Goal: Task Accomplishment & Management: Manage account settings

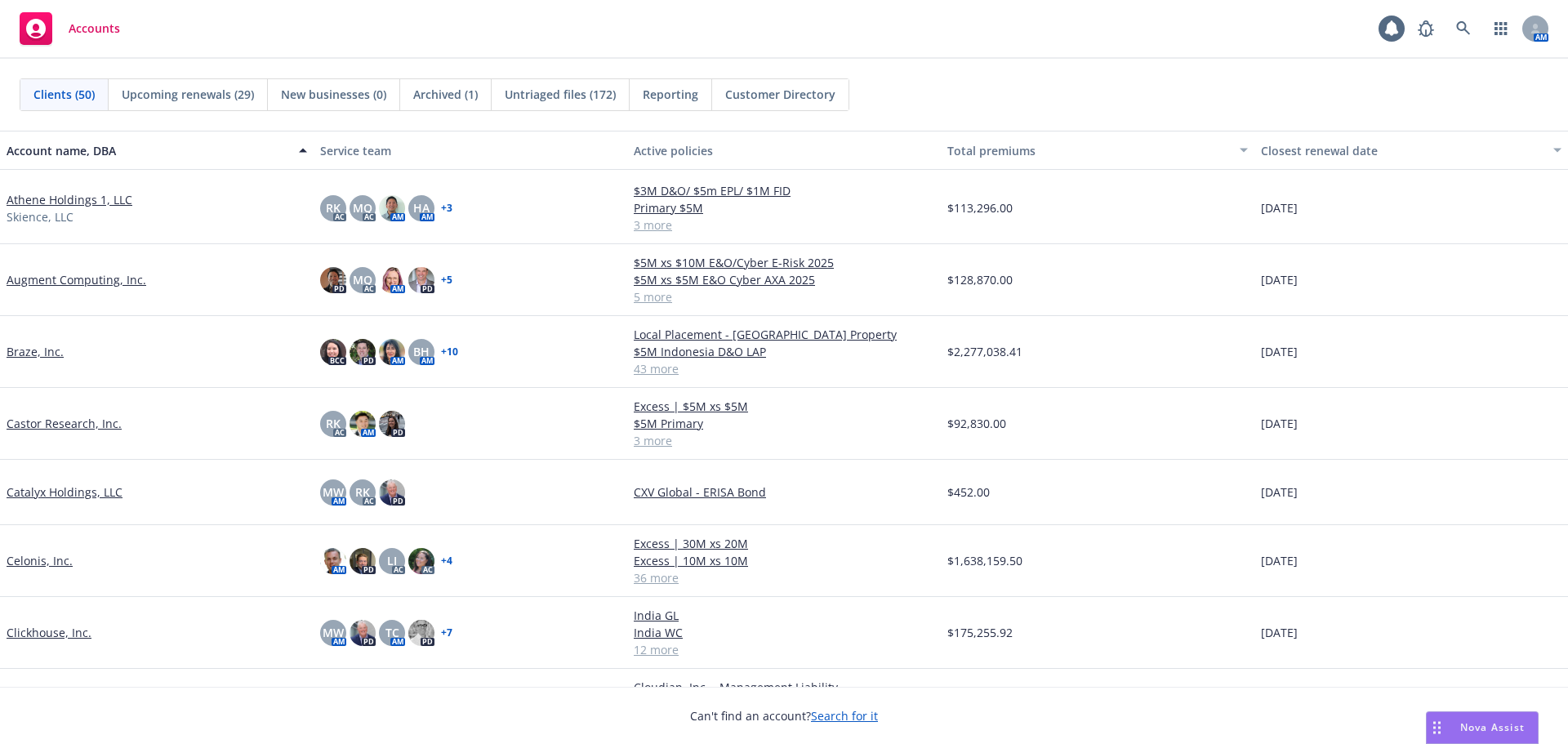
scroll to position [409, 0]
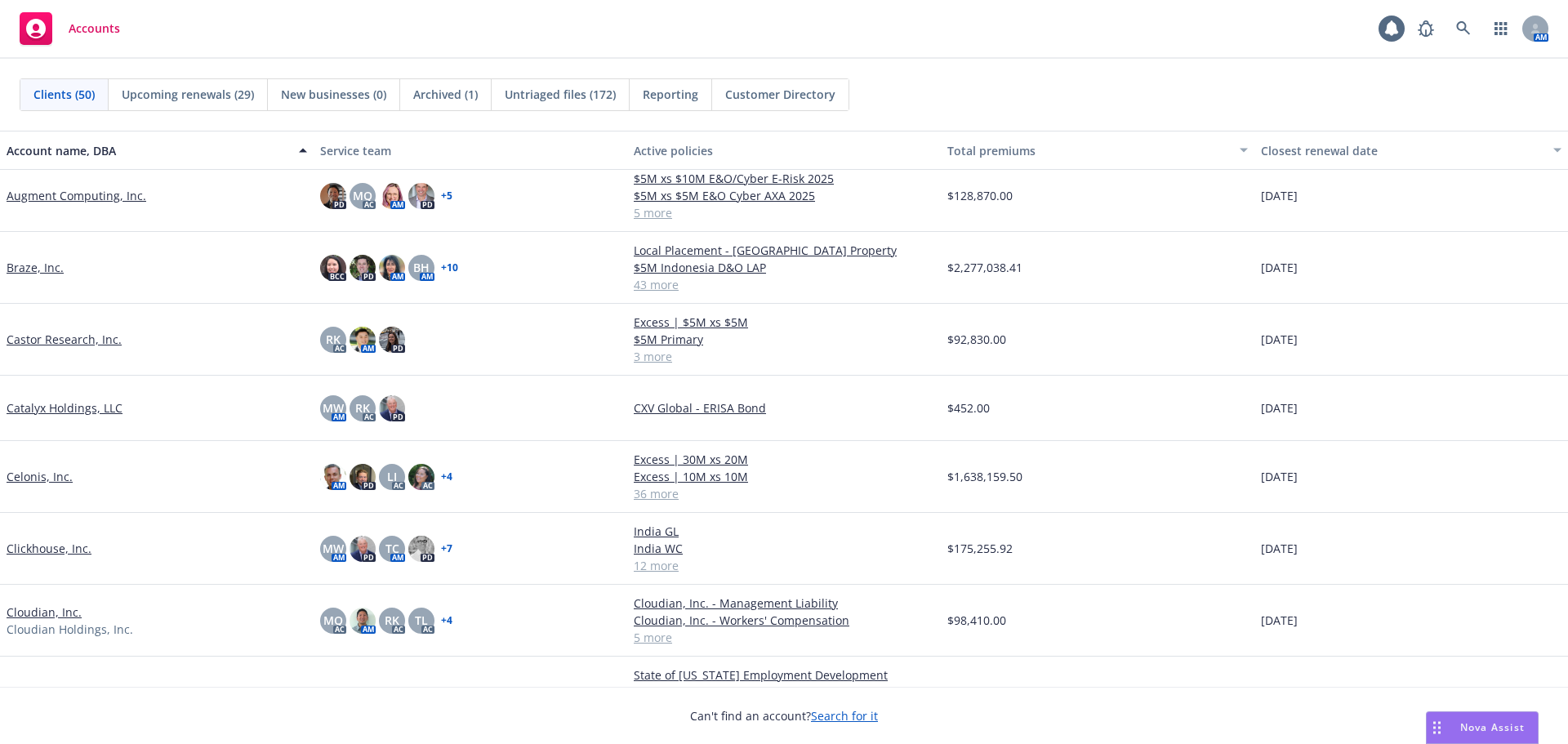
click at [74, 547] on link "Clickhouse, Inc." at bounding box center [49, 549] width 85 height 17
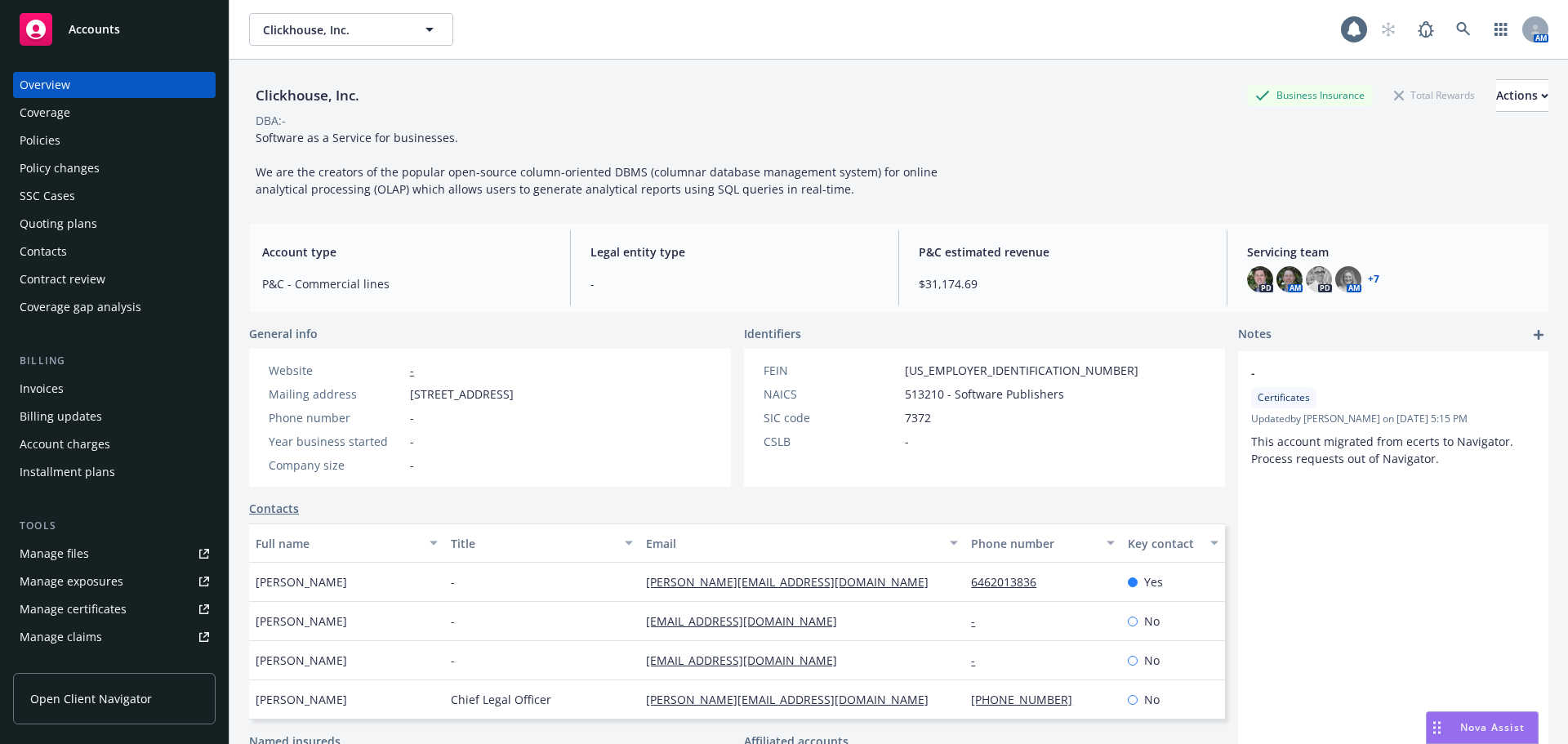
click at [64, 134] on div "Policies" at bounding box center [114, 141] width 190 height 26
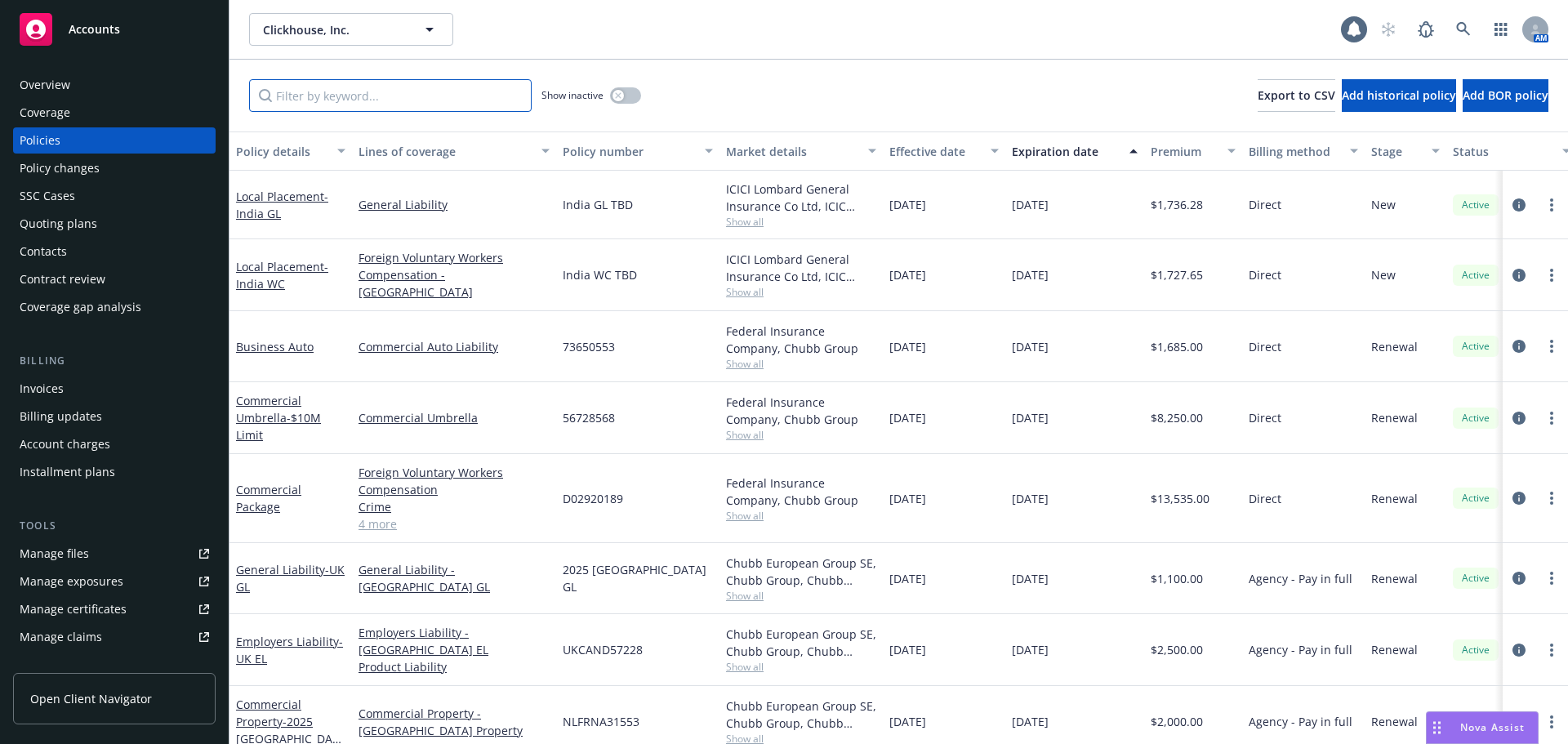
click at [402, 92] on input "Filter by keyword..." at bounding box center [390, 95] width 282 height 33
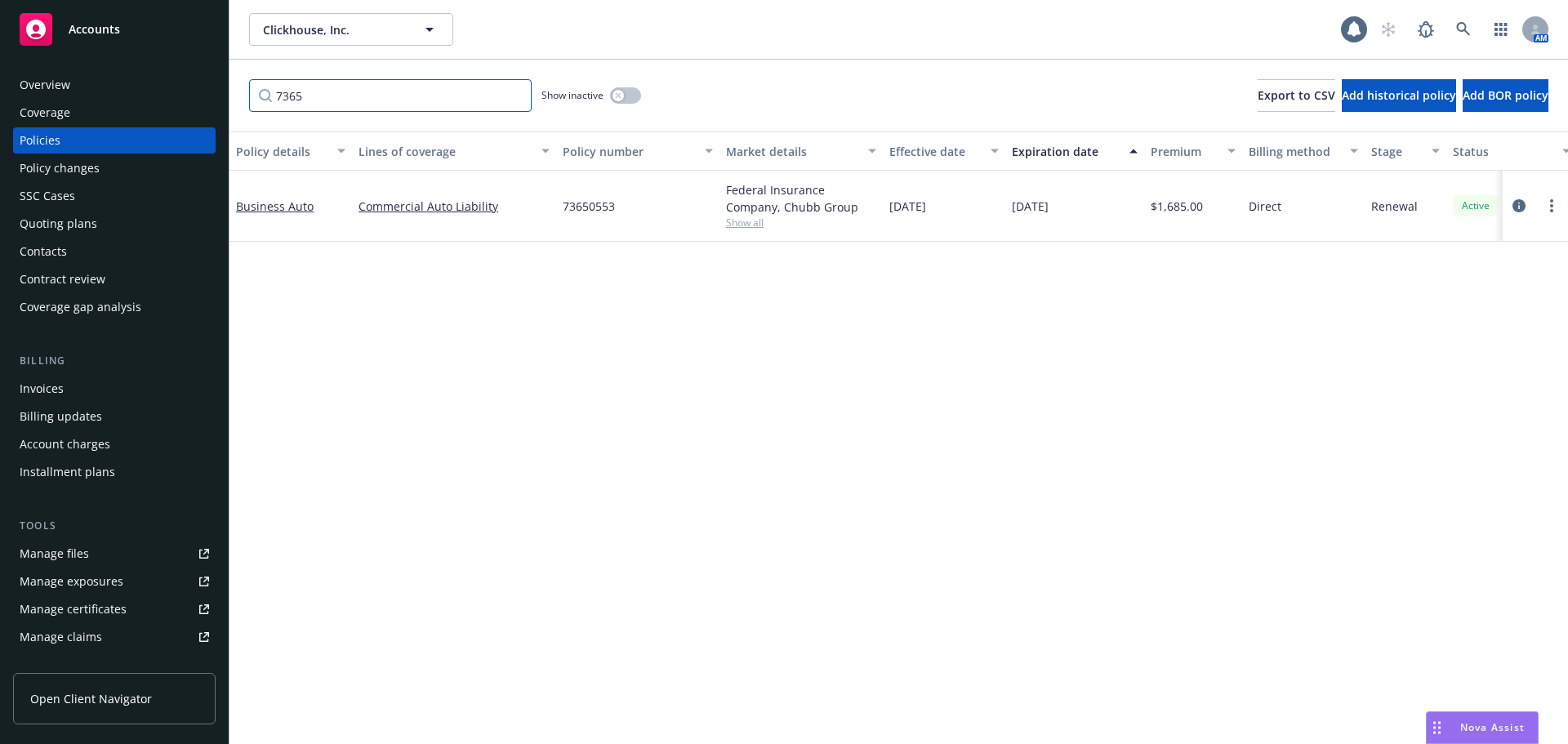
type input "7365"
click at [293, 214] on div "Business Auto" at bounding box center [291, 206] width 110 height 17
click at [294, 204] on link "Business Auto" at bounding box center [275, 206] width 77 height 15
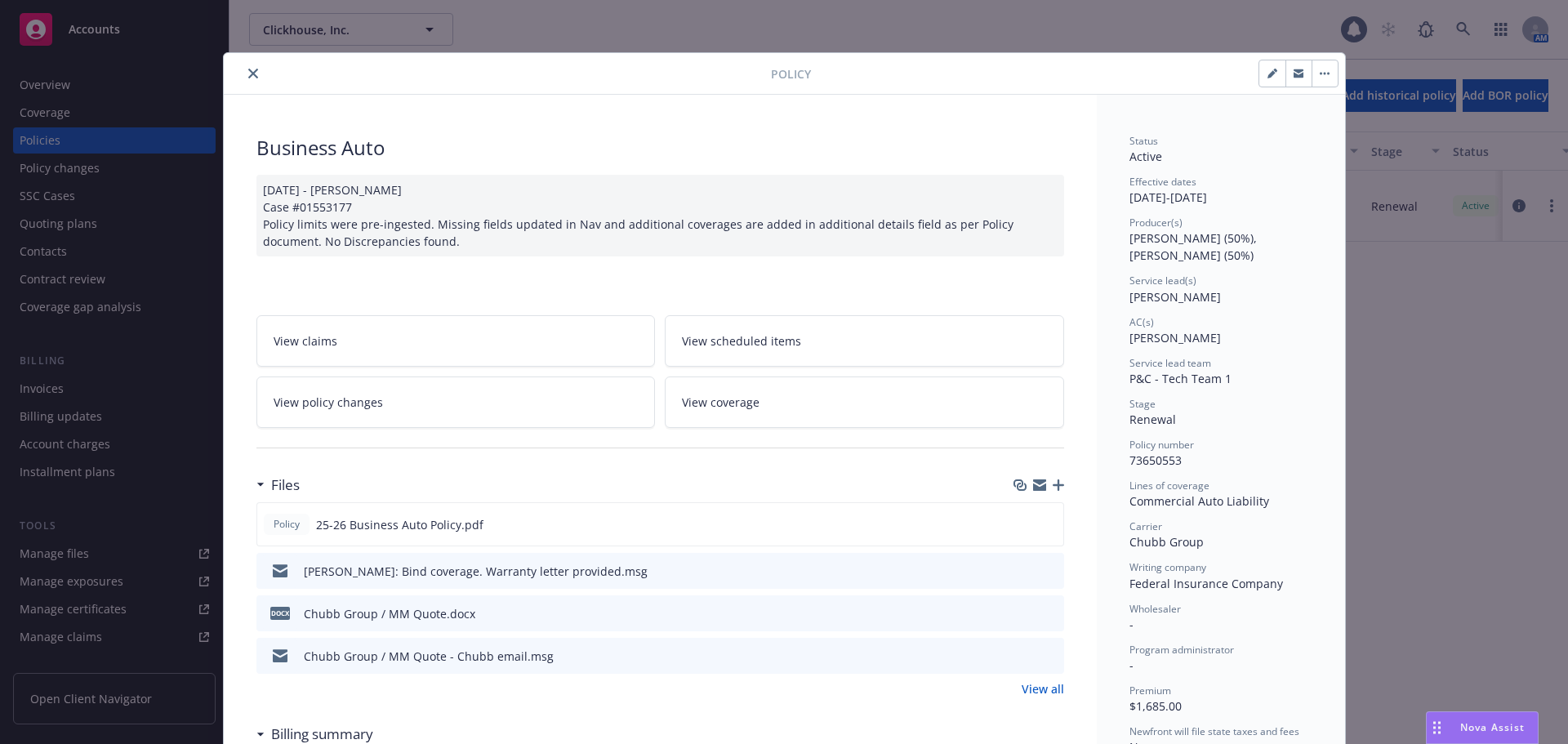
click at [1056, 483] on icon "button" at bounding box center [1058, 485] width 11 height 11
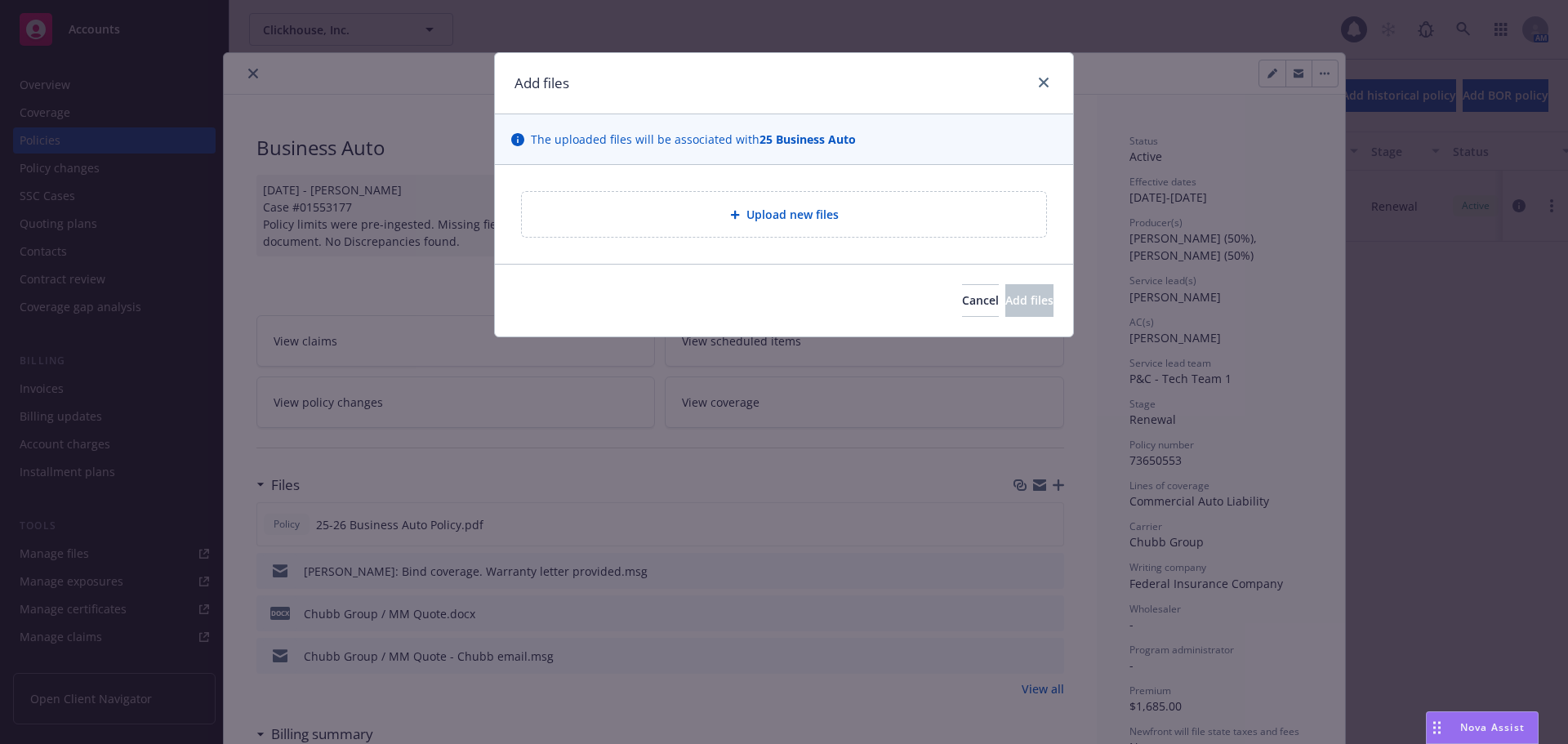
click at [807, 215] on span "Upload new files" at bounding box center [793, 214] width 93 height 17
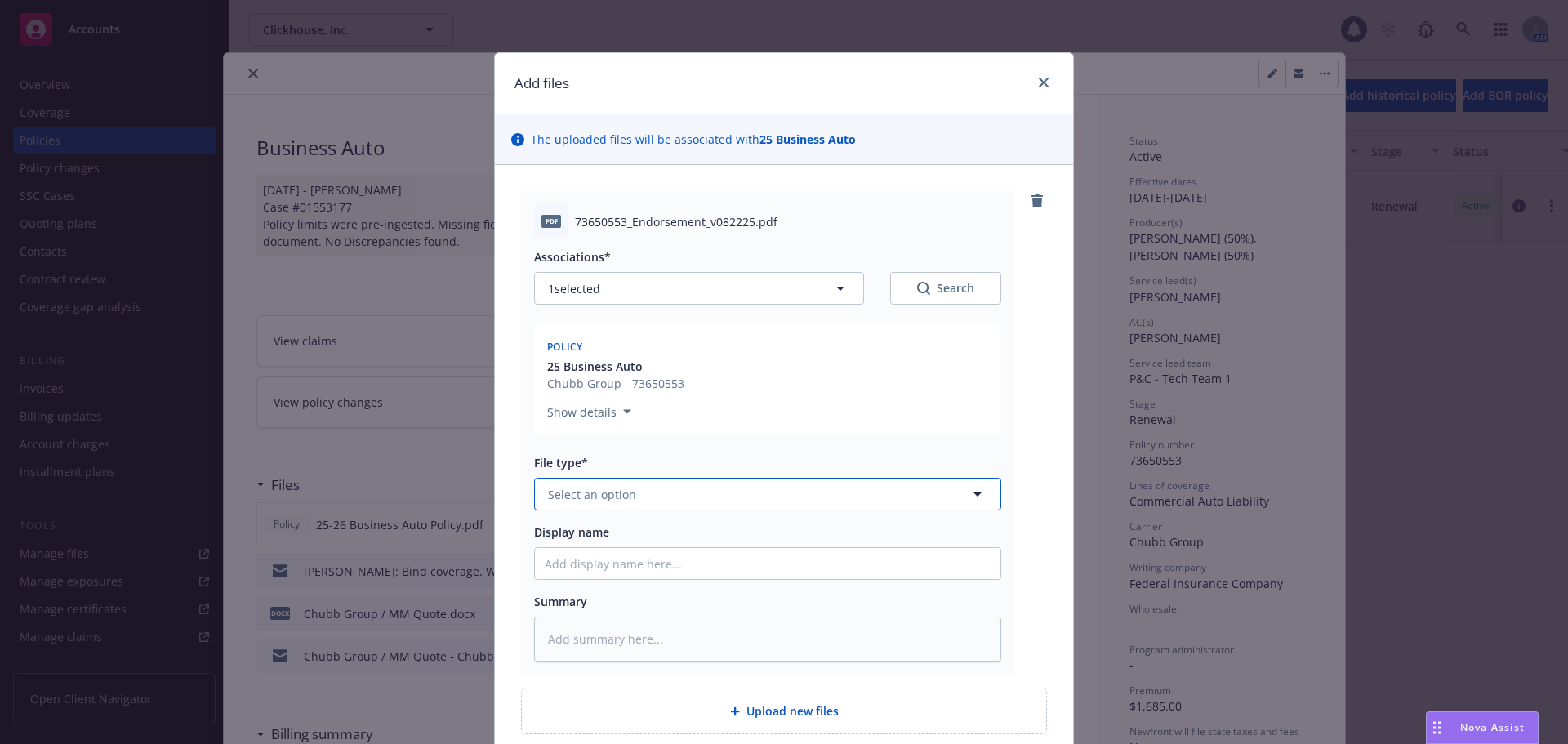
click at [627, 495] on span "Select an option" at bounding box center [591, 495] width 88 height 17
type input "end"
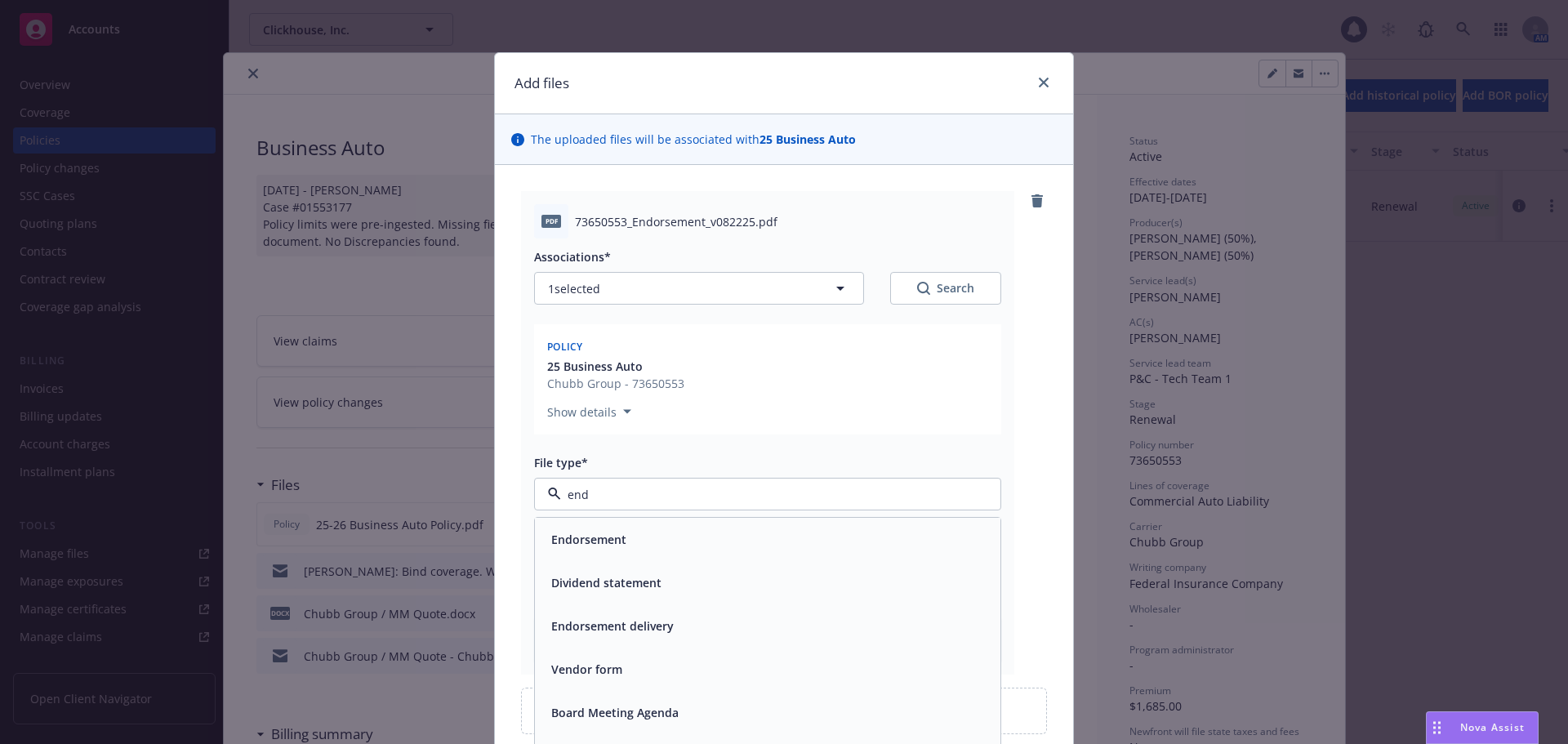
click at [609, 538] on span "Endorsement" at bounding box center [589, 539] width 76 height 17
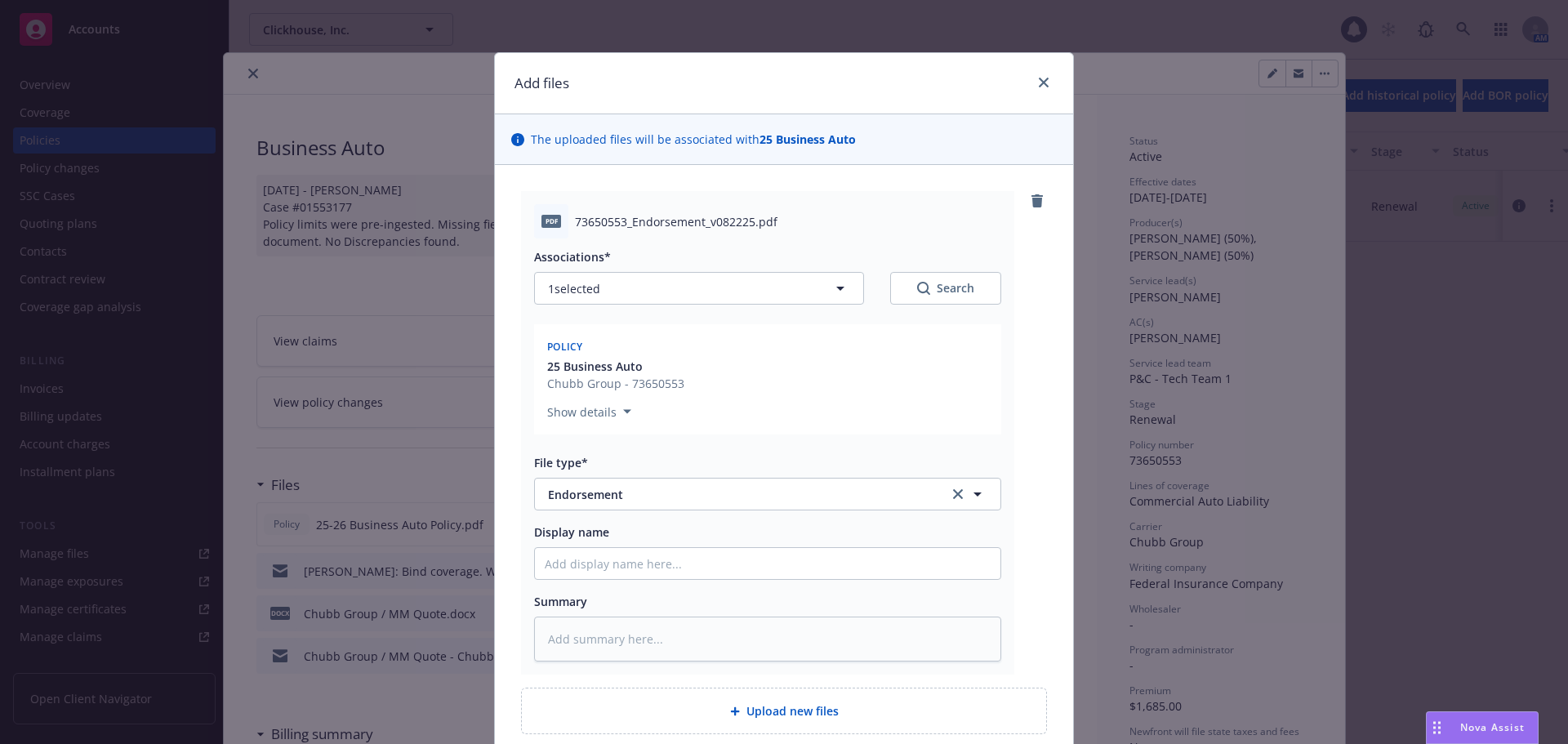
click at [611, 542] on div "Display name" at bounding box center [767, 552] width 467 height 57
click at [615, 558] on input "Display name" at bounding box center [767, 563] width 465 height 31
type textarea "x"
type input "E"
type textarea "x"
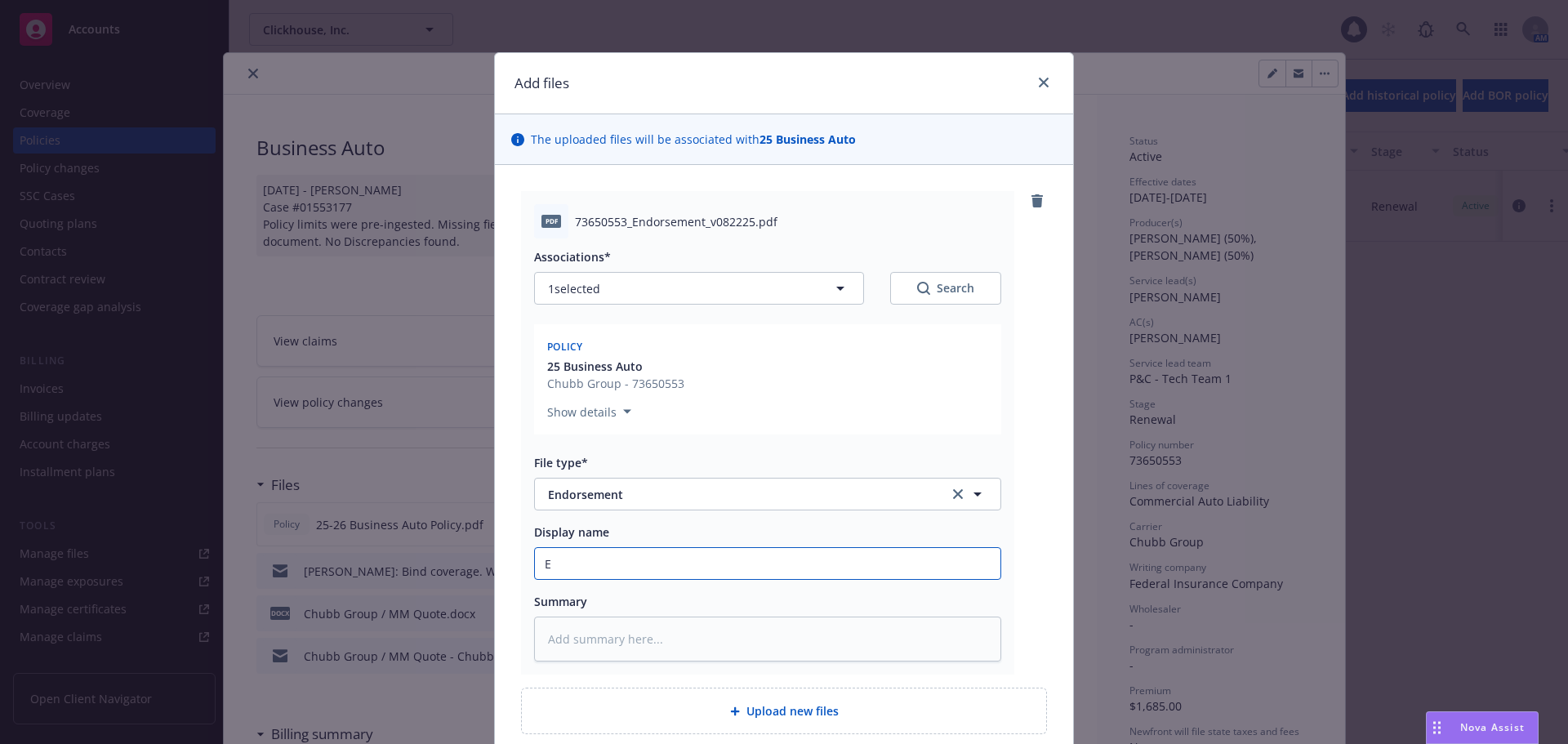
type input "En"
type textarea "x"
type input "End"
type textarea "x"
type input "Endt"
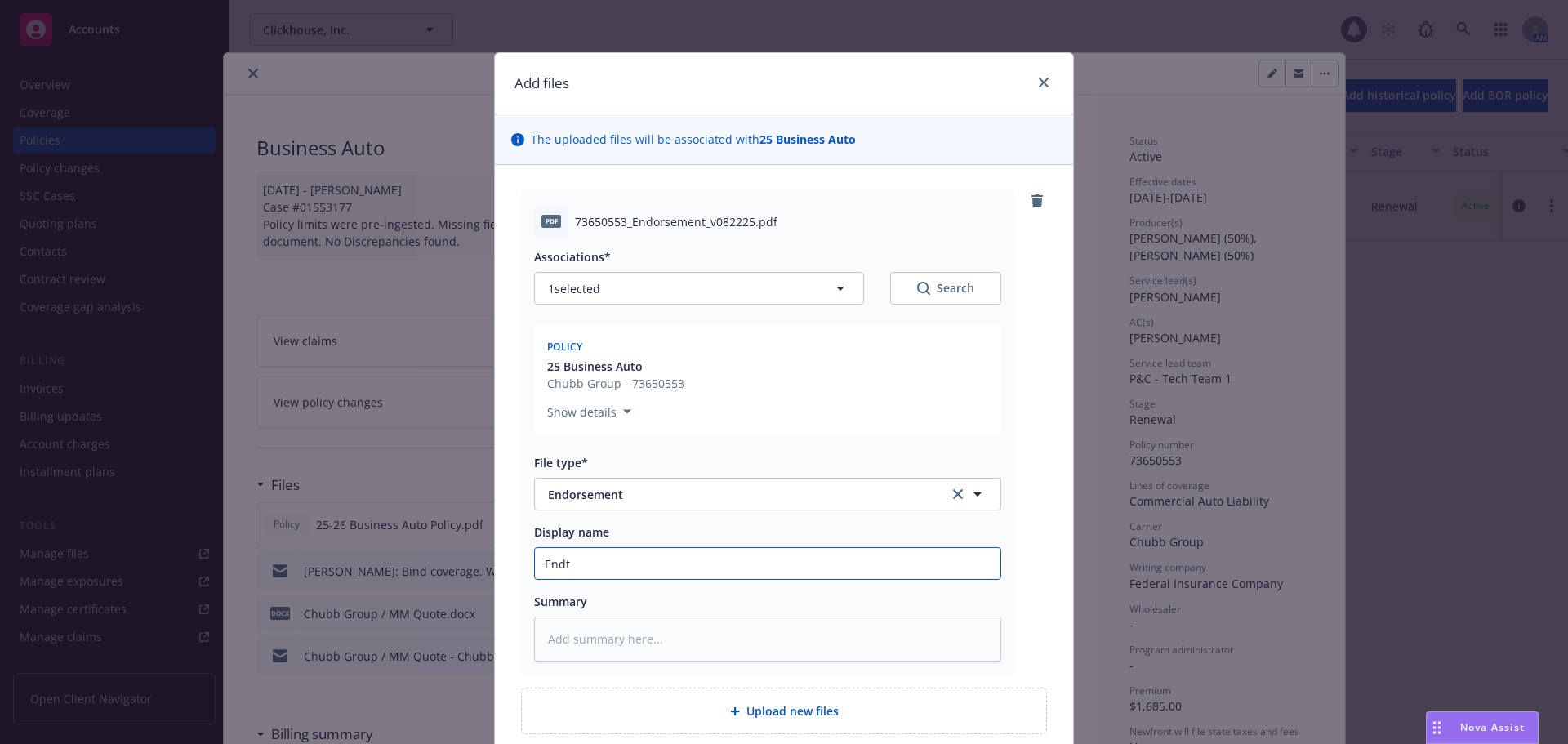
type textarea "x"
type input "Endt."
type textarea "x"
type input "Endt."
type textarea "x"
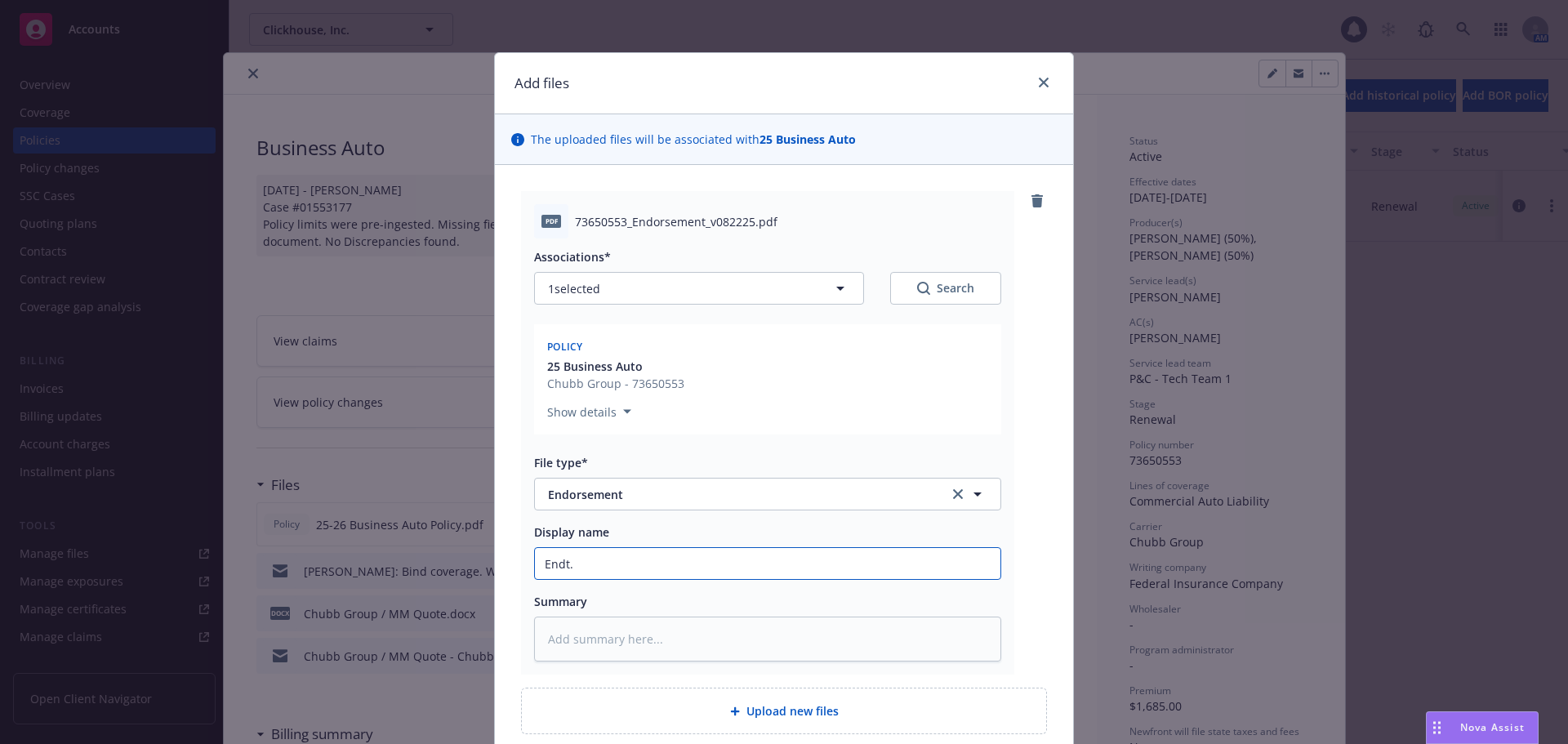
type input "Endt. -"
type textarea "x"
type input "Endt. -"
type textarea "x"
type input "Endt. - A"
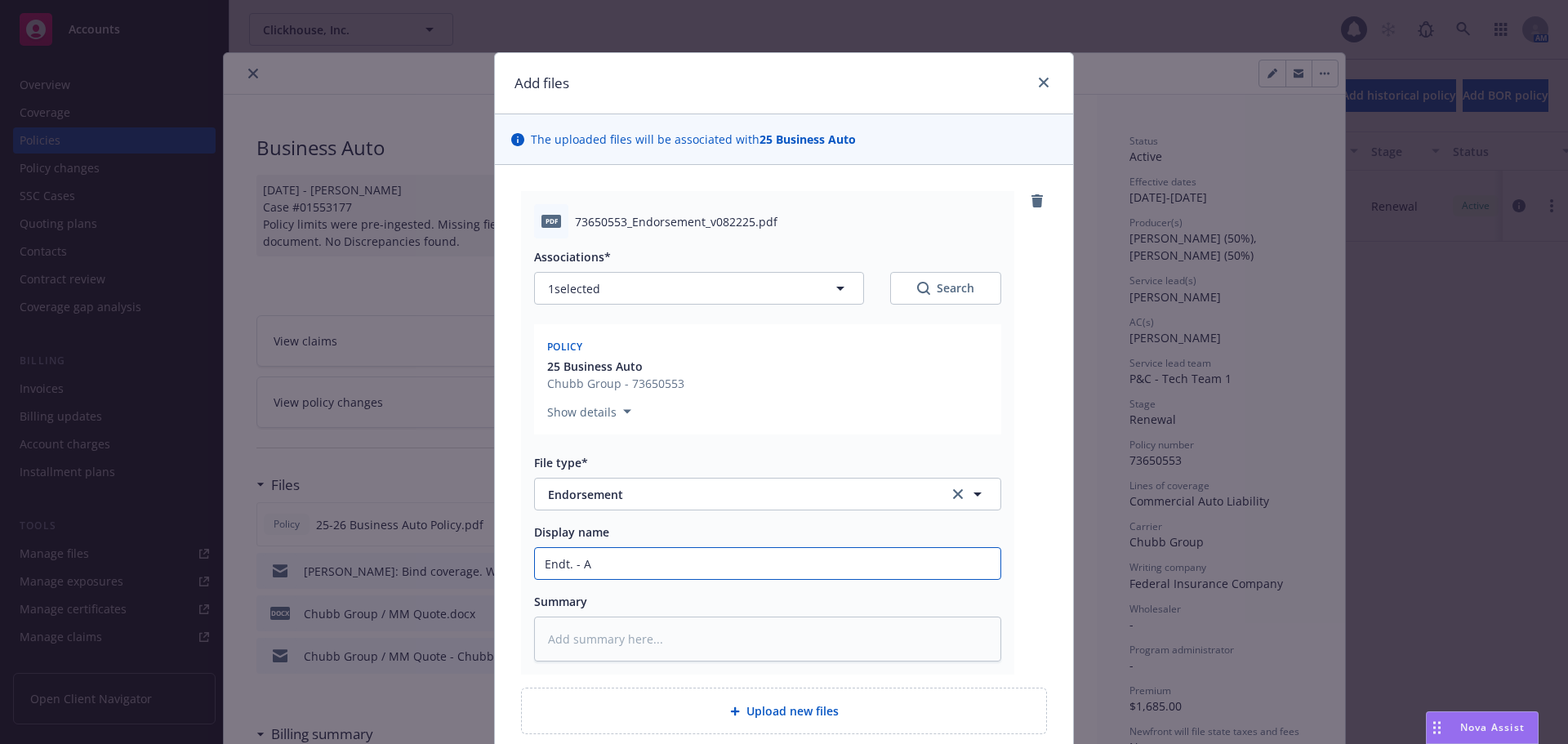
type textarea "x"
type input "Endt. - Ad"
type textarea "x"
type input "Endt. - Adj"
type textarea "x"
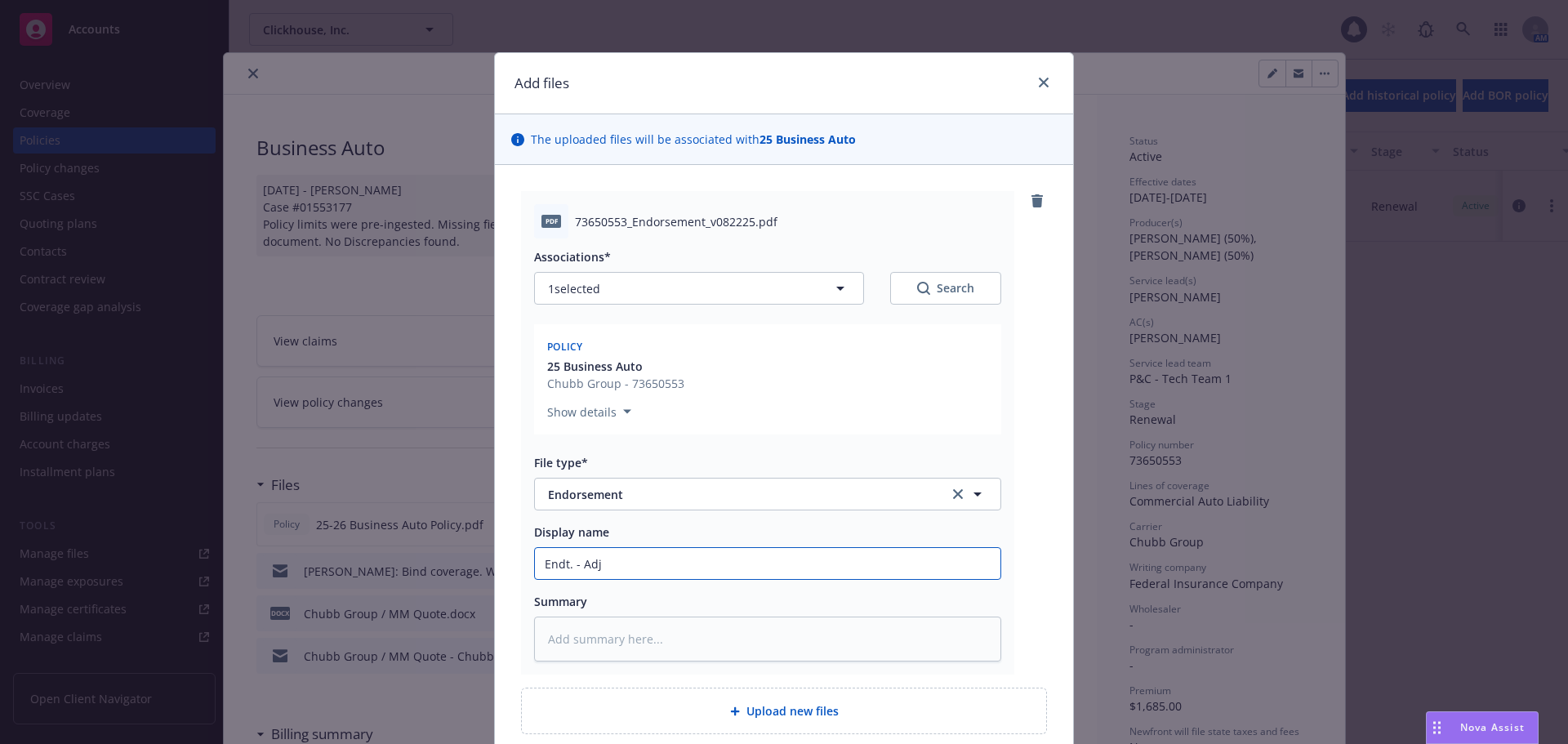
type input "Endt. - Adju"
type textarea "x"
type input "Endt. - Adjus"
type textarea "x"
type input "Endt. - Adjust"
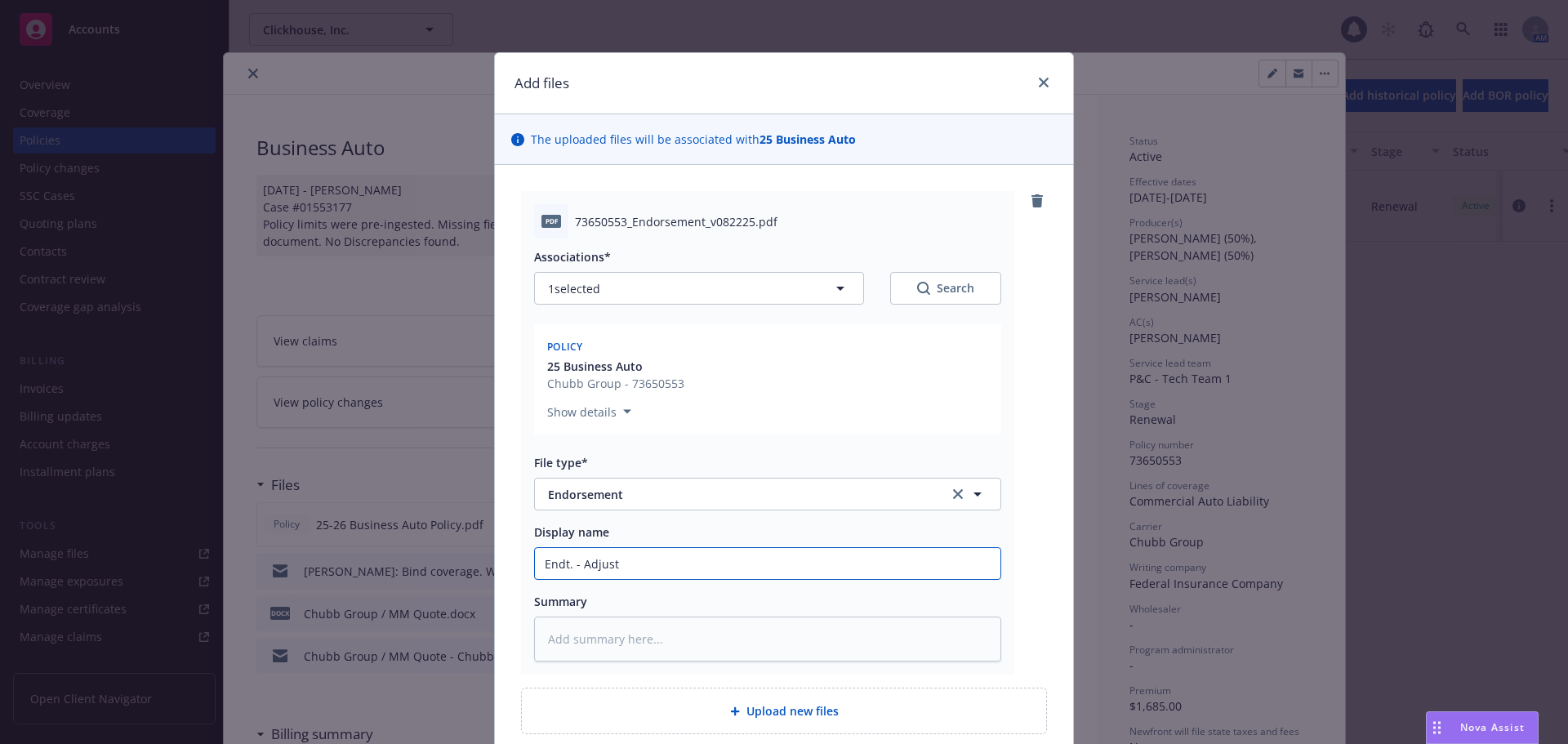
type textarea "x"
type input "Endt. - Adjust"
type textarea "x"
type input "Endt. - Adjust N"
type textarea "x"
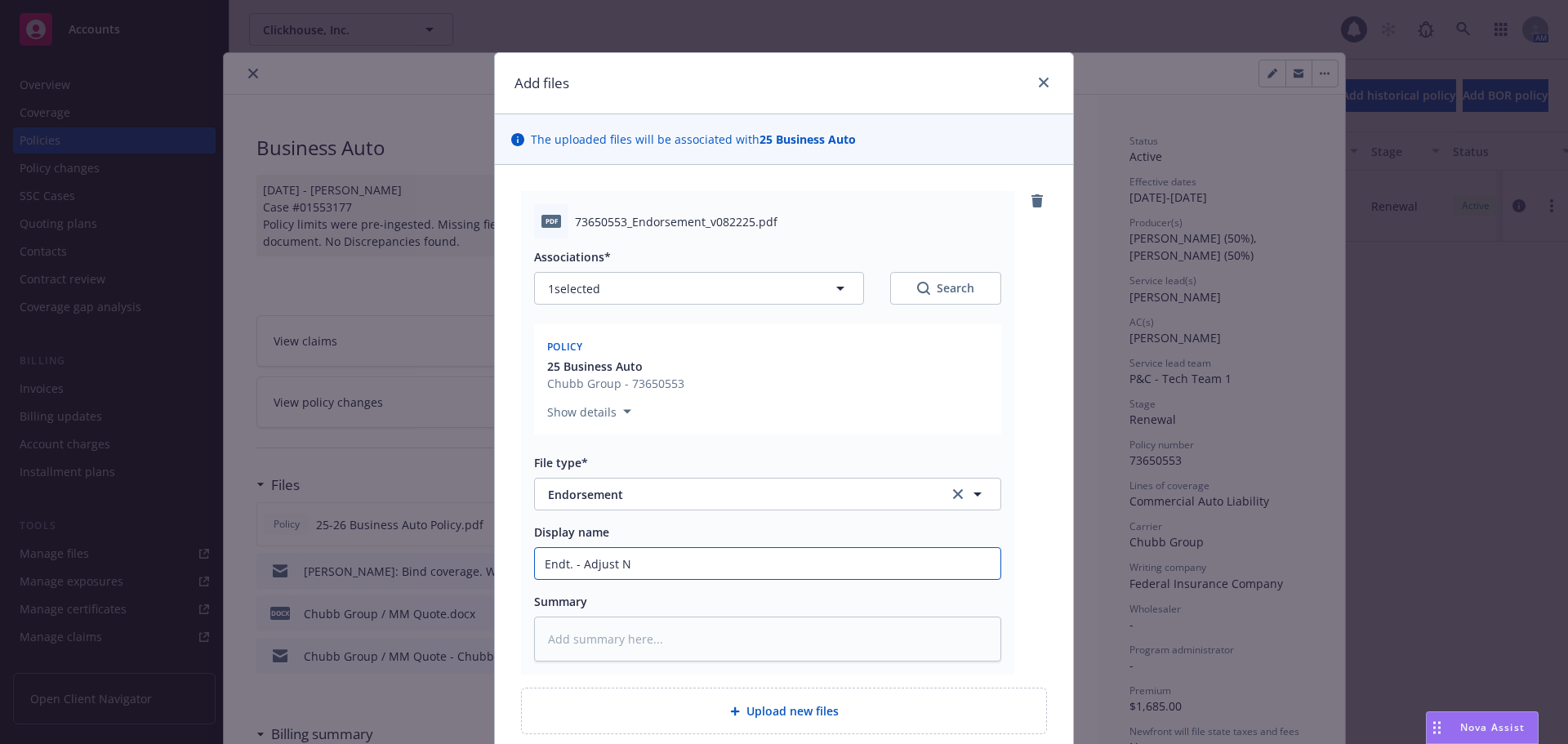
type input "Endt. - Adjust Na"
type textarea "x"
type input "Endt. - Adjust Nam"
type textarea "x"
type input "Endt. - Adjust Name"
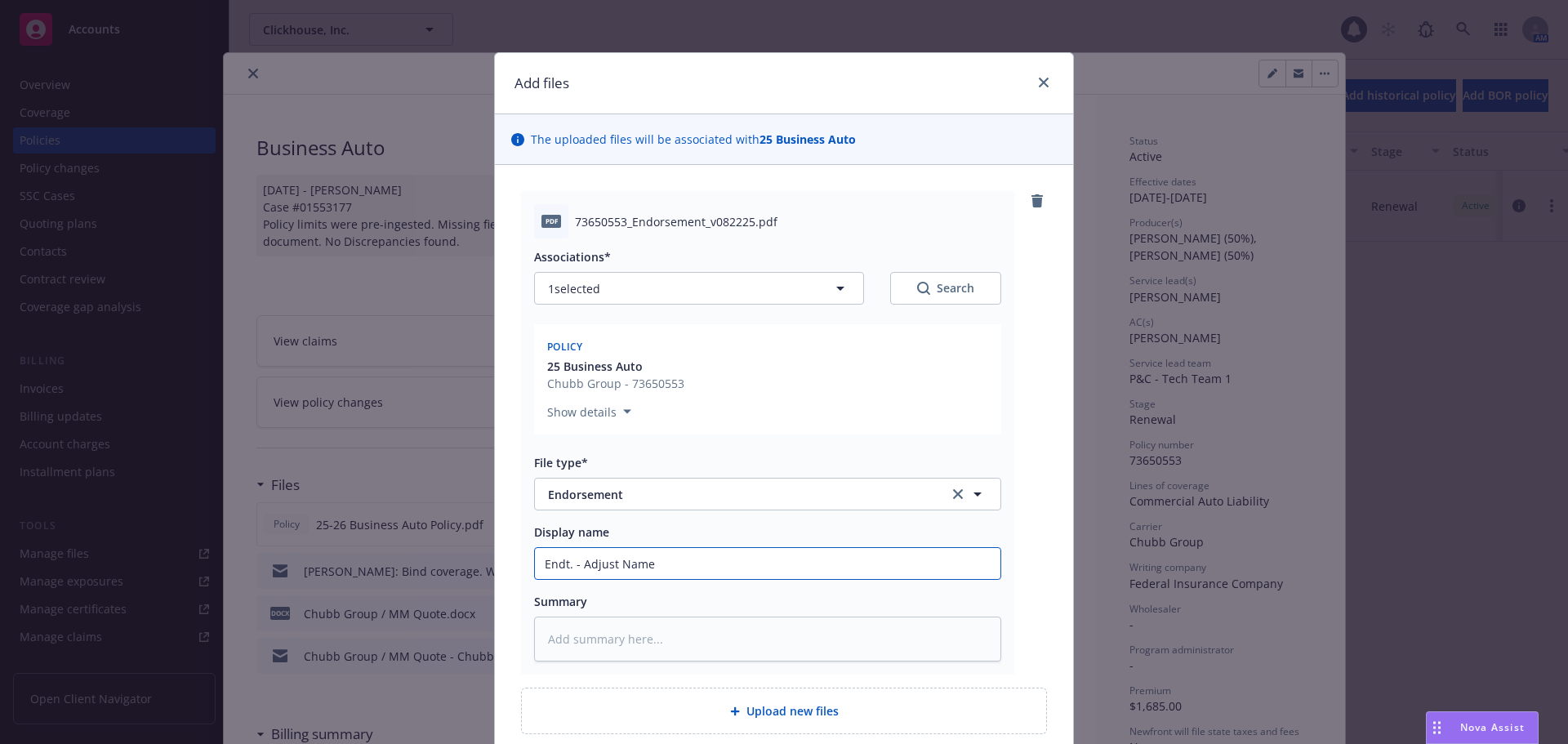
type textarea "x"
type input "Endt. - Adjust Named"
type textarea "x"
type input "Endt. - Adjust Named"
type textarea "x"
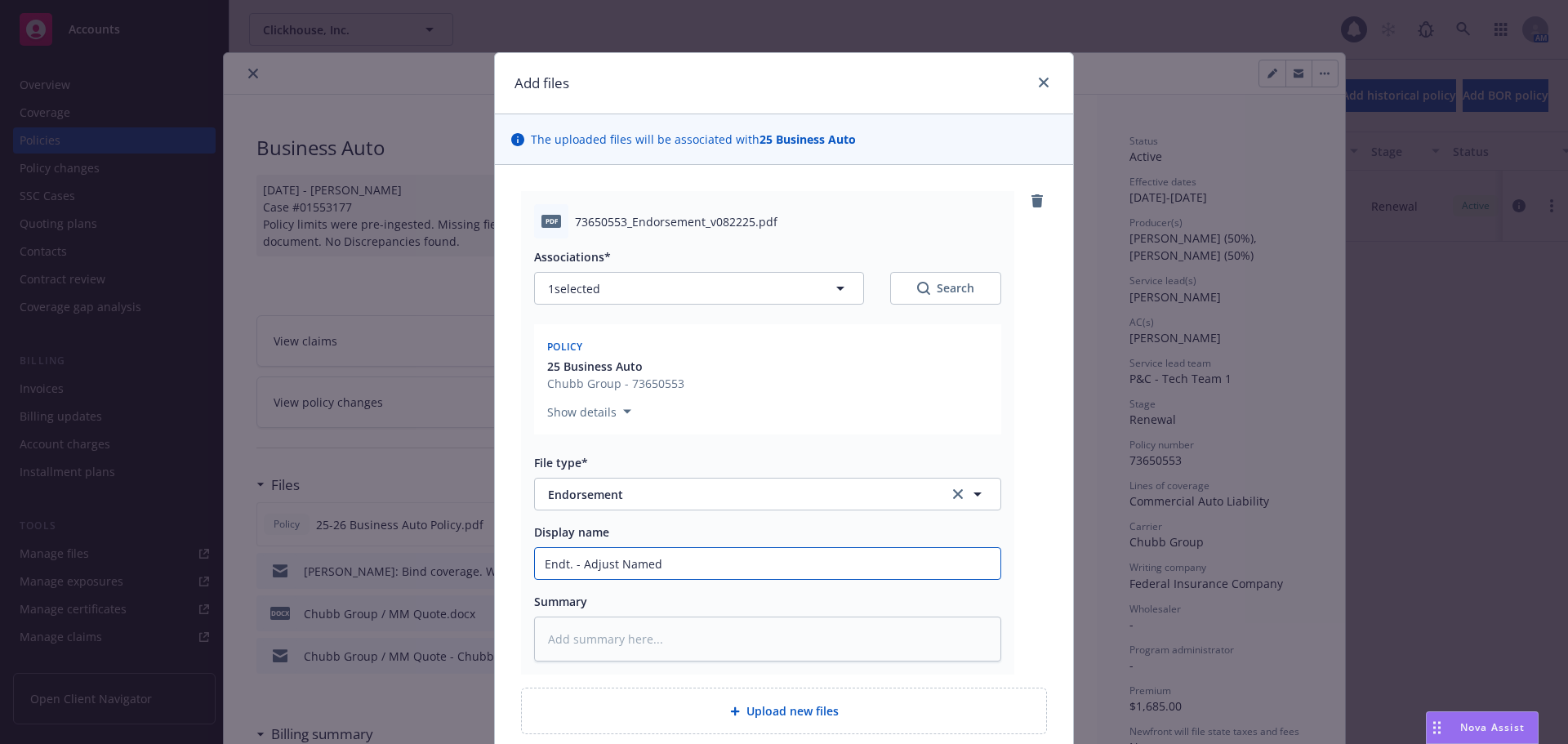
type input "Endt. - Adjust Named I"
type textarea "x"
type input "Endt. - Adjust Named In"
type textarea "x"
type input "Endt. - Adjust Named Insu"
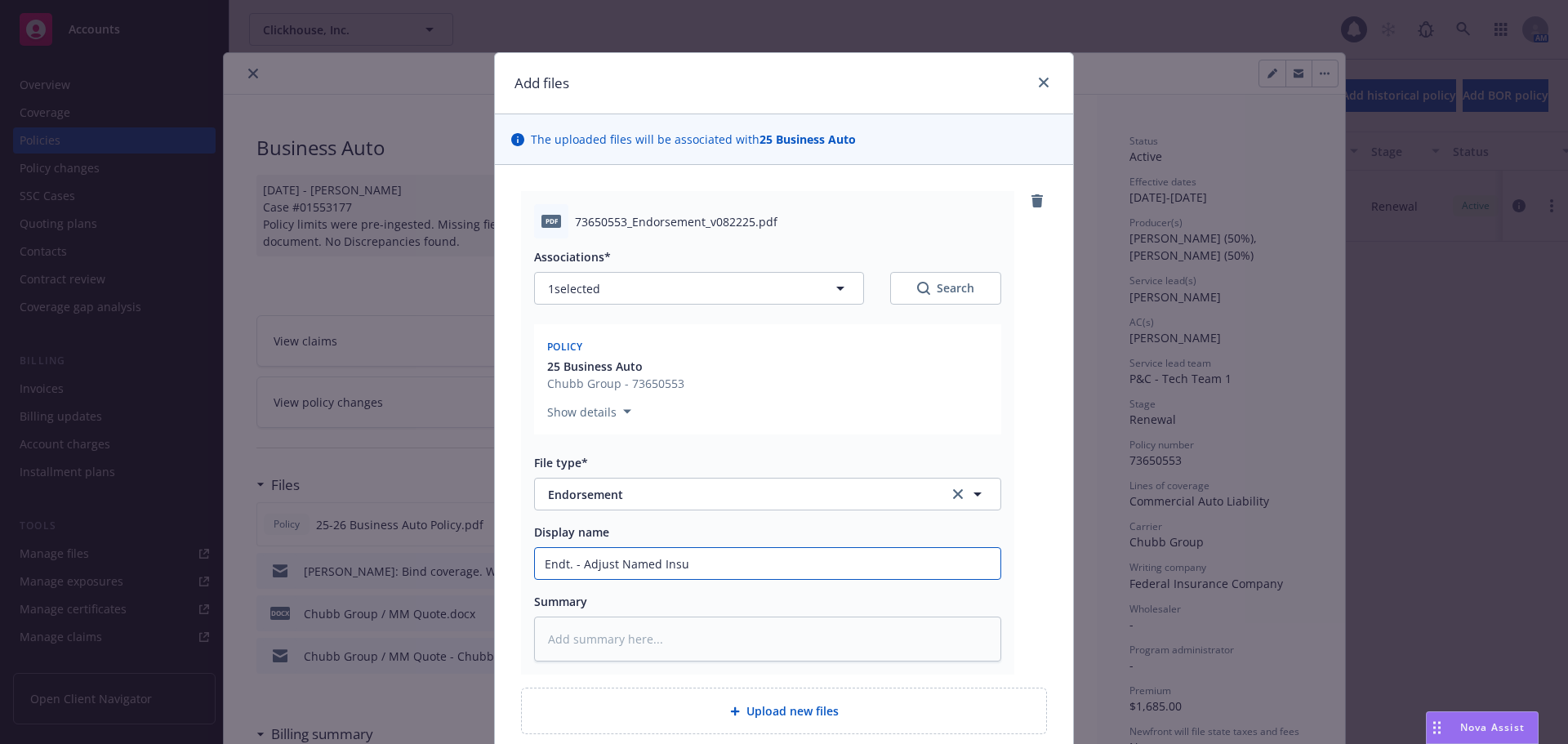
type textarea "x"
type input "Endt. - Adjust Named Insur"
type textarea "x"
type input "Endt. - Adjust Named Insure"
type textarea "x"
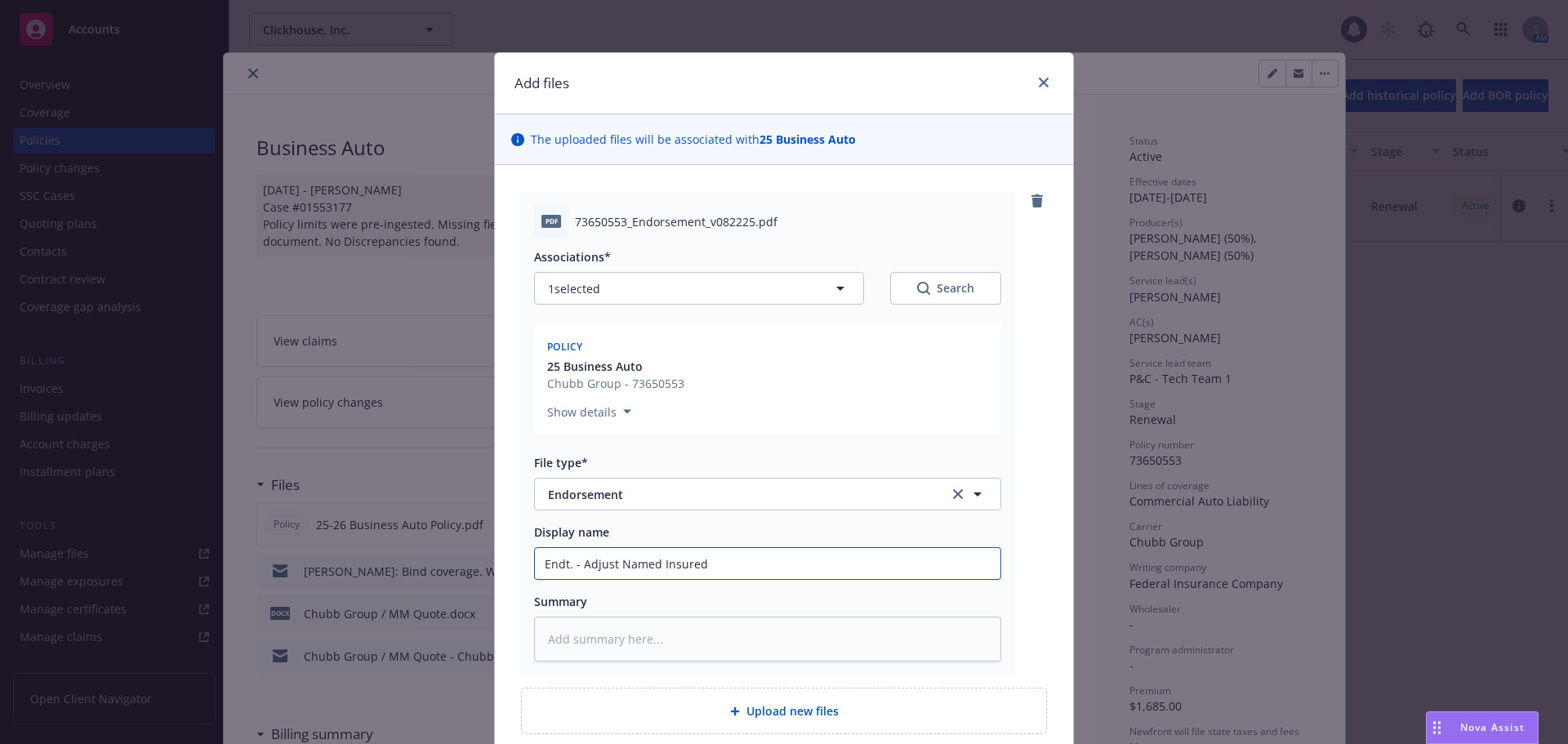
type input "Endt. - Adjust Named Insured"
type textarea "x"
type input "Endt. - Adjust Named Insureds"
type textarea "x"
type input "Endt. - Adjust Named Insureds"
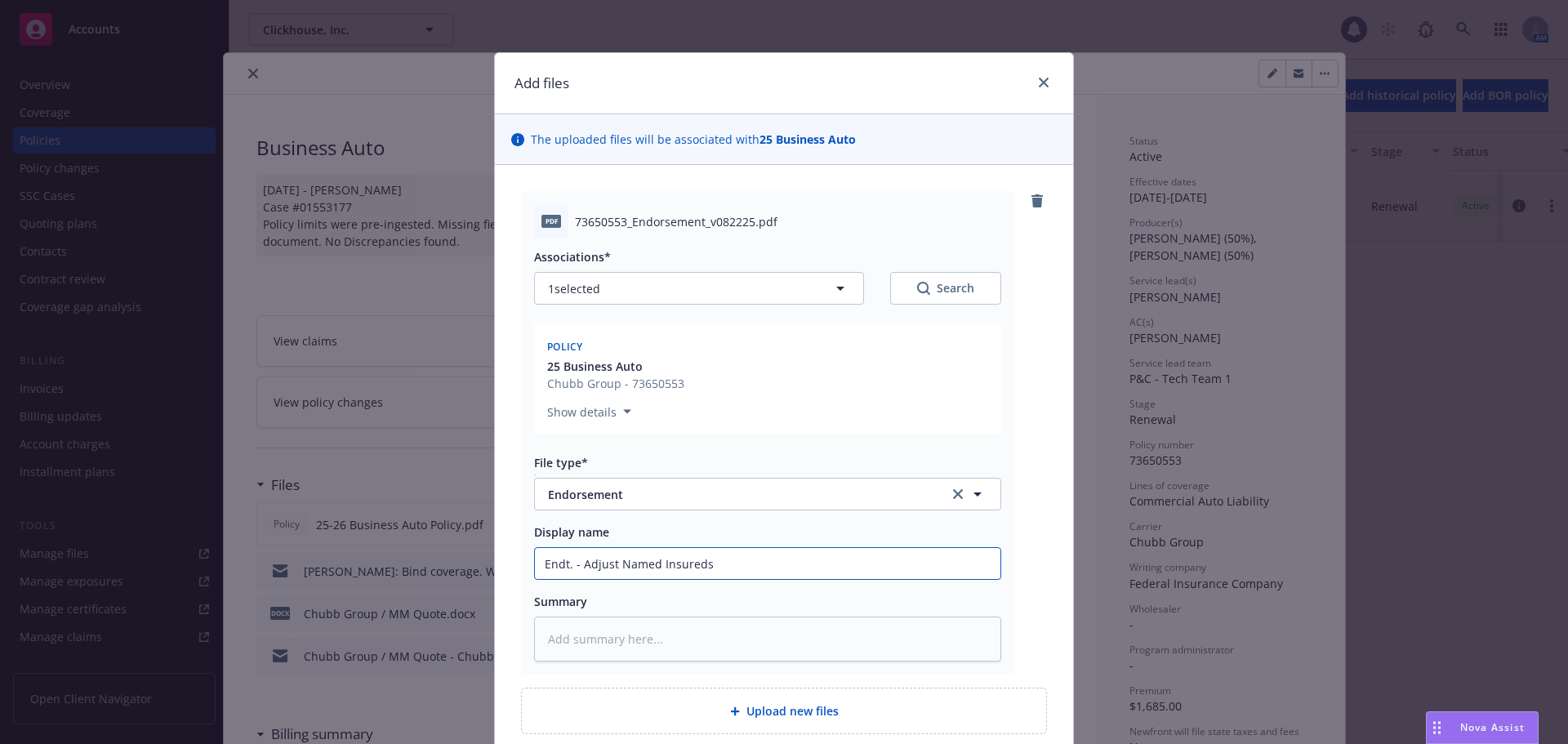
type textarea "x"
type input "Endt. - Adjust Named Insureds S"
type textarea "x"
type input "Endt. - Adjust Named Insureds Sc"
type textarea "x"
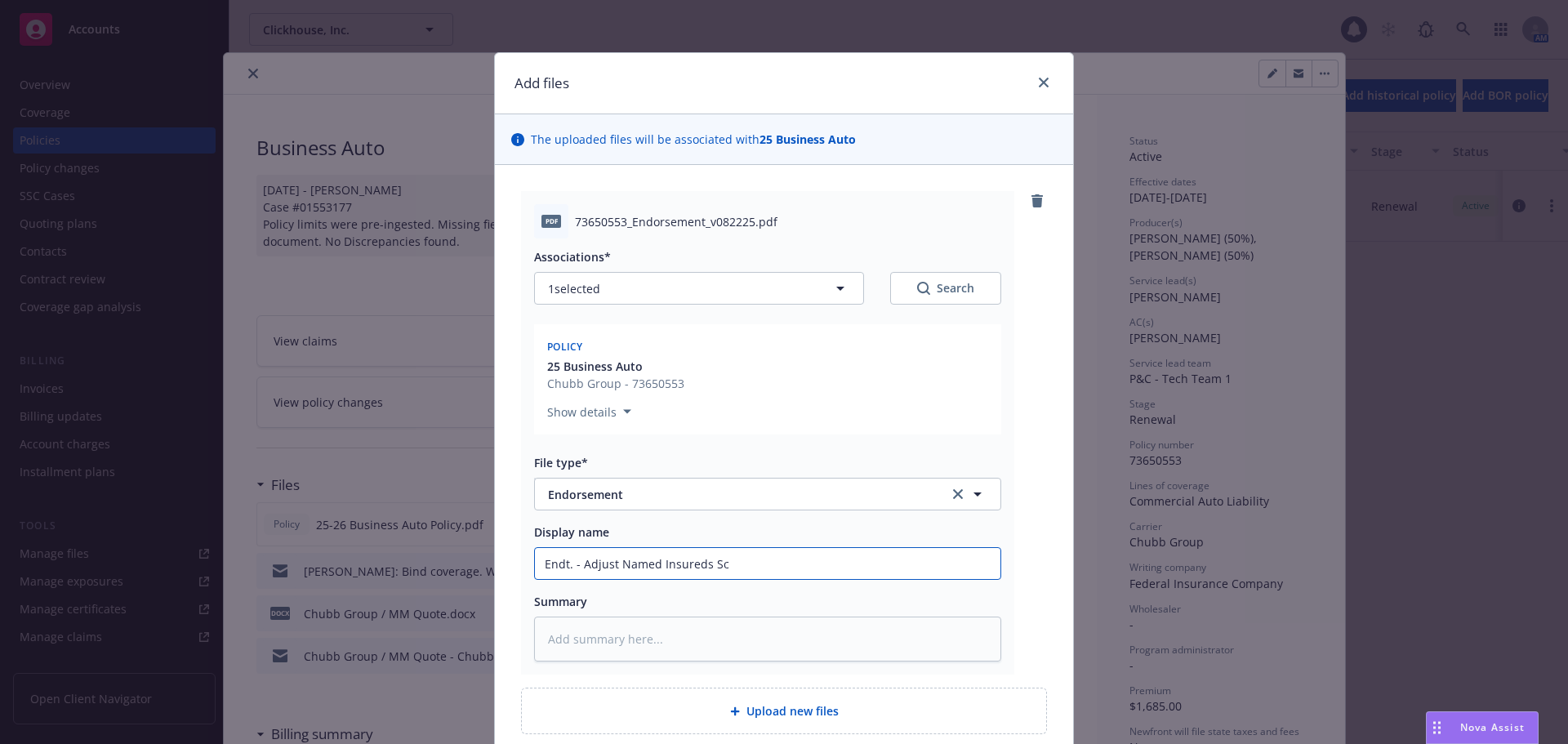
type input "Endt. - Adjust Named Insureds Sch"
type textarea "x"
type input "Endt. - Adjust Named Insureds Sche"
type textarea "x"
type input "Endt. - Adjust Named Insureds Sched"
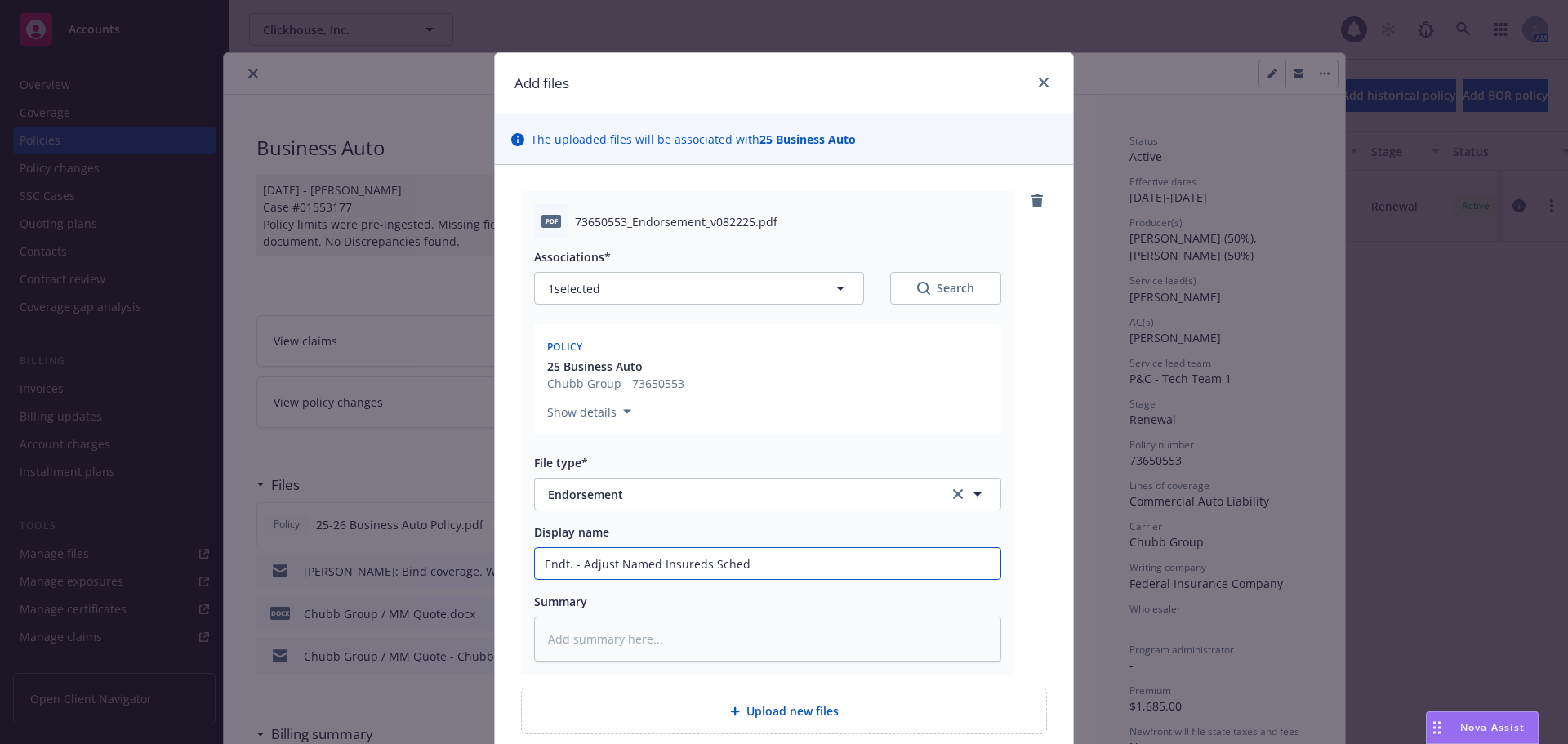
type textarea "x"
type input "Endt. - Adjust Named Insureds Schedu"
type textarea "x"
type input "Endt. - Adjust Named Insureds Schedul"
type textarea "x"
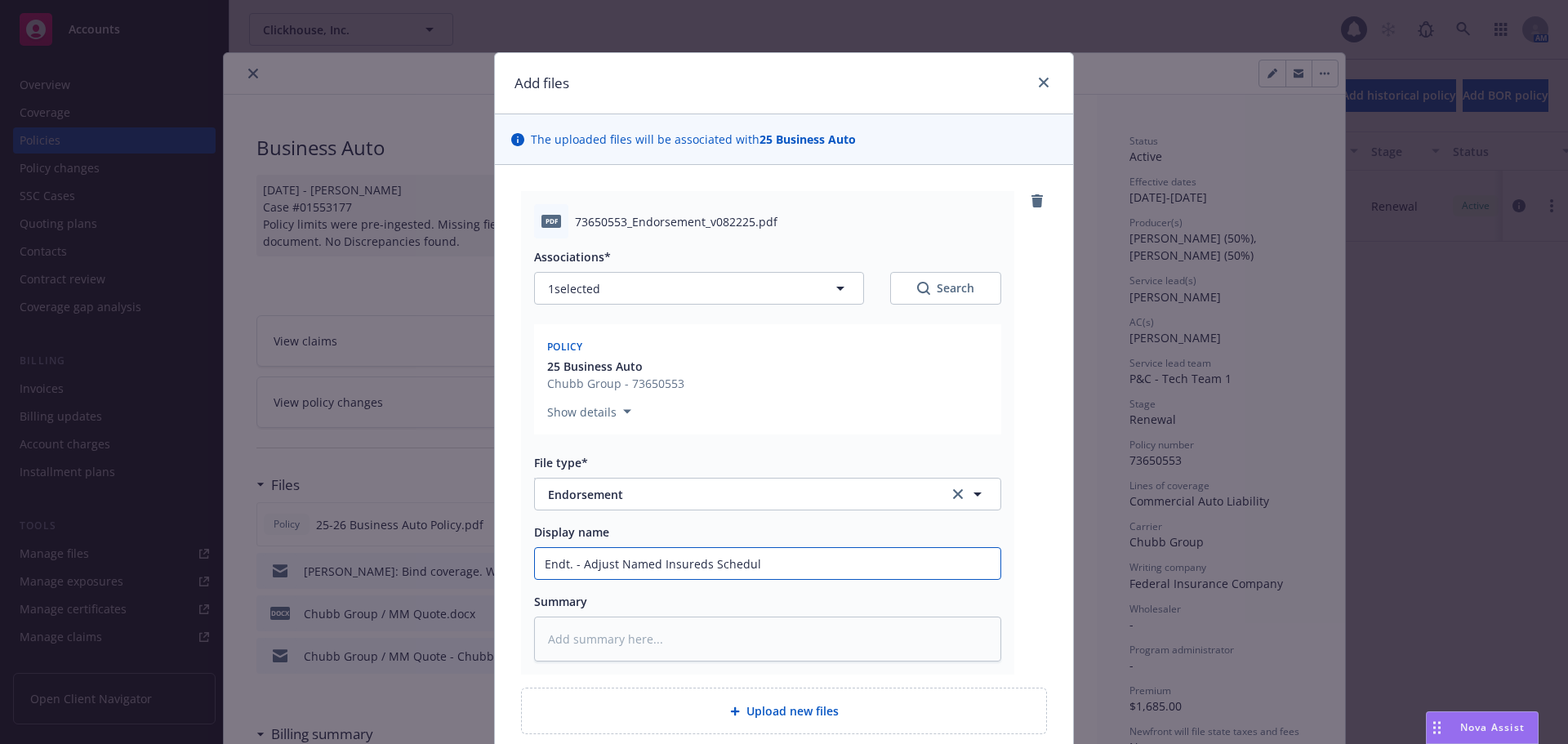
type input "Endt. - Adjust Named Insureds Schedule"
type textarea "x"
type input "Endt. - Adjust Named Insureds Schedule"
type textarea "x"
type input "Endt. - Adjust Named Insureds Schedule -"
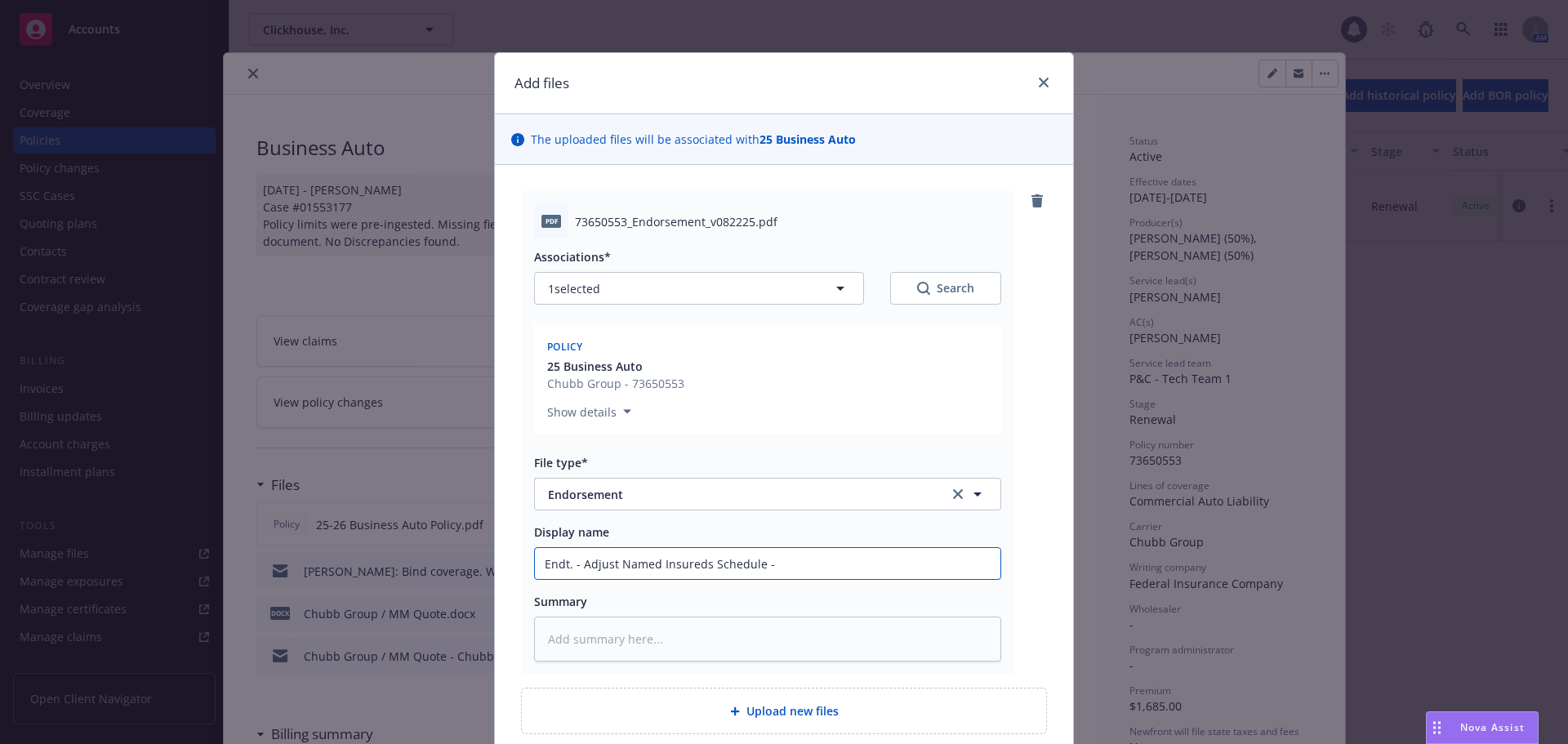
type textarea "x"
type input "Endt. - Adjust Named Insureds Schedule -"
type textarea "x"
type input "Endt. - Adjust Named Insureds Schedule - $"
type textarea "x"
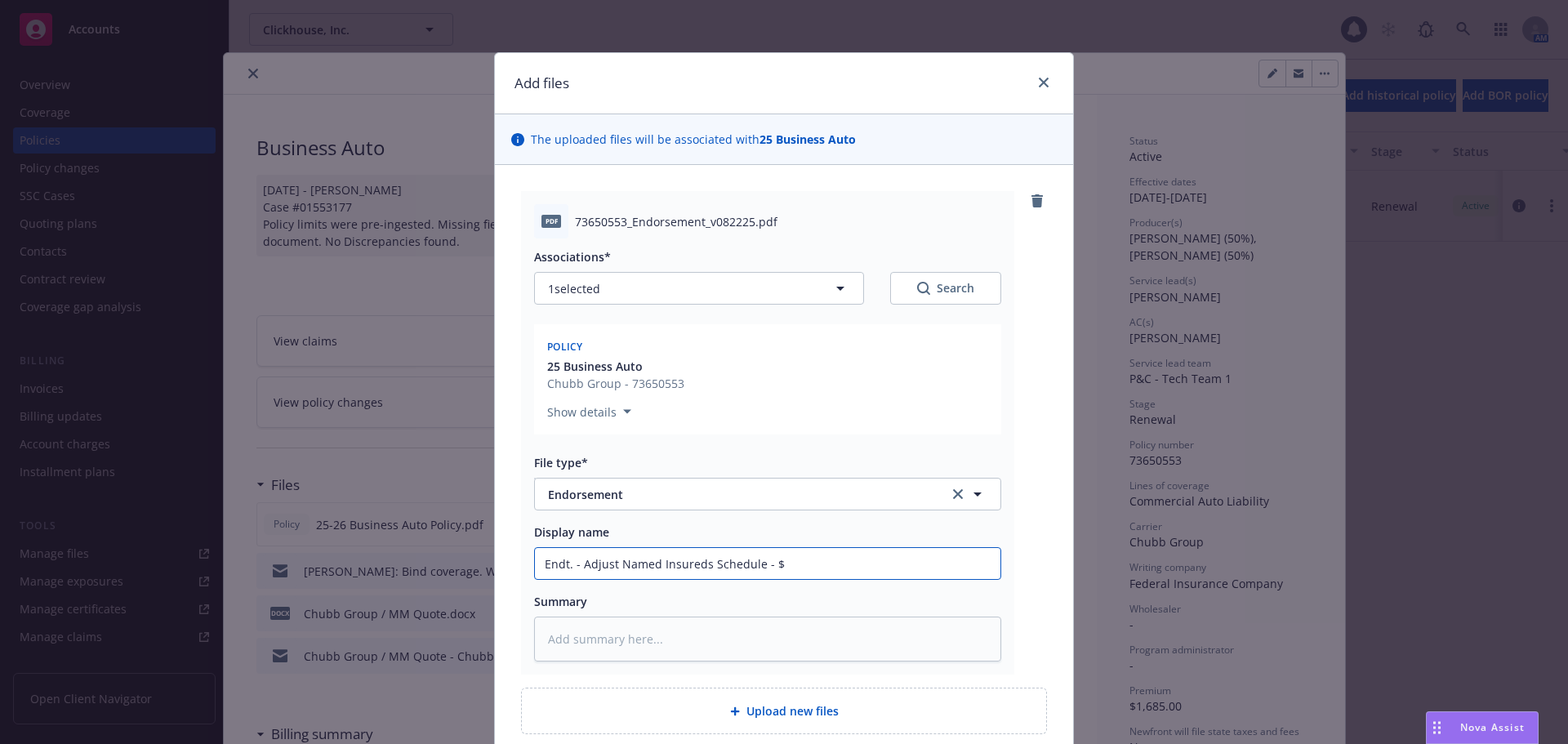
type input "Endt. - Adjust Named Insureds Schedule - $0"
type textarea "x"
type input "Endt. - Adjust Named Insureds Schedule - $0A"
type textarea "x"
type input "Endt. - Adjust Named Insureds Schedule - $0AP"
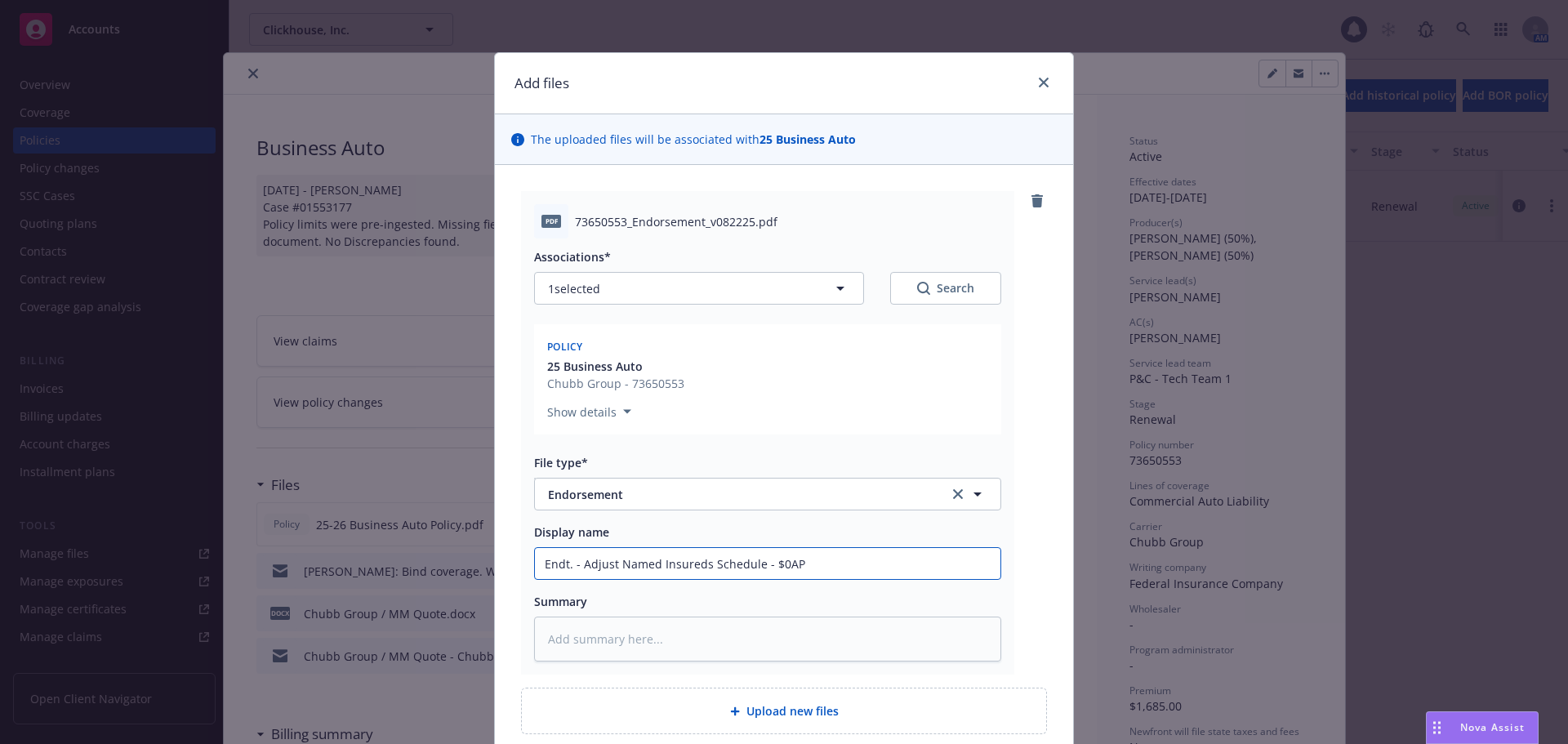
type textarea "x"
type input "Endt. - Adjust Named Insureds Schedule - $0 AP"
click at [1019, 555] on div "pdf 73650553_Endorsement_v082225.pdf Associations* 1 selected Search Policy 25 …" at bounding box center [784, 432] width 526 height 483
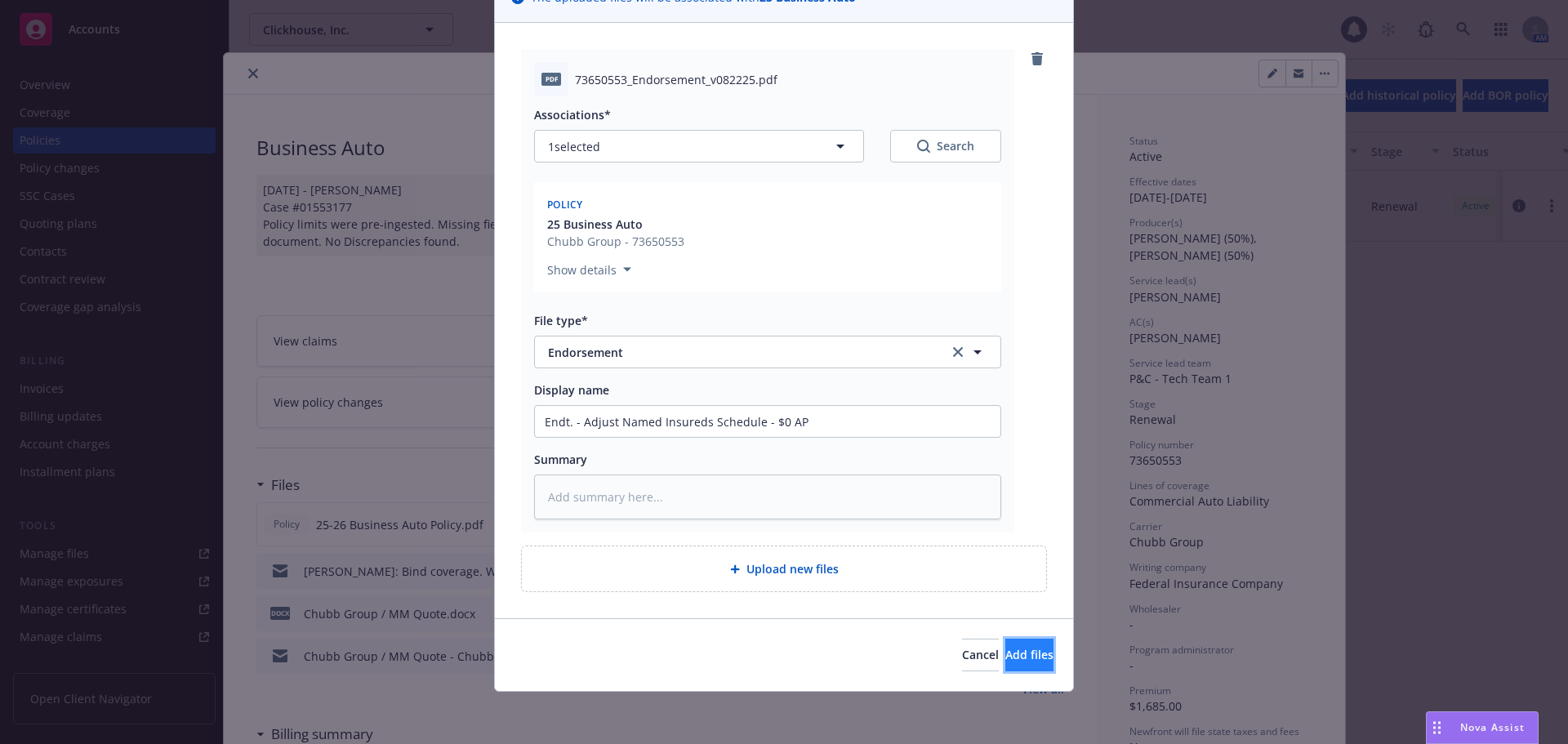
click at [1012, 653] on span "Add files" at bounding box center [1029, 654] width 48 height 15
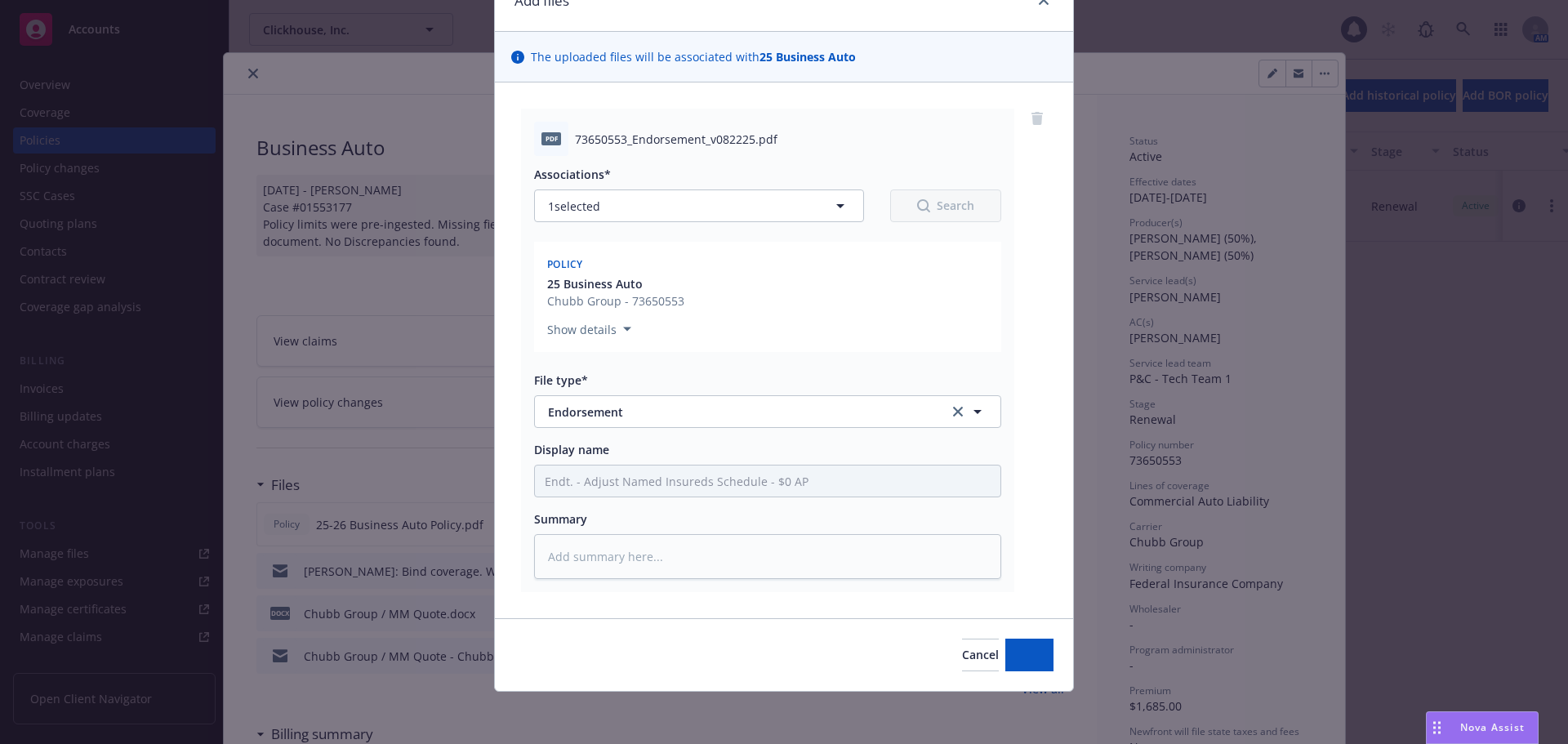
scroll to position [82, 0]
type textarea "x"
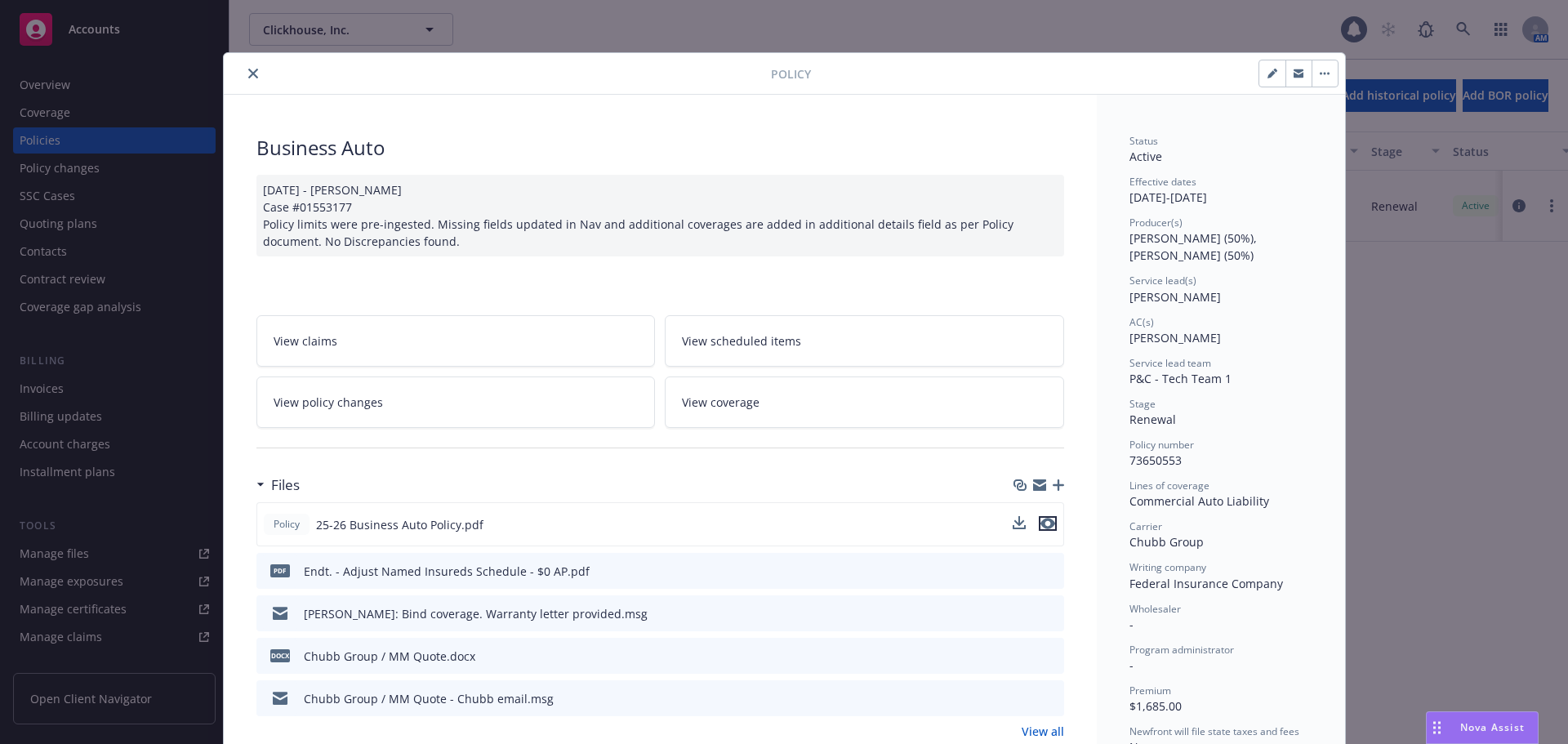
click at [1040, 523] on icon "preview file" at bounding box center [1048, 523] width 15 height 11
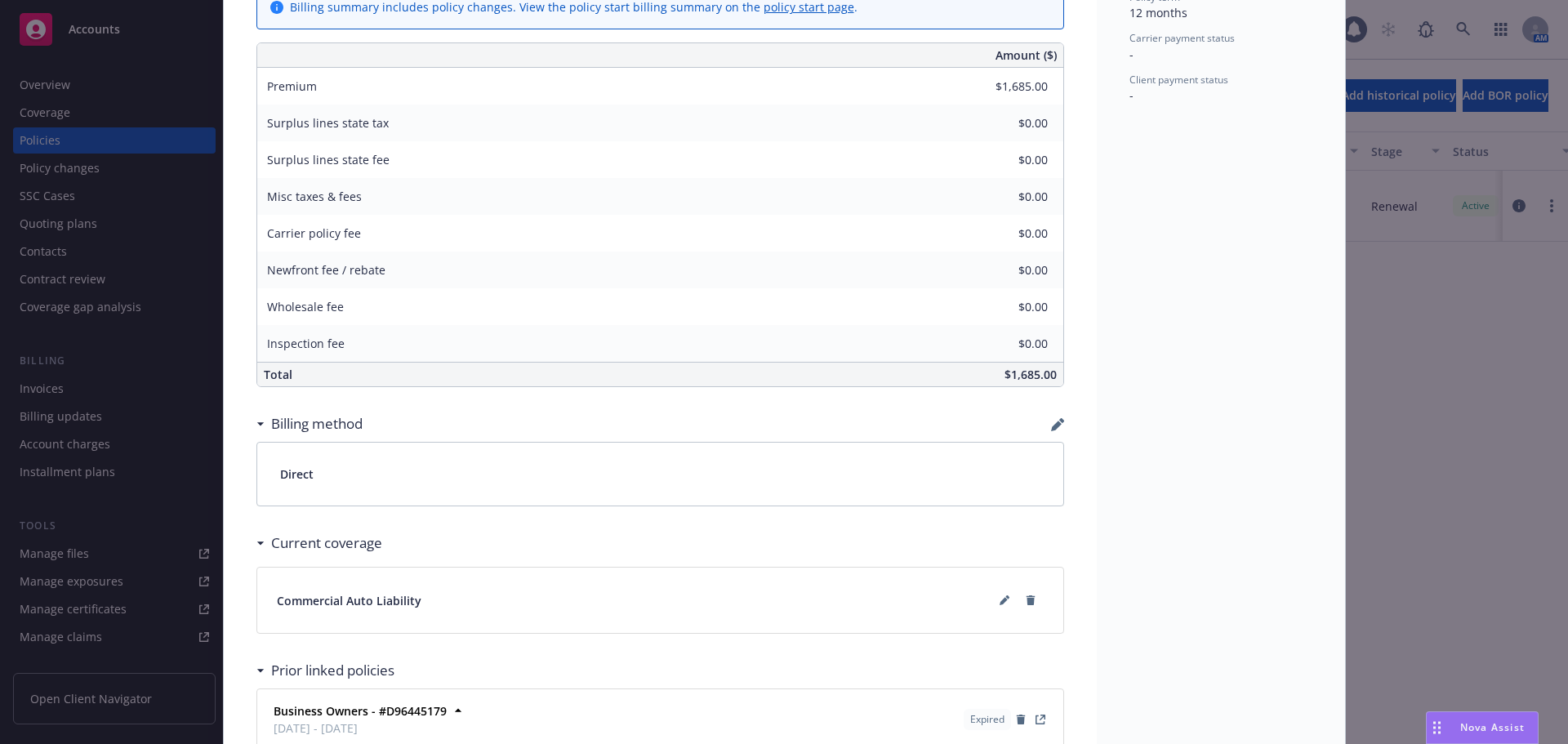
scroll to position [817, 0]
click at [1042, 426] on div "Billing method" at bounding box center [661, 423] width 808 height 34
click at [1051, 426] on icon "button" at bounding box center [1055, 425] width 10 height 10
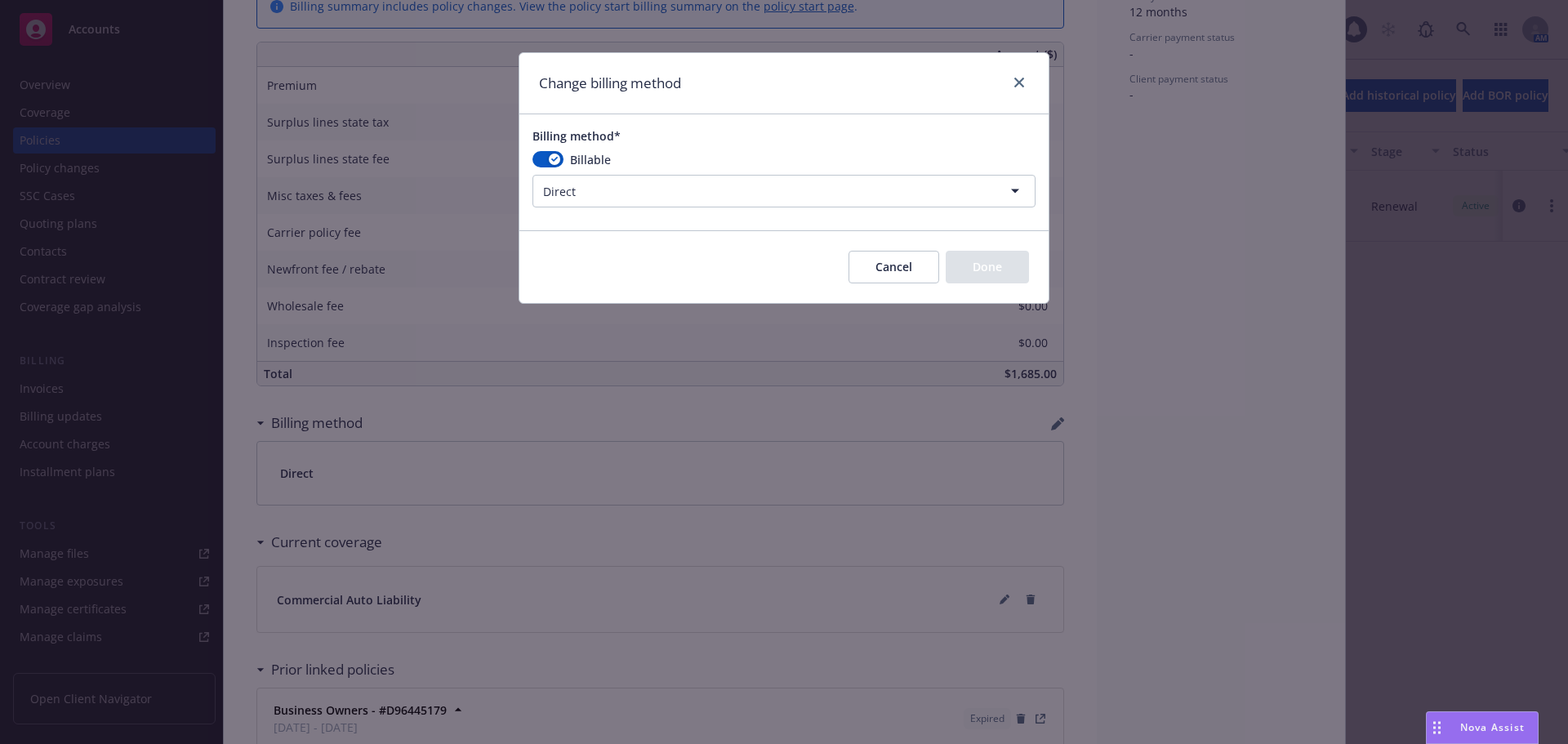
click at [568, 191] on html "Accounts Overview Coverage Policies Policy changes SSC Cases Quoting plans Cont…" at bounding box center [784, 372] width 1568 height 744
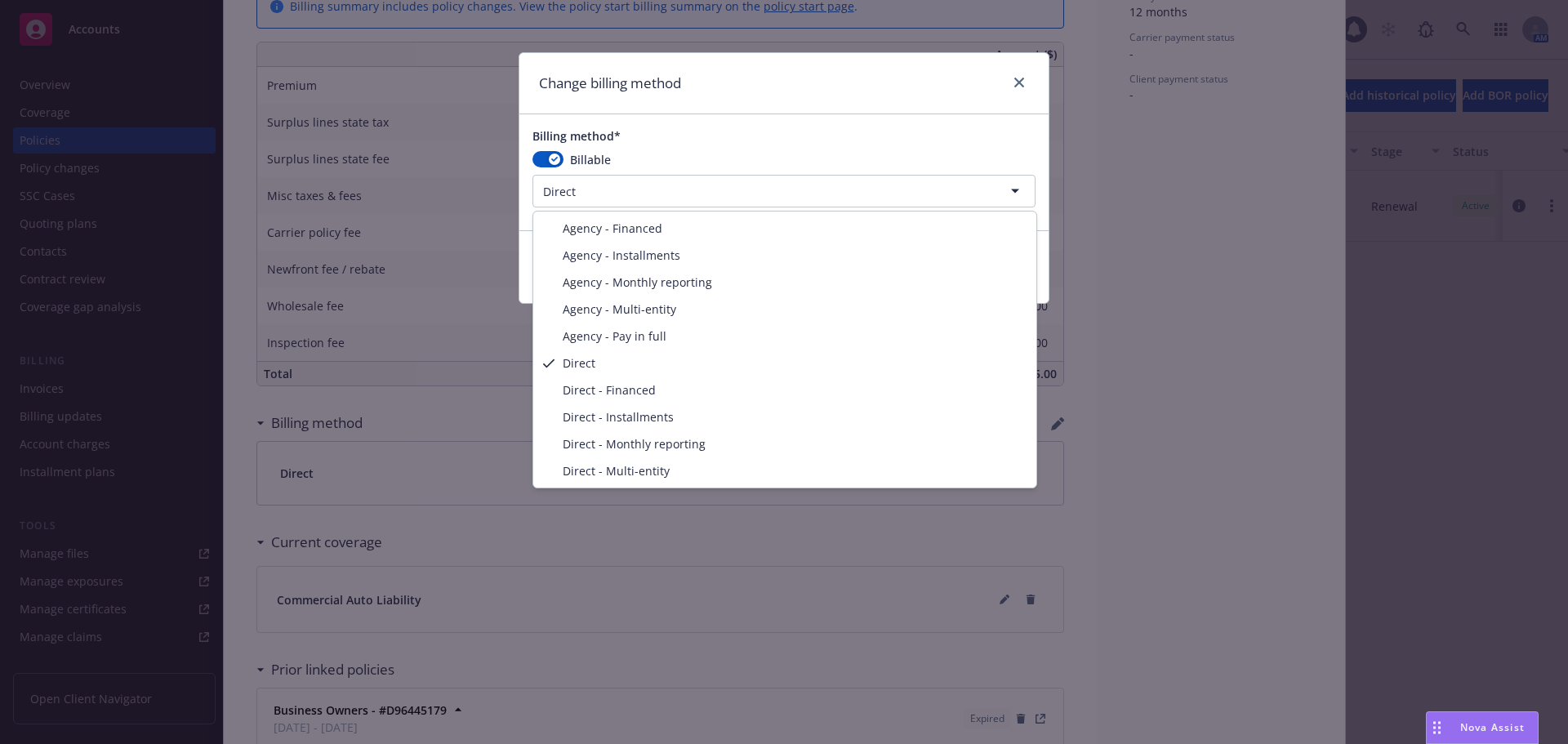
select select "AGENCY_PAY_IN_FULL"
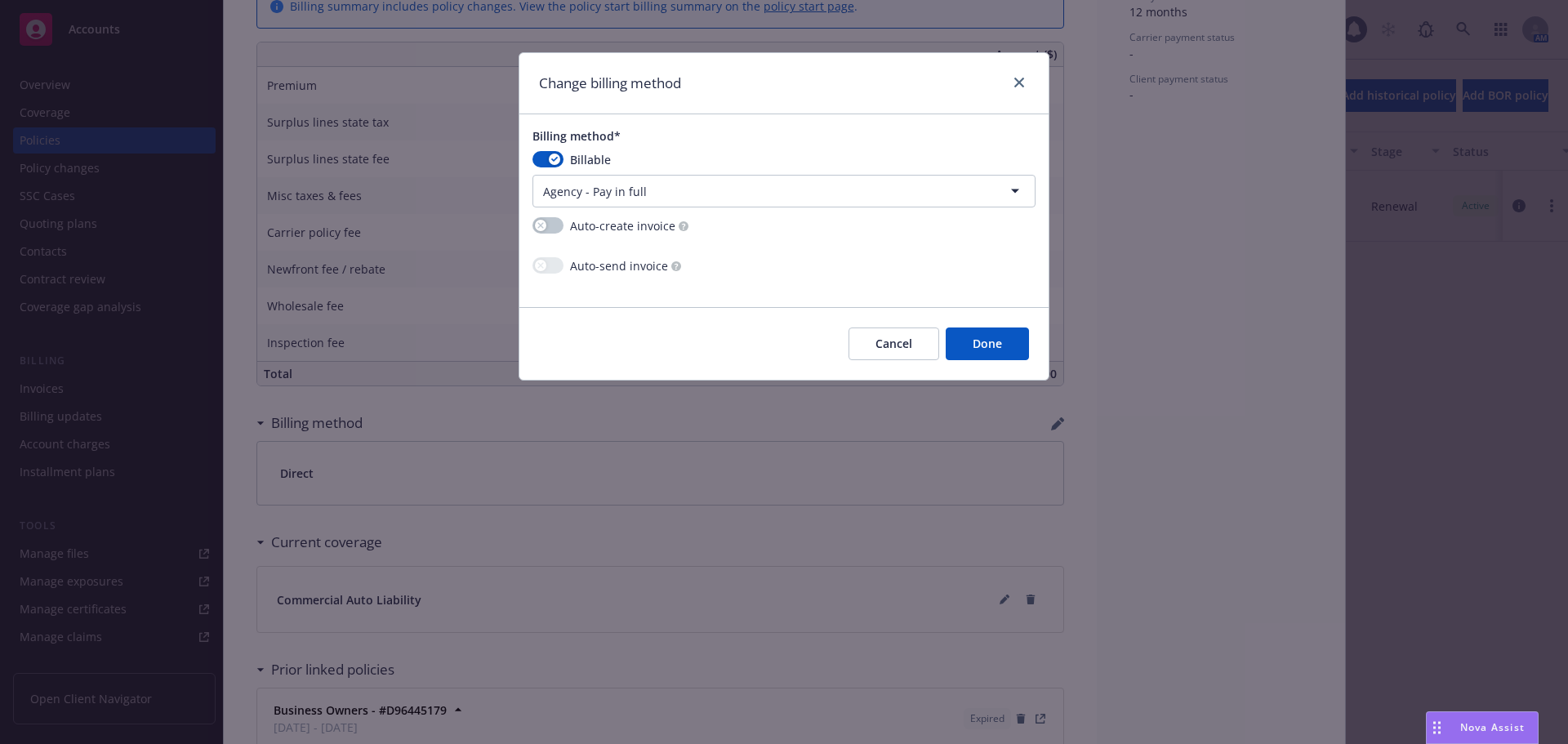
click at [997, 346] on button "Done" at bounding box center [987, 344] width 83 height 33
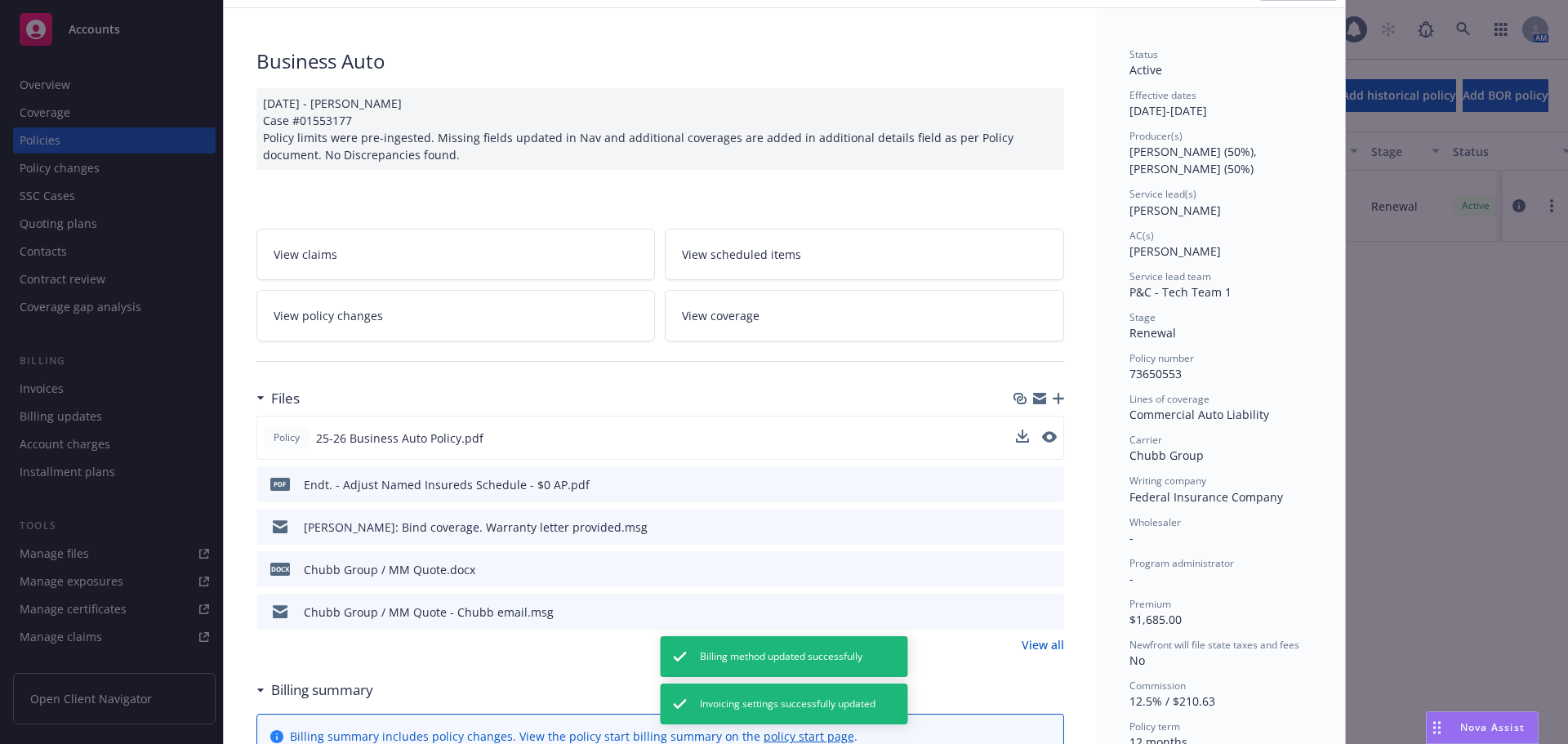
scroll to position [0, 0]
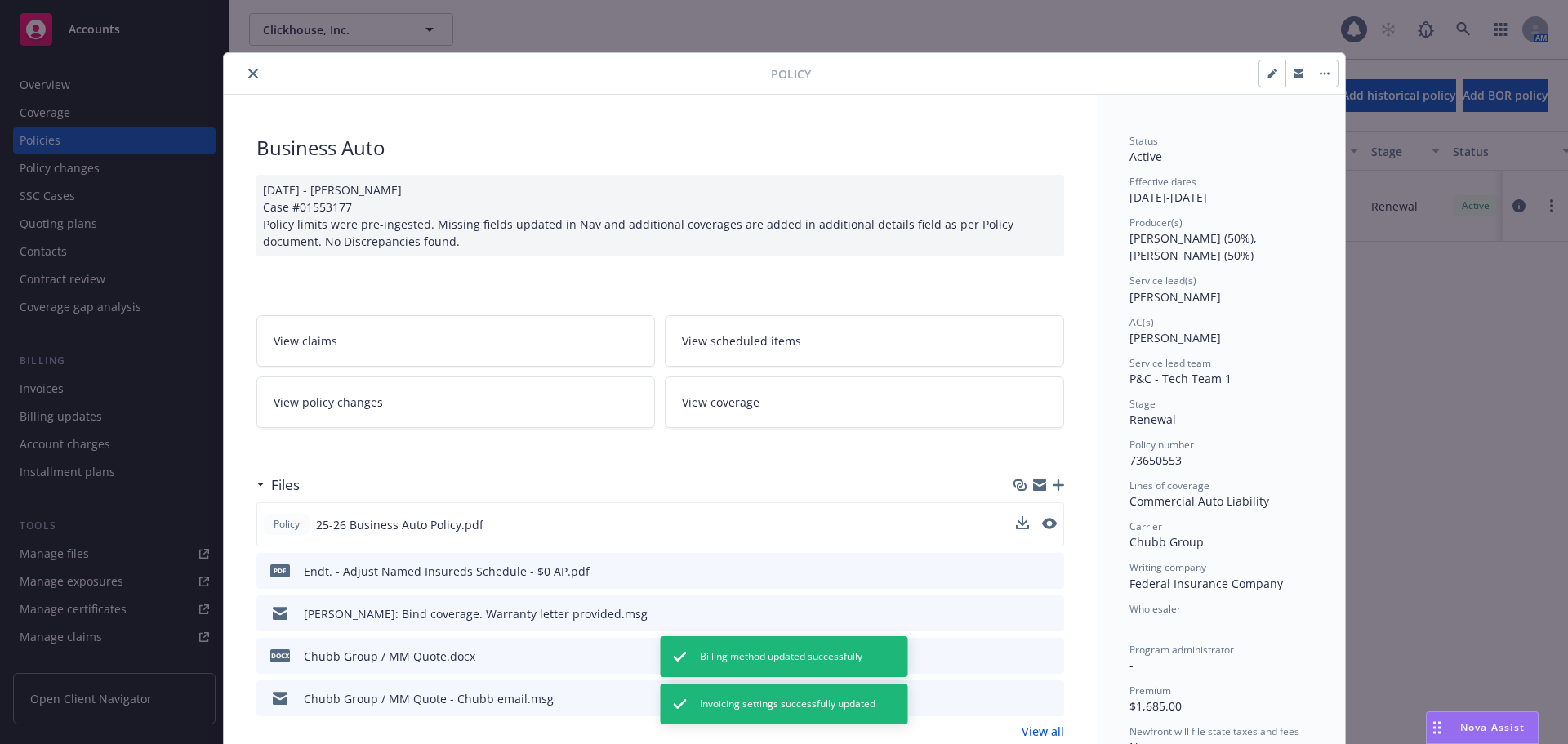
click at [248, 71] on icon "close" at bounding box center [253, 74] width 9 height 9
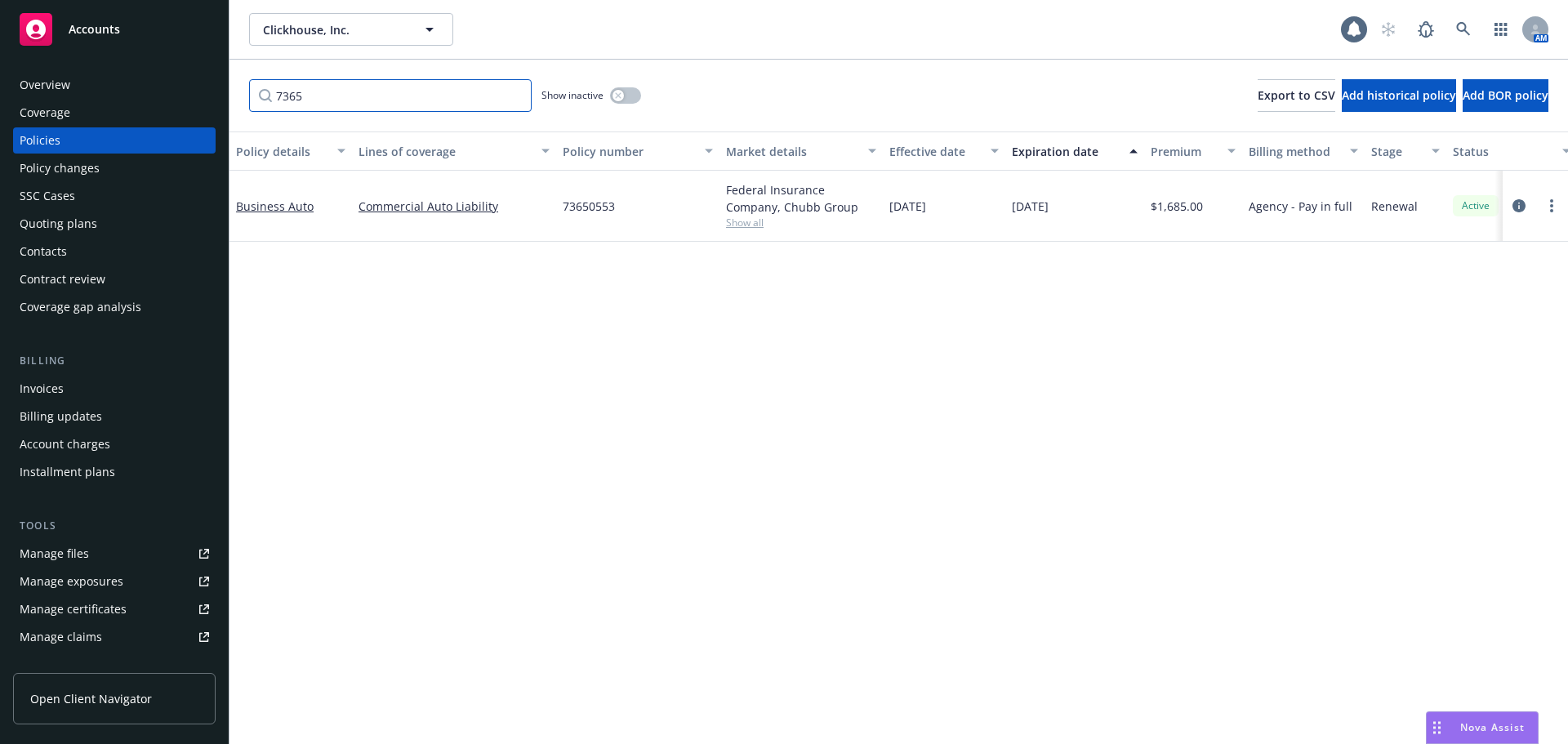
drag, startPoint x: 343, startPoint y: 97, endPoint x: 238, endPoint y: 111, distance: 105.9
click at [238, 111] on div "7365 Show inactive Export to CSV Add historical policy Add BOR policy" at bounding box center [899, 95] width 1339 height 72
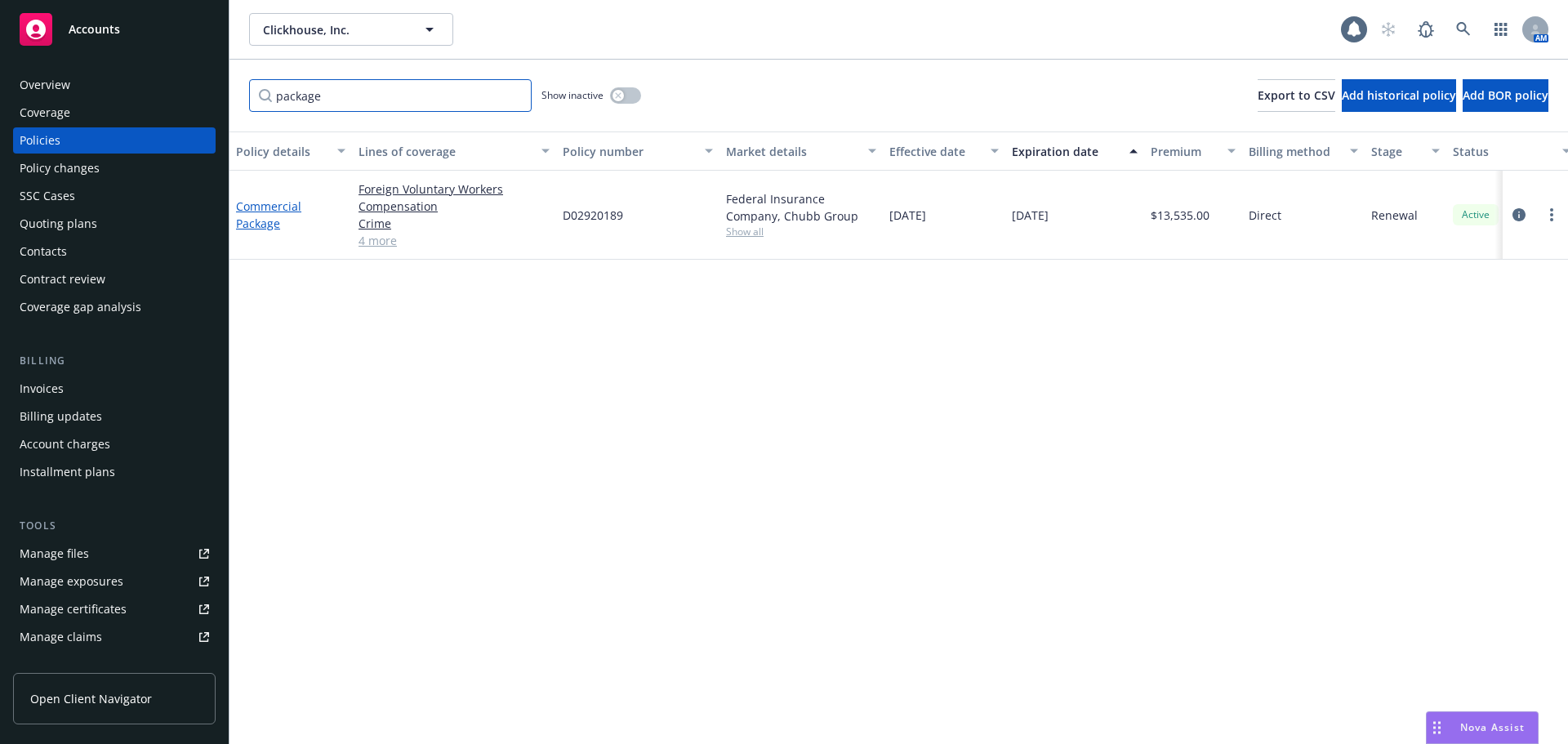
type input "package"
click at [272, 203] on link "Commercial Package" at bounding box center [268, 214] width 65 height 33
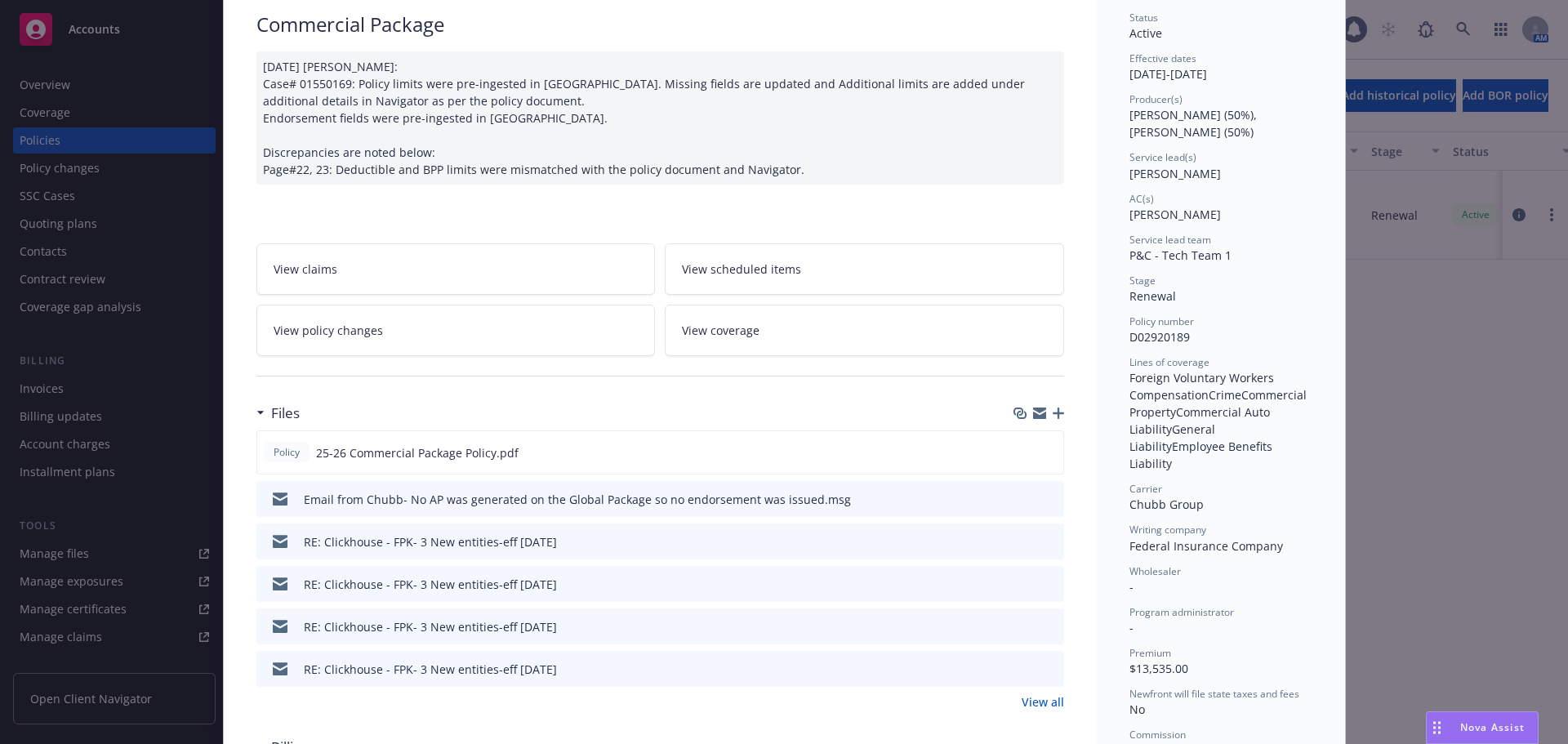
scroll to position [163, 0]
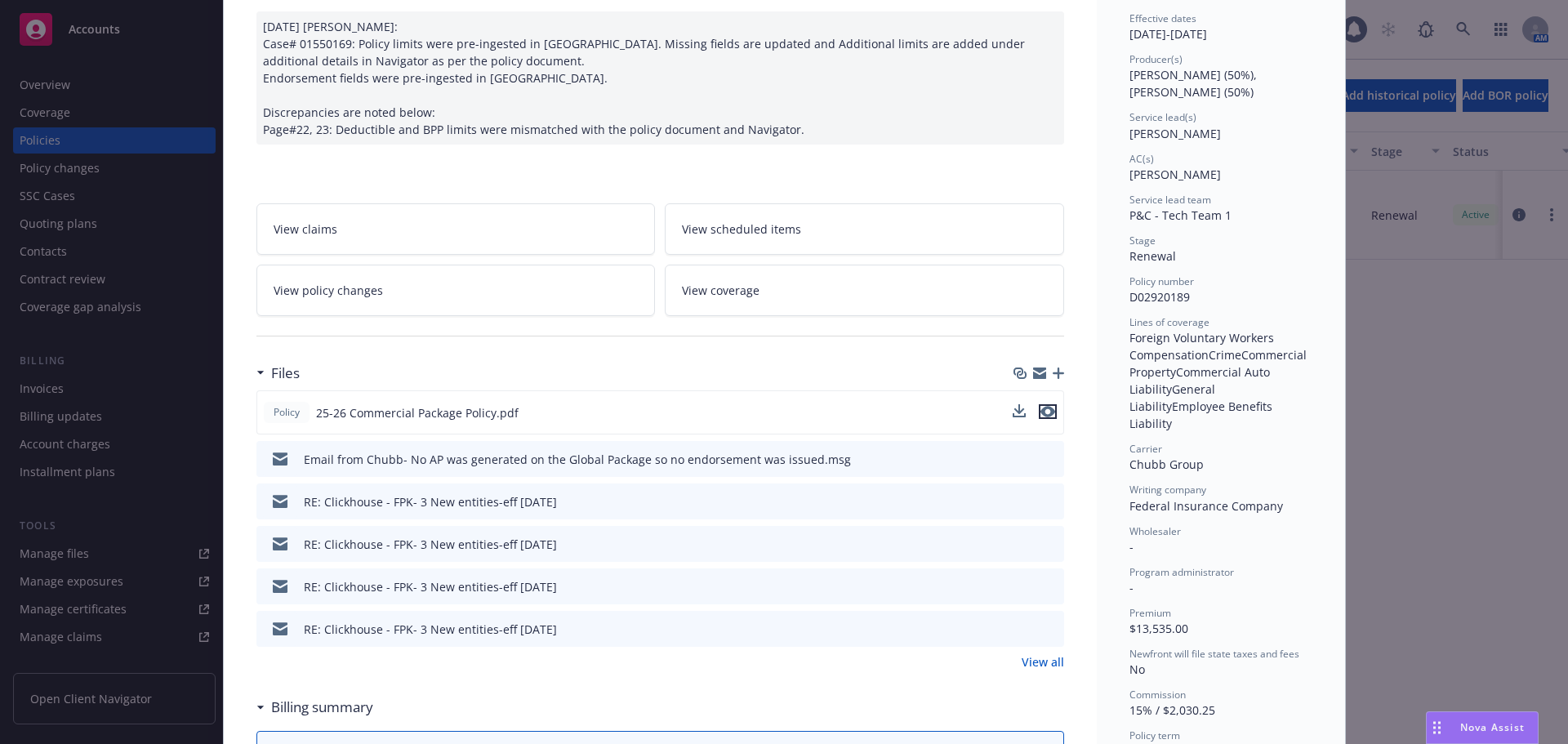
click at [1045, 410] on icon "preview file" at bounding box center [1048, 412] width 15 height 11
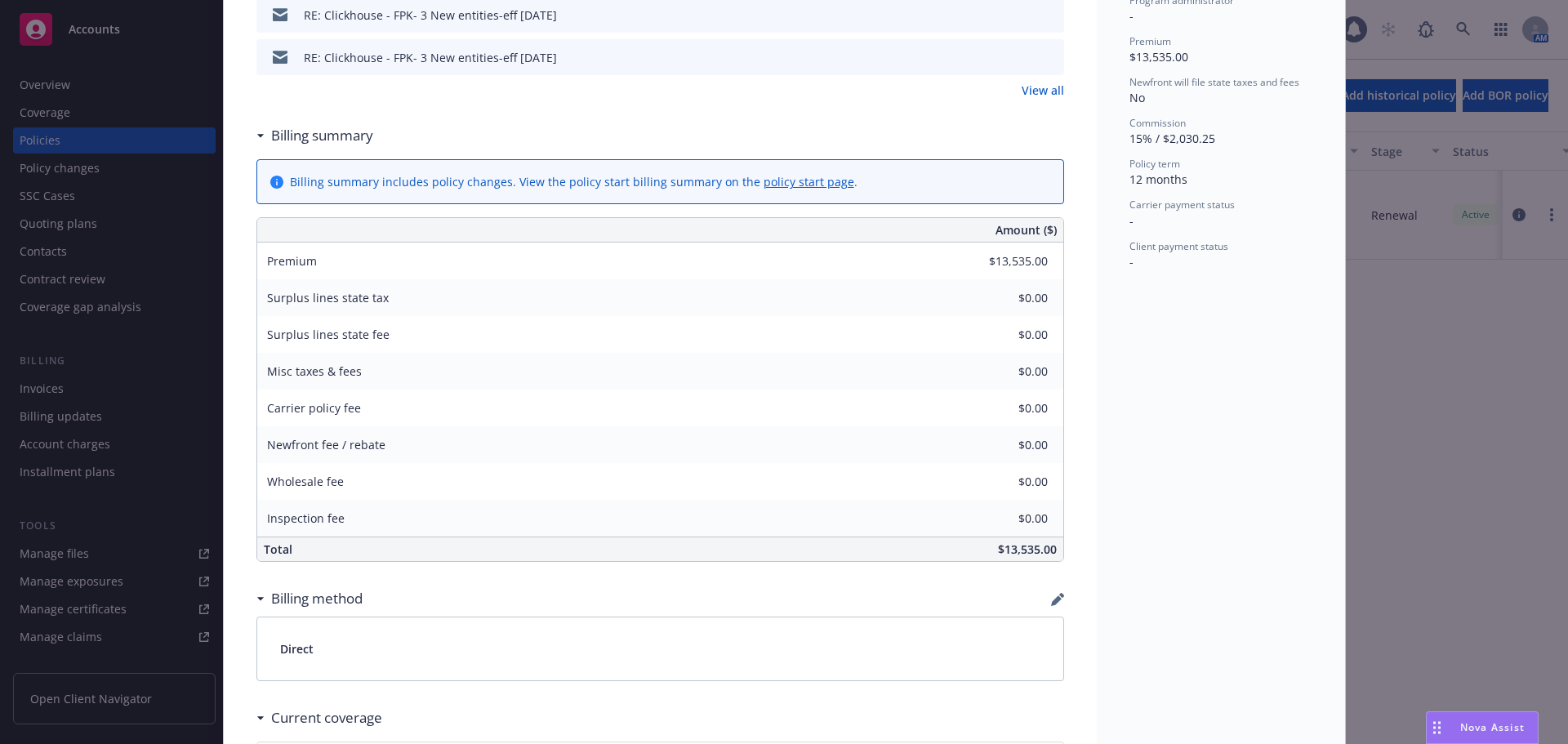
scroll to position [817, 0]
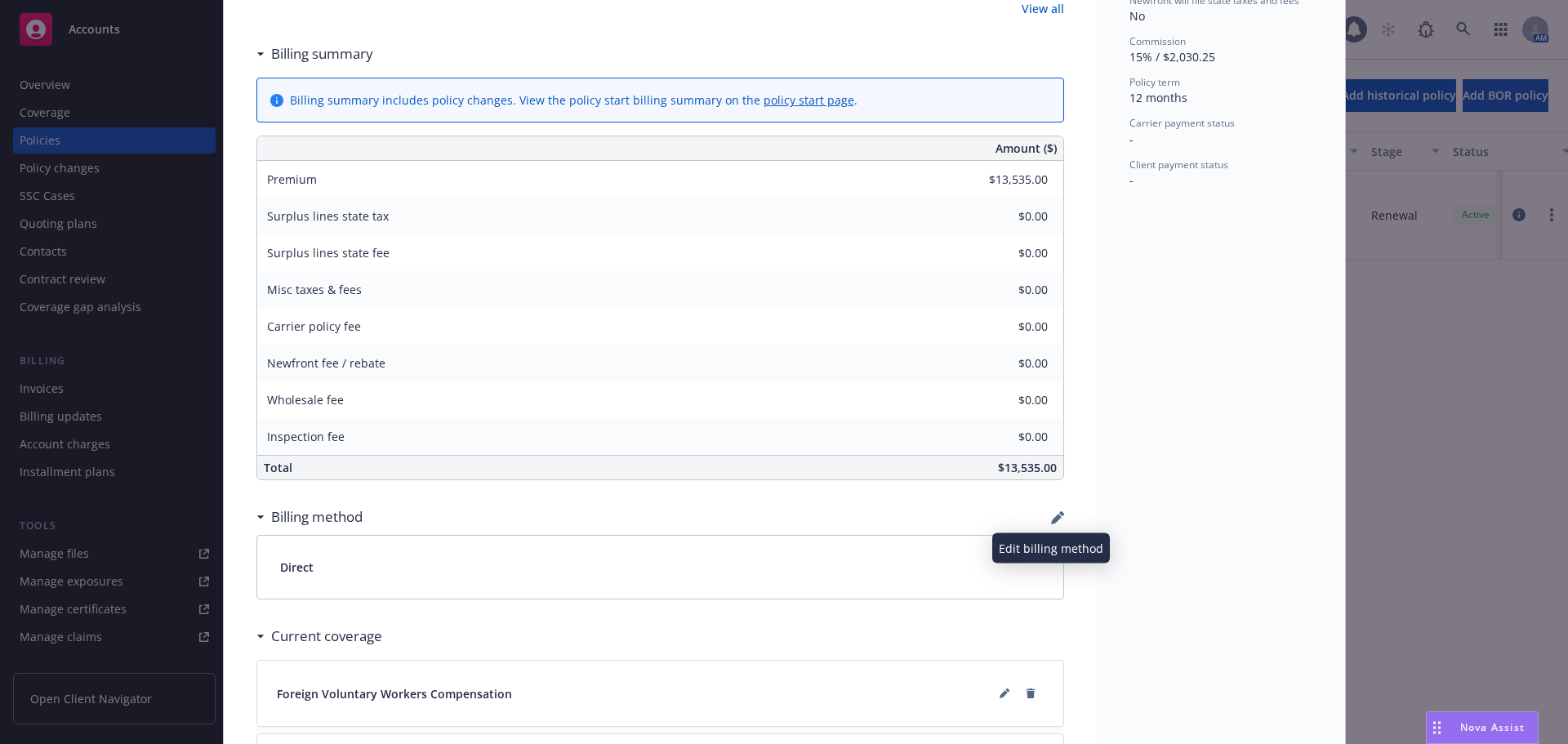
click at [1055, 516] on icon "button" at bounding box center [1057, 518] width 13 height 13
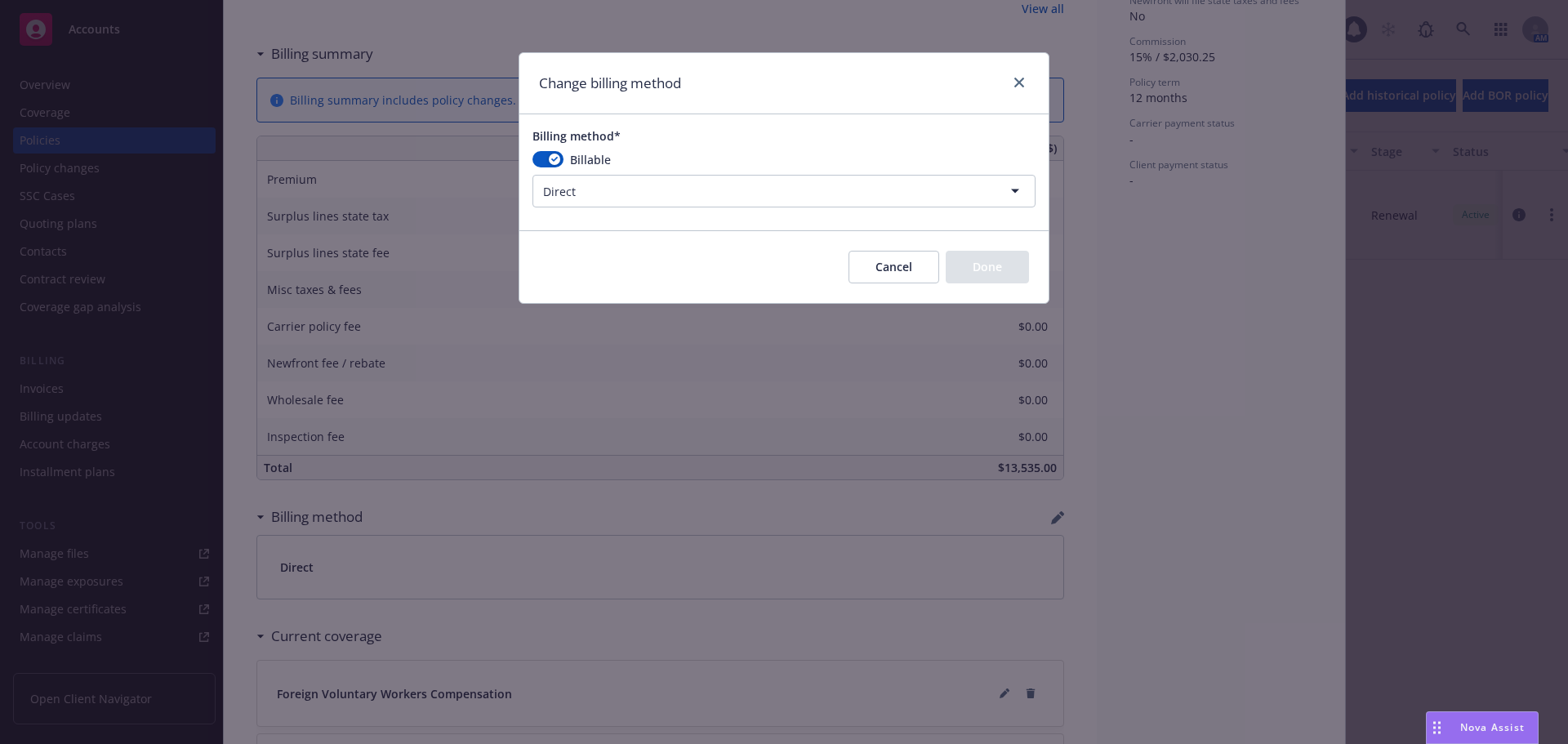
click at [640, 185] on html "Accounts Overview Coverage Policies Policy changes SSC Cases Quoting plans Cont…" at bounding box center [784, 372] width 1568 height 744
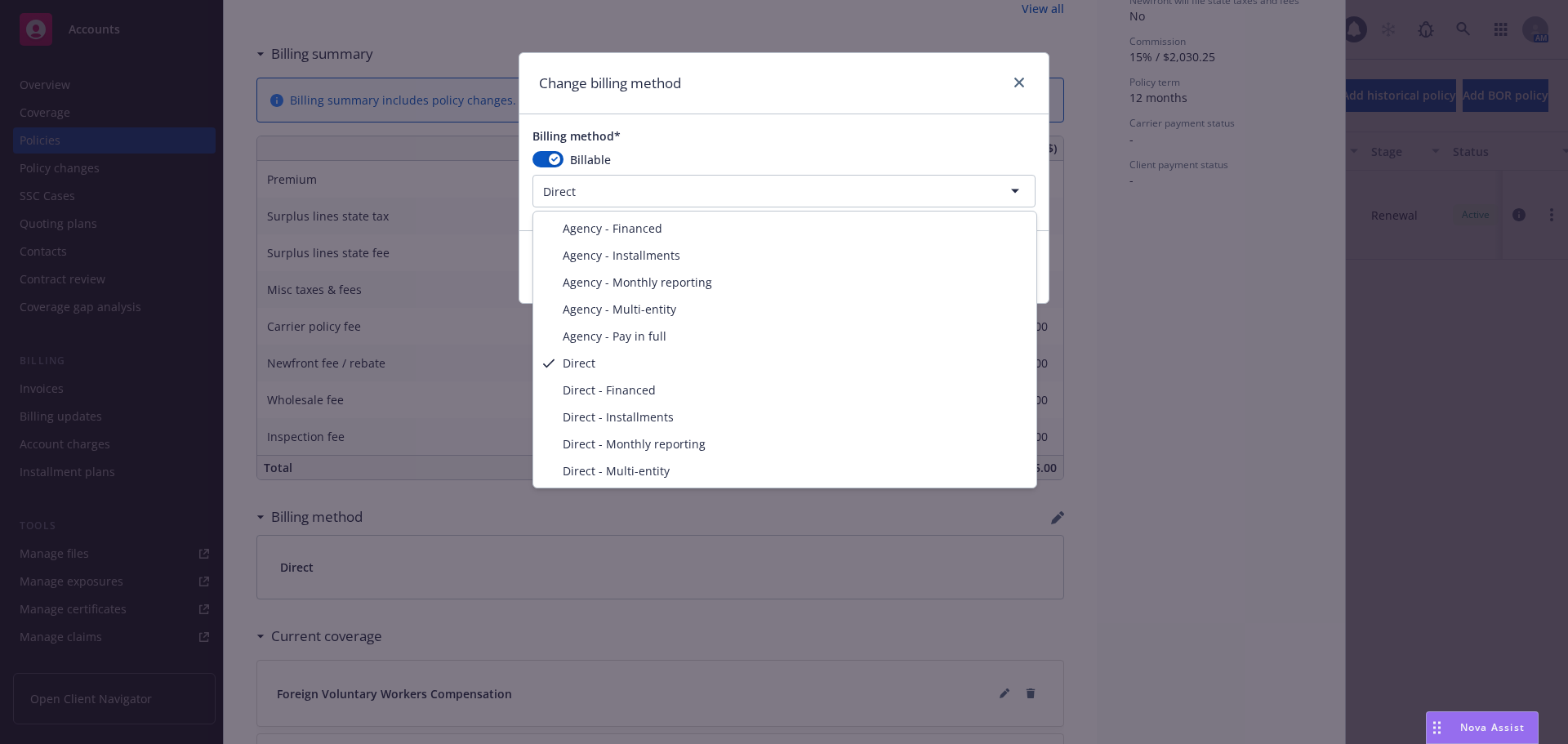
select select "AGENCY_PAY_IN_FULL"
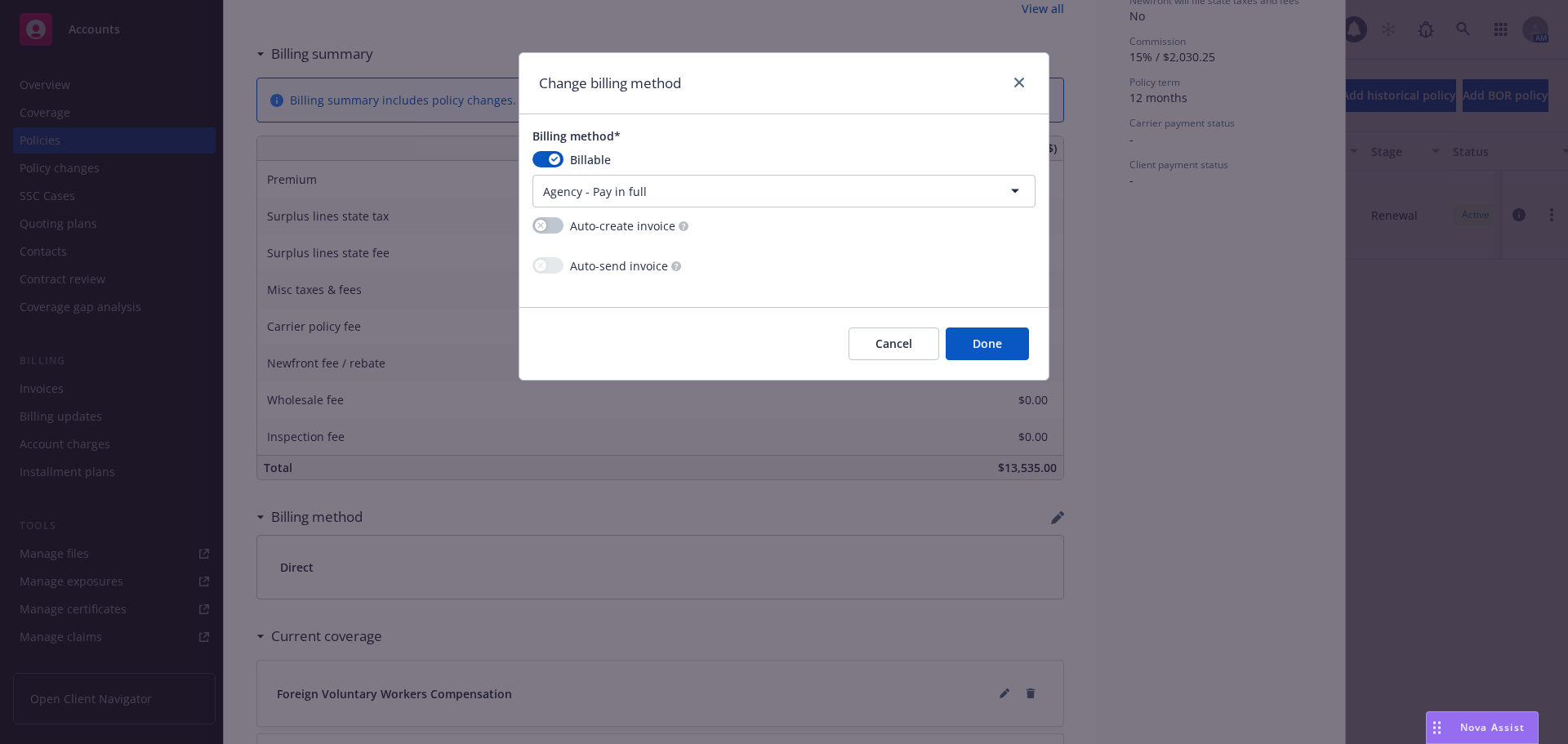
click at [974, 343] on button "Done" at bounding box center [987, 344] width 83 height 33
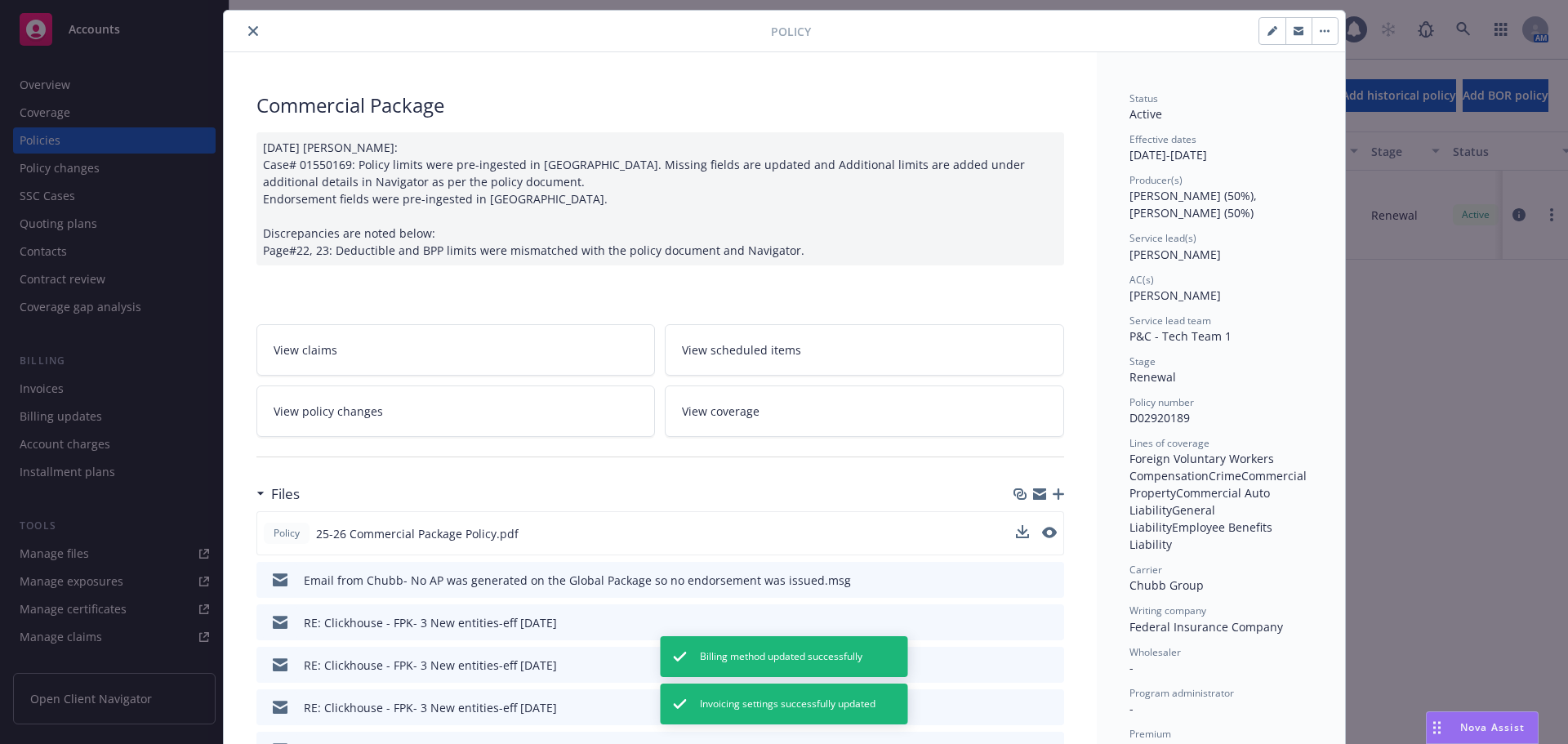
scroll to position [0, 0]
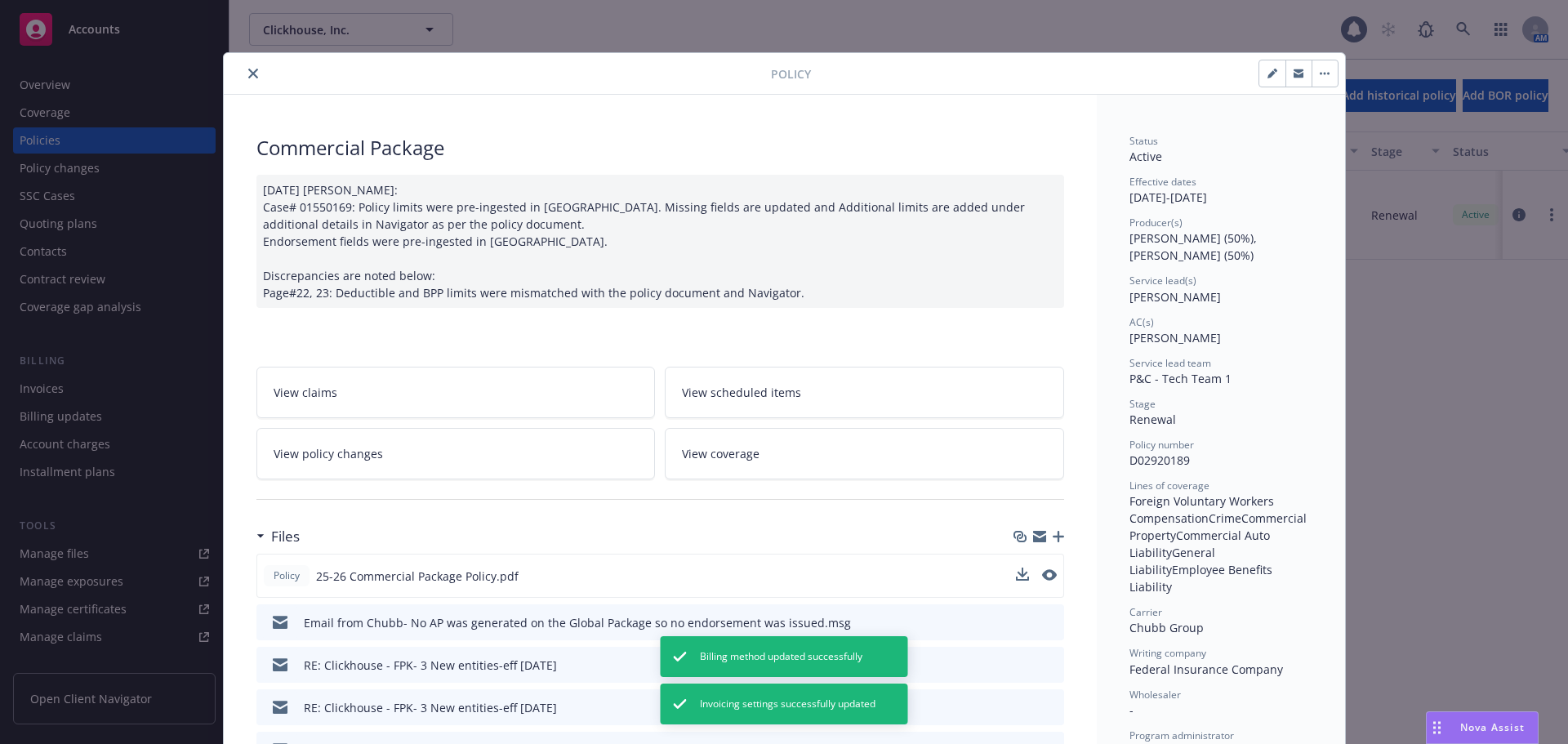
click at [248, 73] on icon "close" at bounding box center [253, 74] width 9 height 9
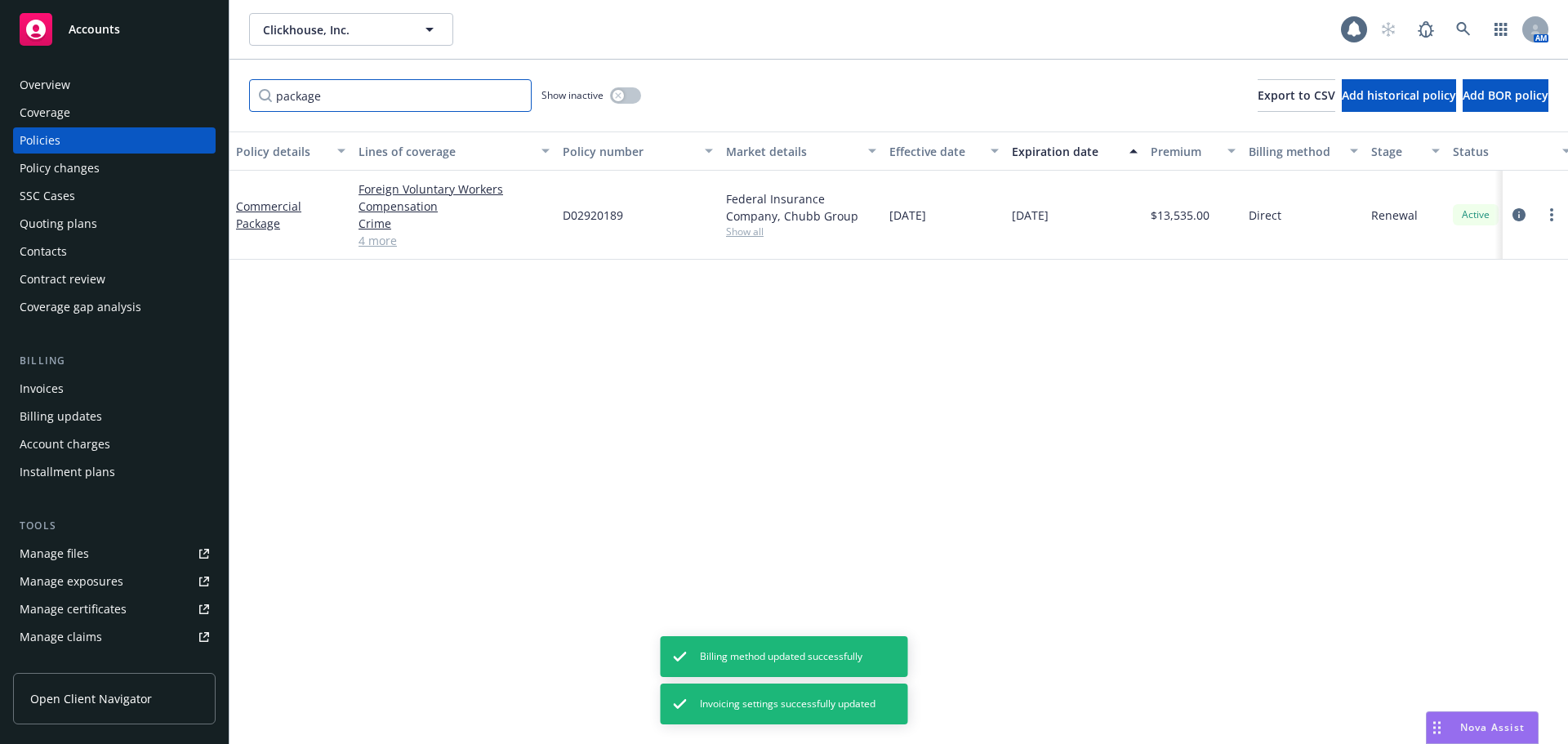
drag, startPoint x: 356, startPoint y: 106, endPoint x: 196, endPoint y: 131, distance: 161.9
click at [196, 131] on div "Accounts Overview Coverage Policies Policy changes SSC Cases Quoting plans Cont…" at bounding box center [784, 372] width 1568 height 744
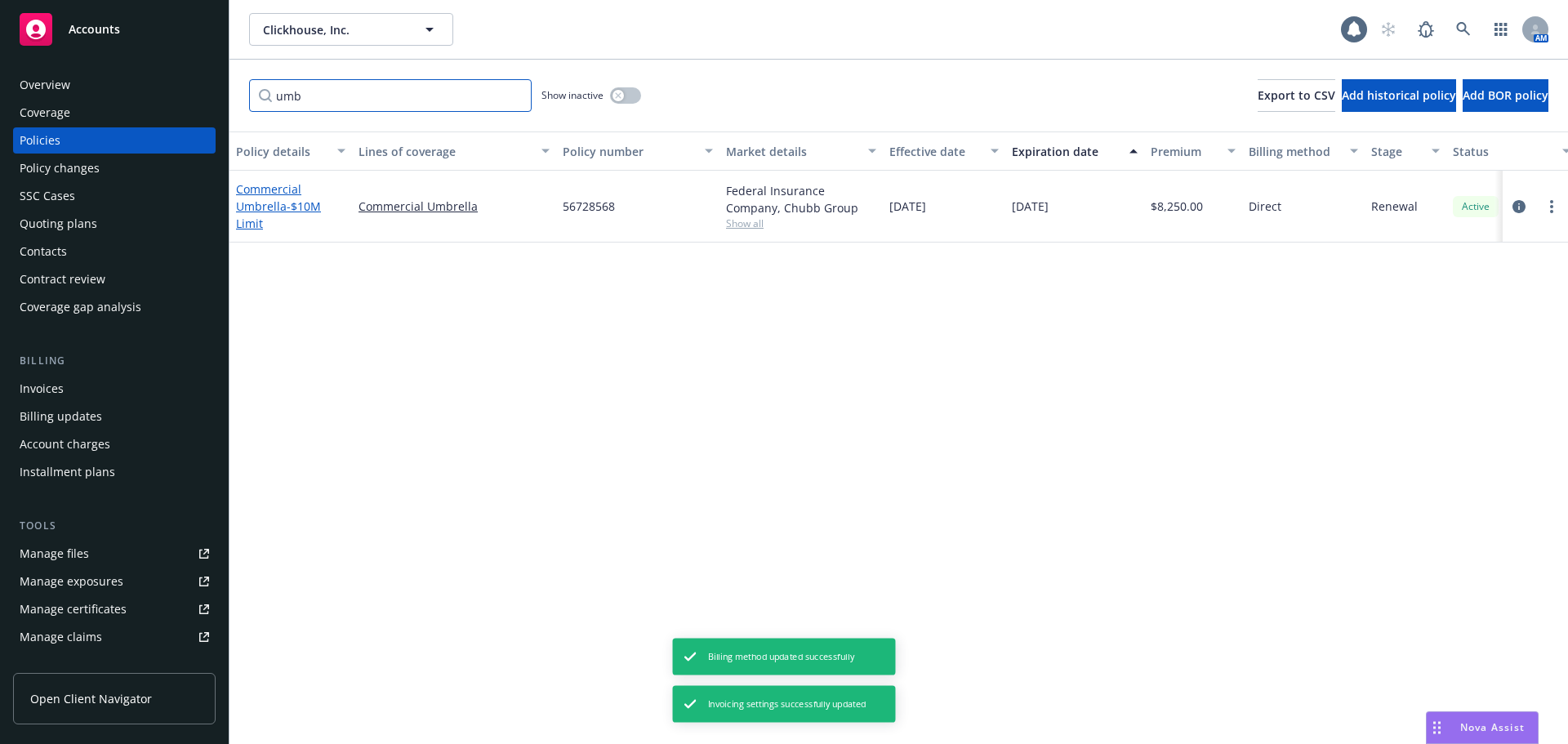
type input "umb"
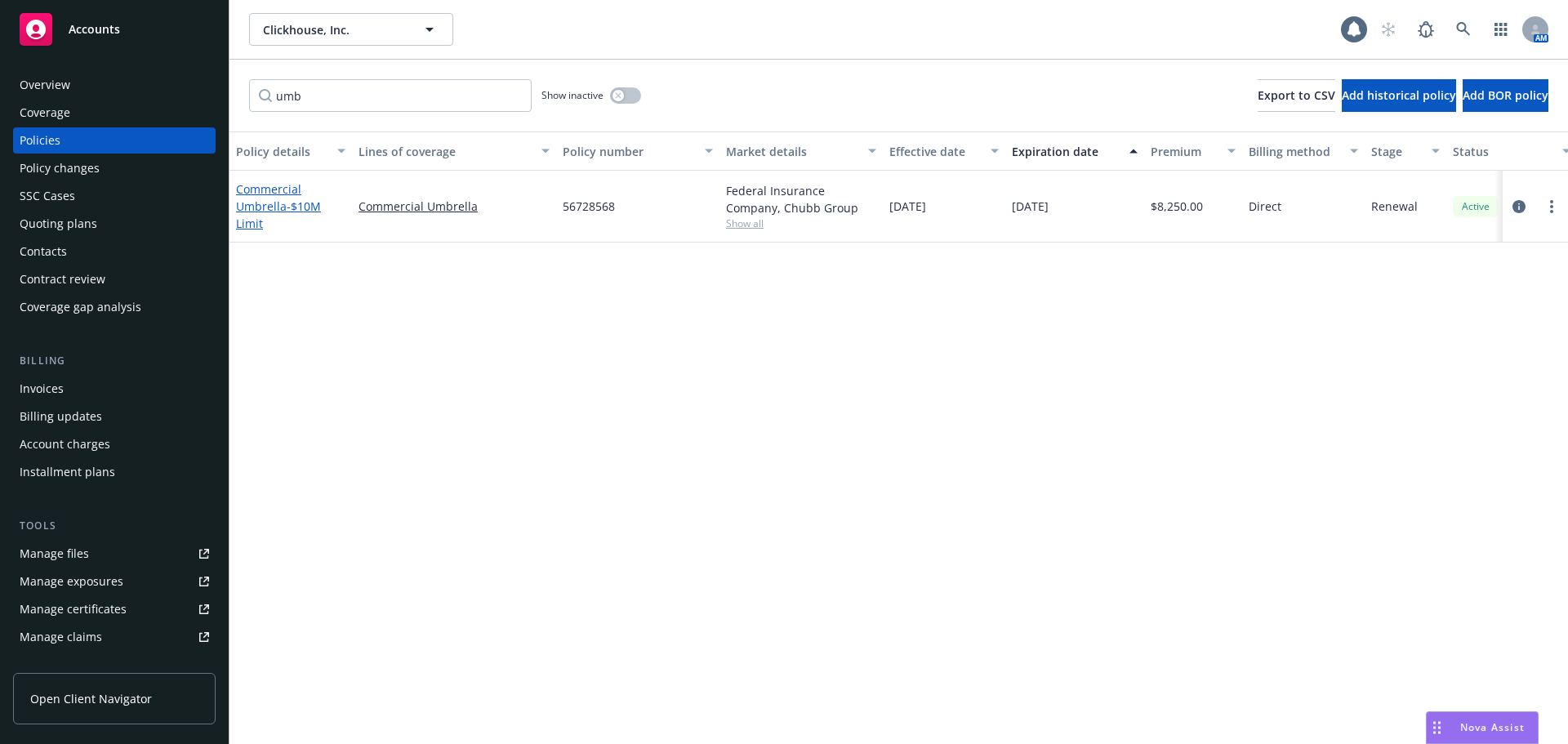
click at [301, 208] on span "- $10M Limit" at bounding box center [278, 214] width 85 height 33
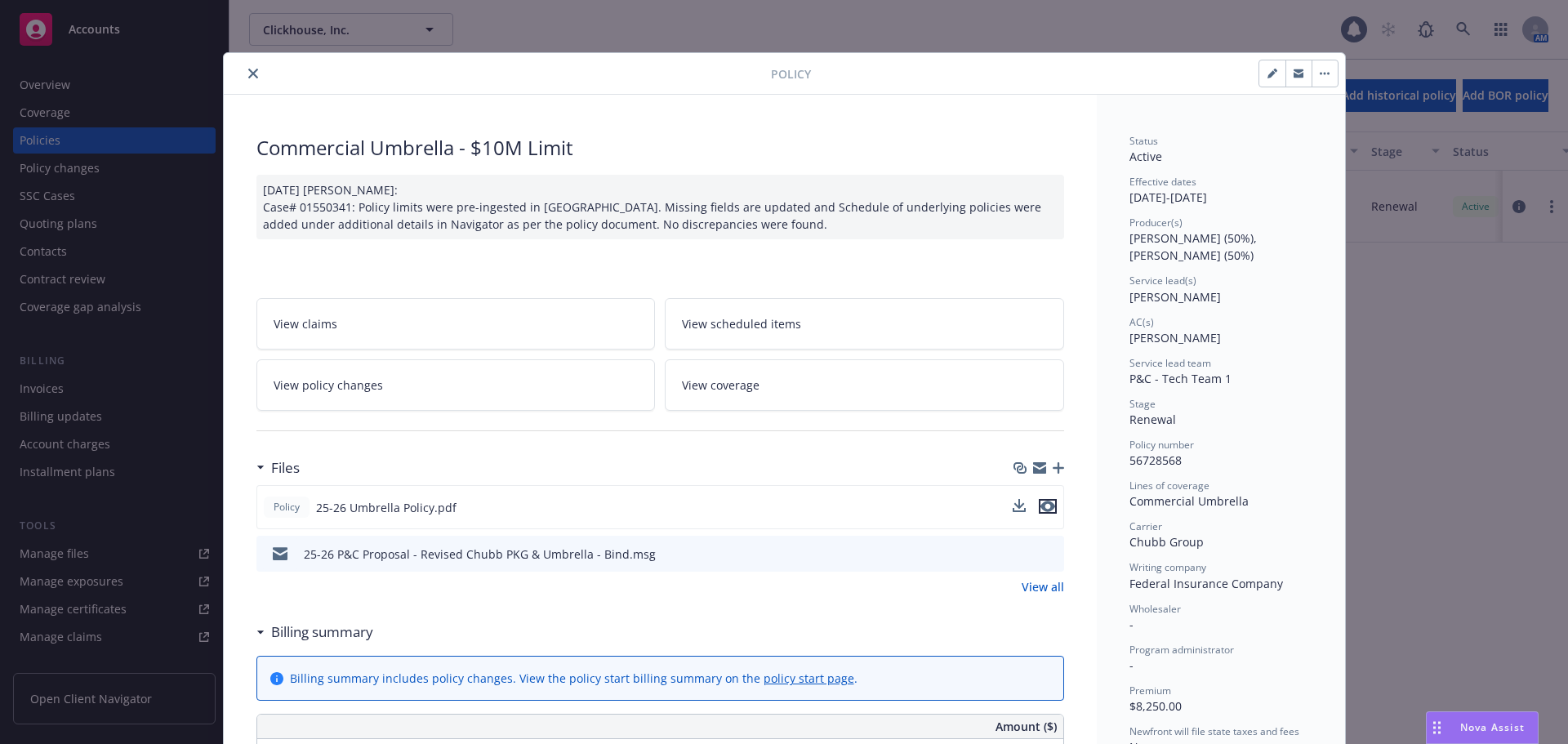
click at [1049, 503] on button "preview file" at bounding box center [1047, 507] width 18 height 15
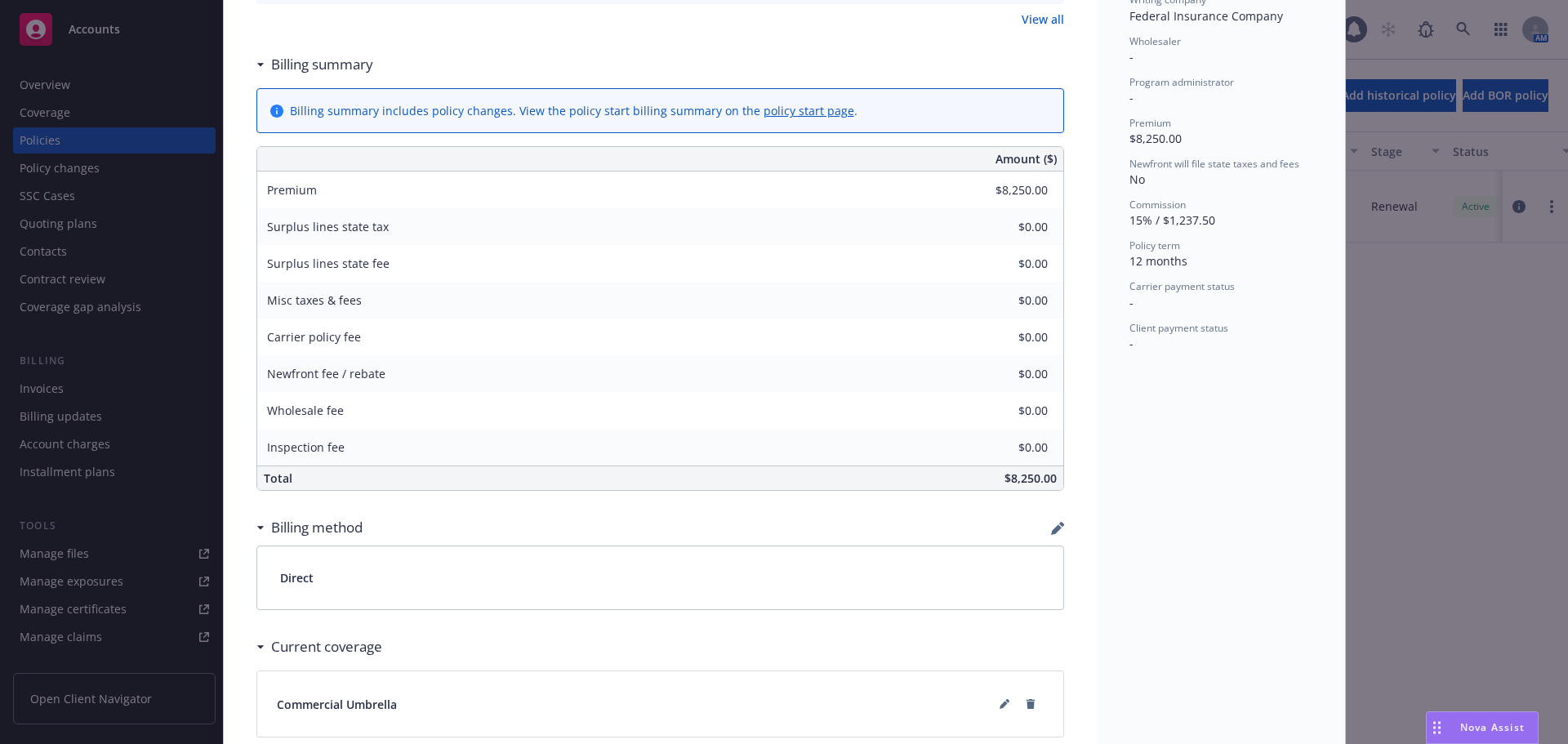
scroll to position [572, 0]
click at [1052, 517] on icon "button" at bounding box center [1057, 524] width 13 height 13
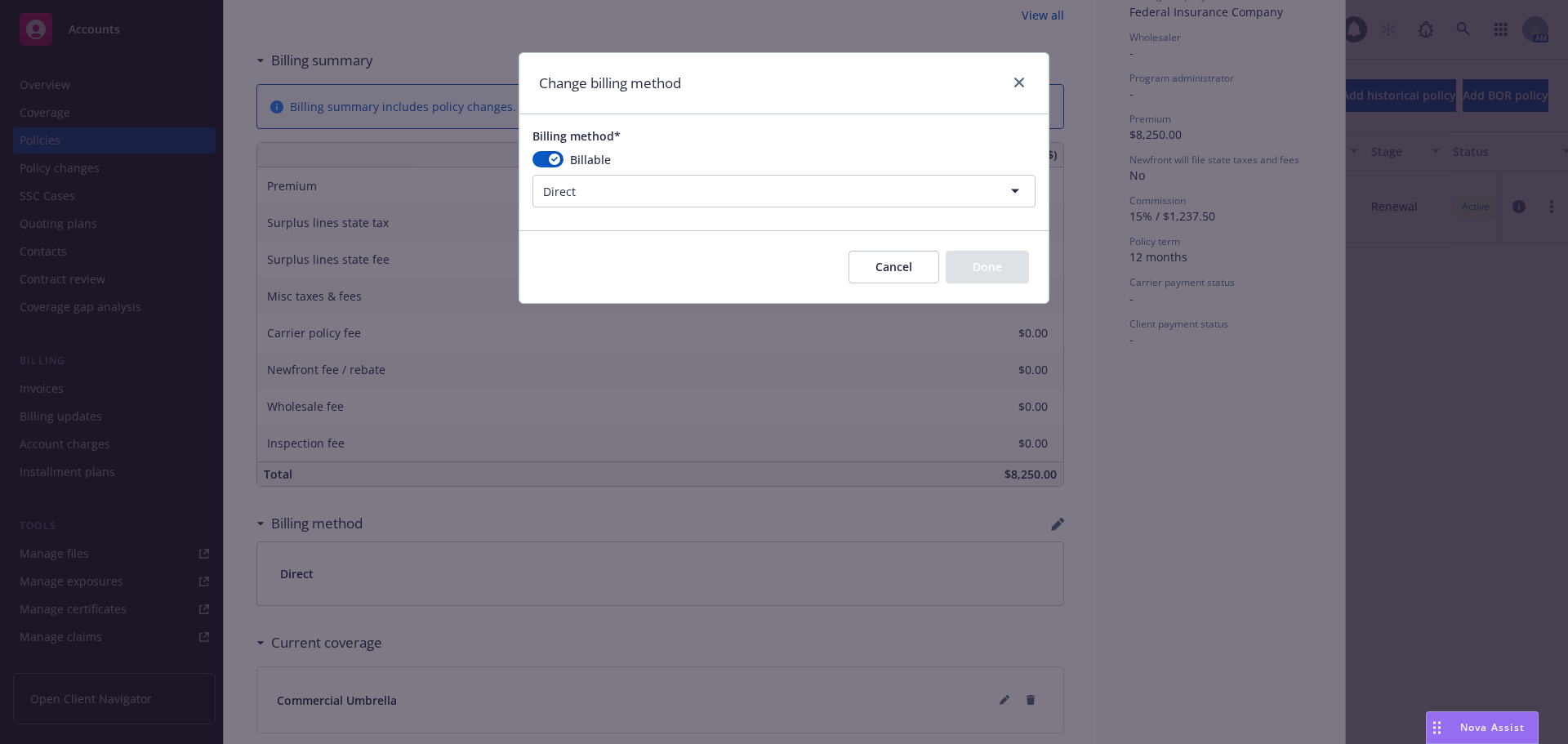
click at [674, 201] on html "Accounts Overview Coverage Policies Policy changes SSC Cases Quoting plans Cont…" at bounding box center [784, 372] width 1568 height 744
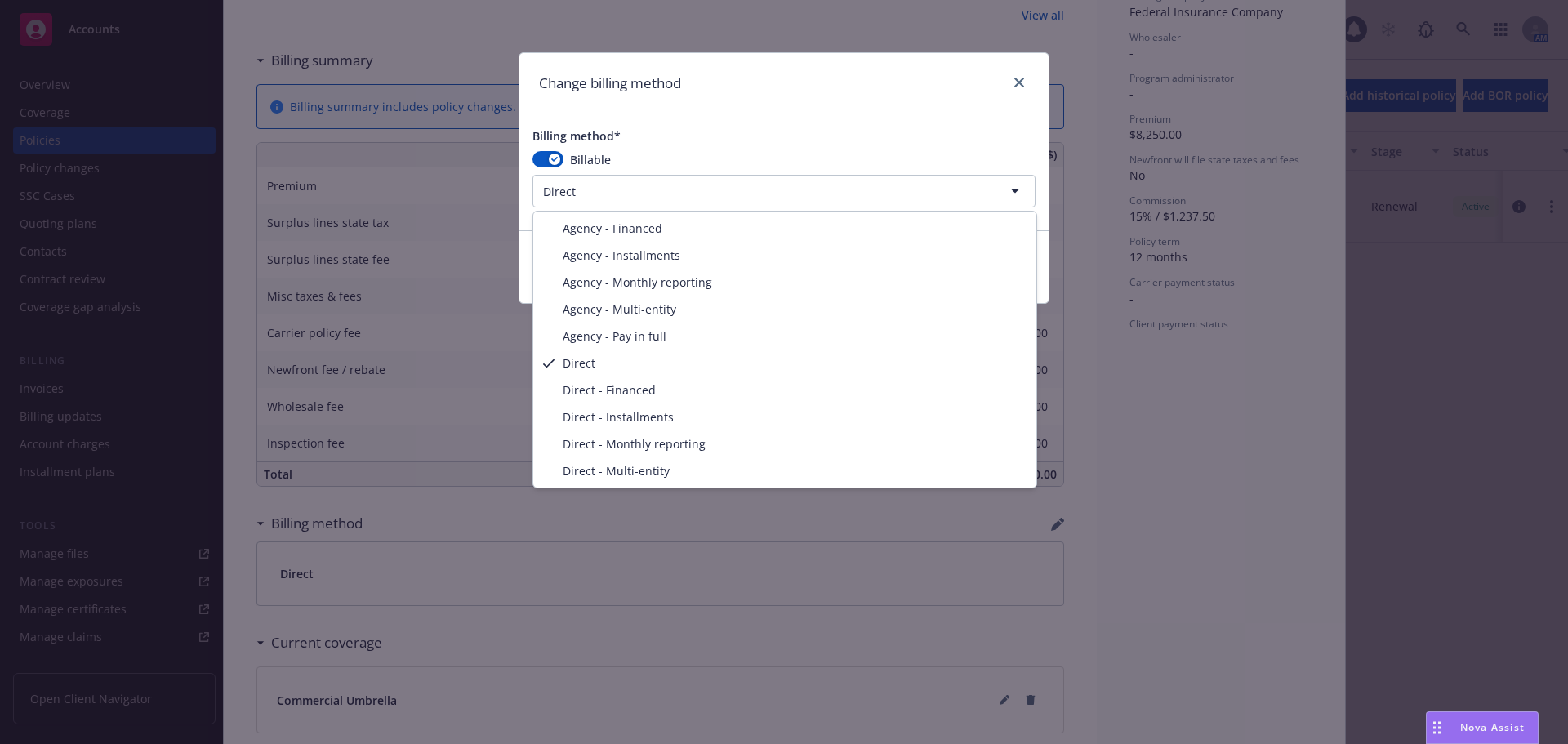
select select "AGENCY_PAY_IN_FULL"
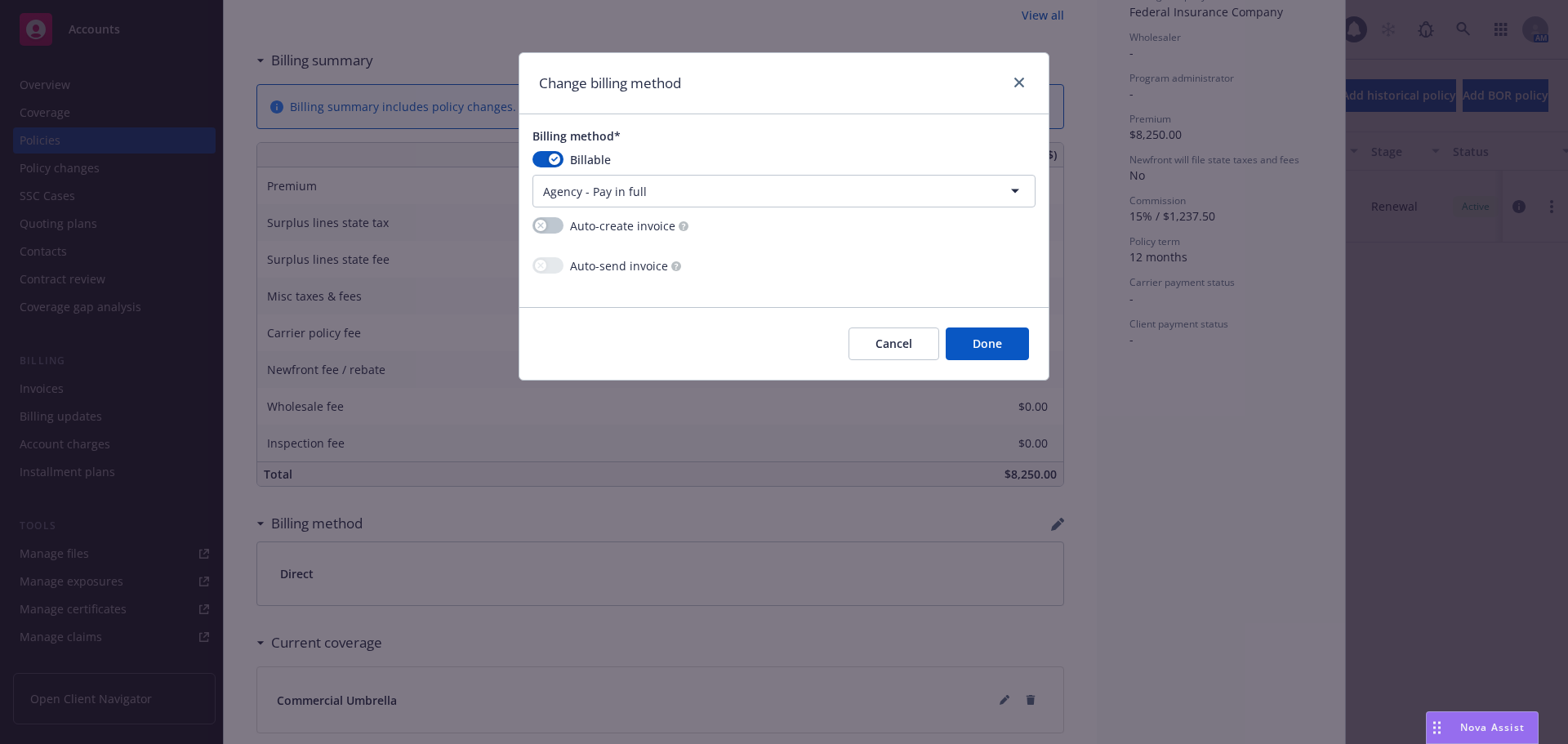
click at [979, 350] on button "Done" at bounding box center [987, 344] width 83 height 33
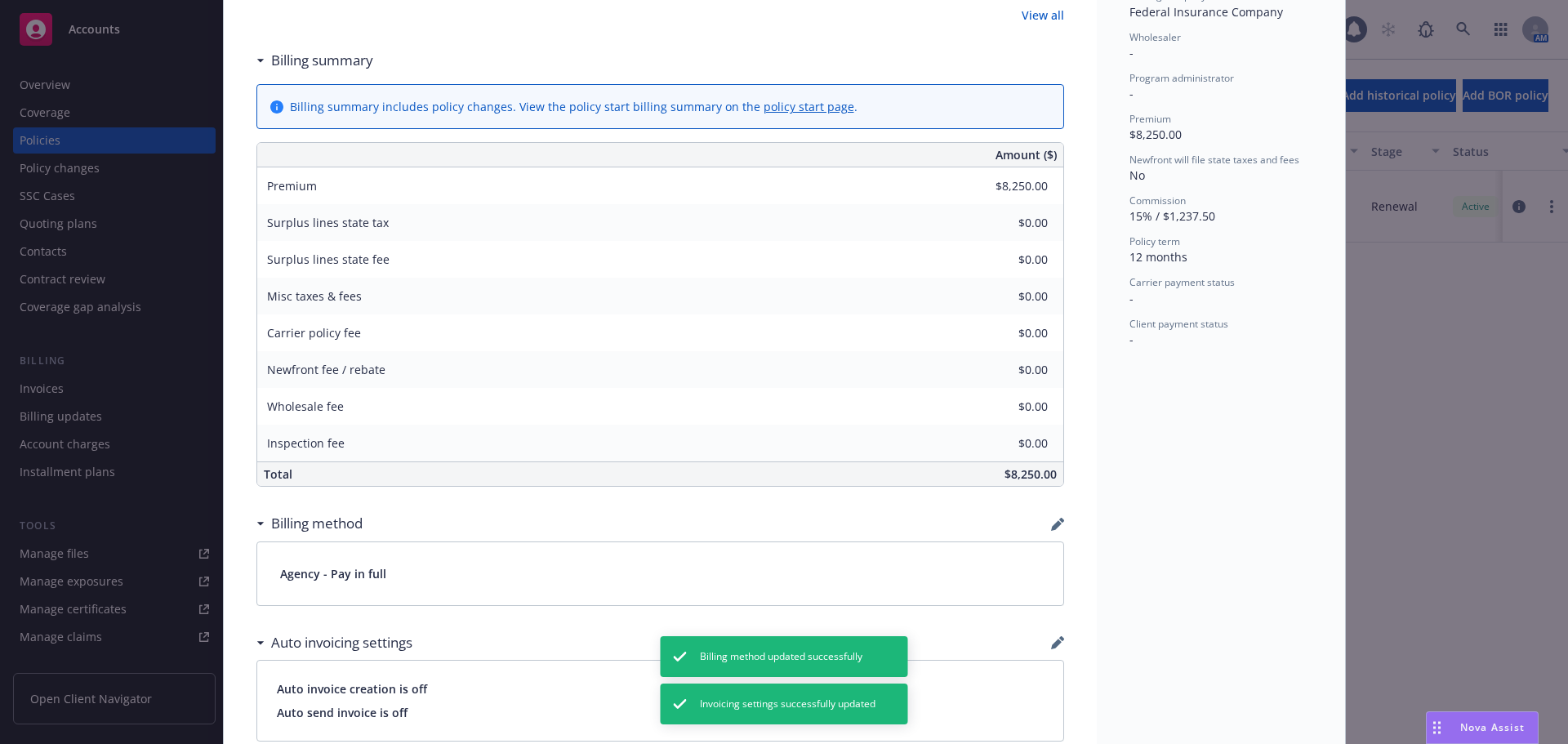
scroll to position [0, 0]
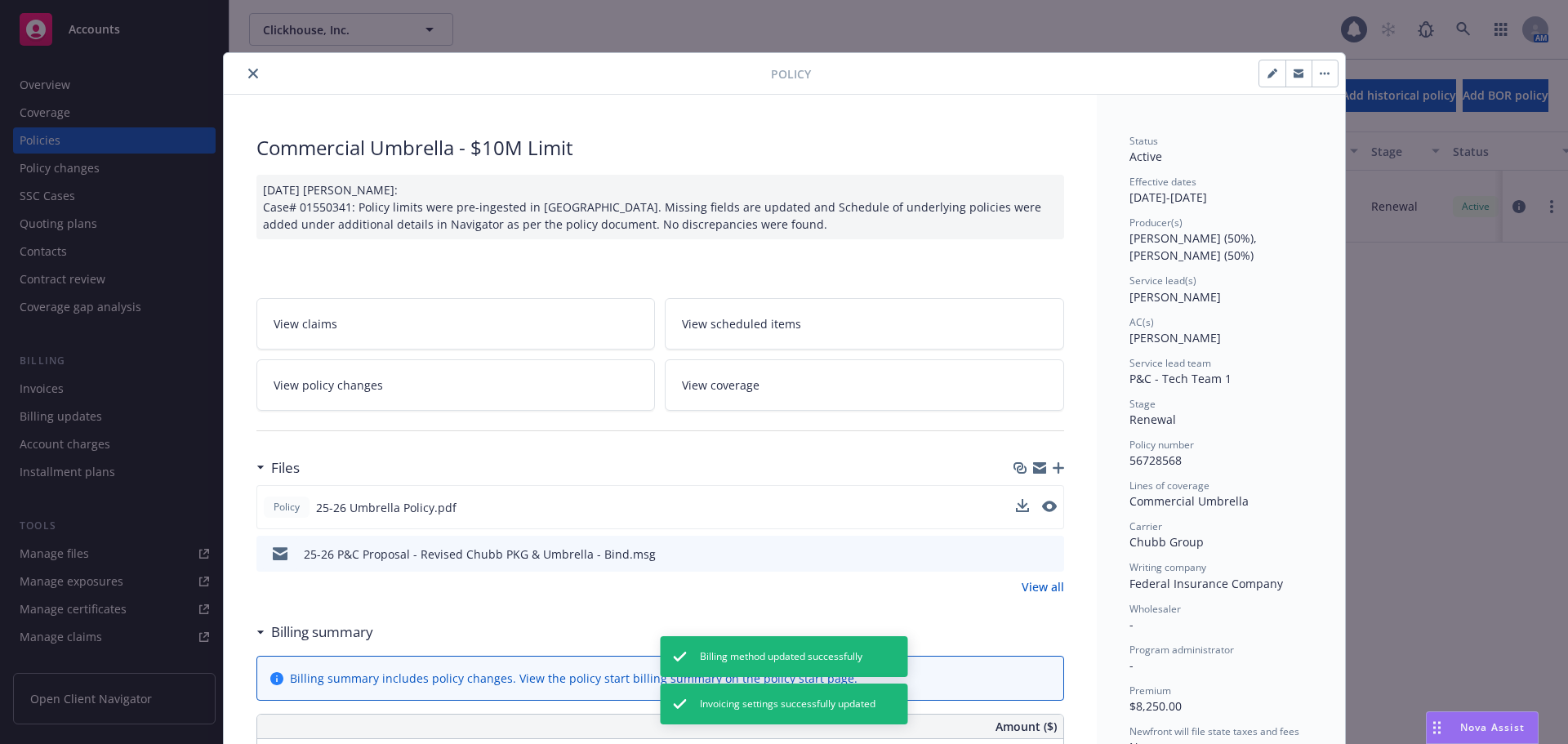
click at [251, 76] on button "close" at bounding box center [253, 73] width 20 height 20
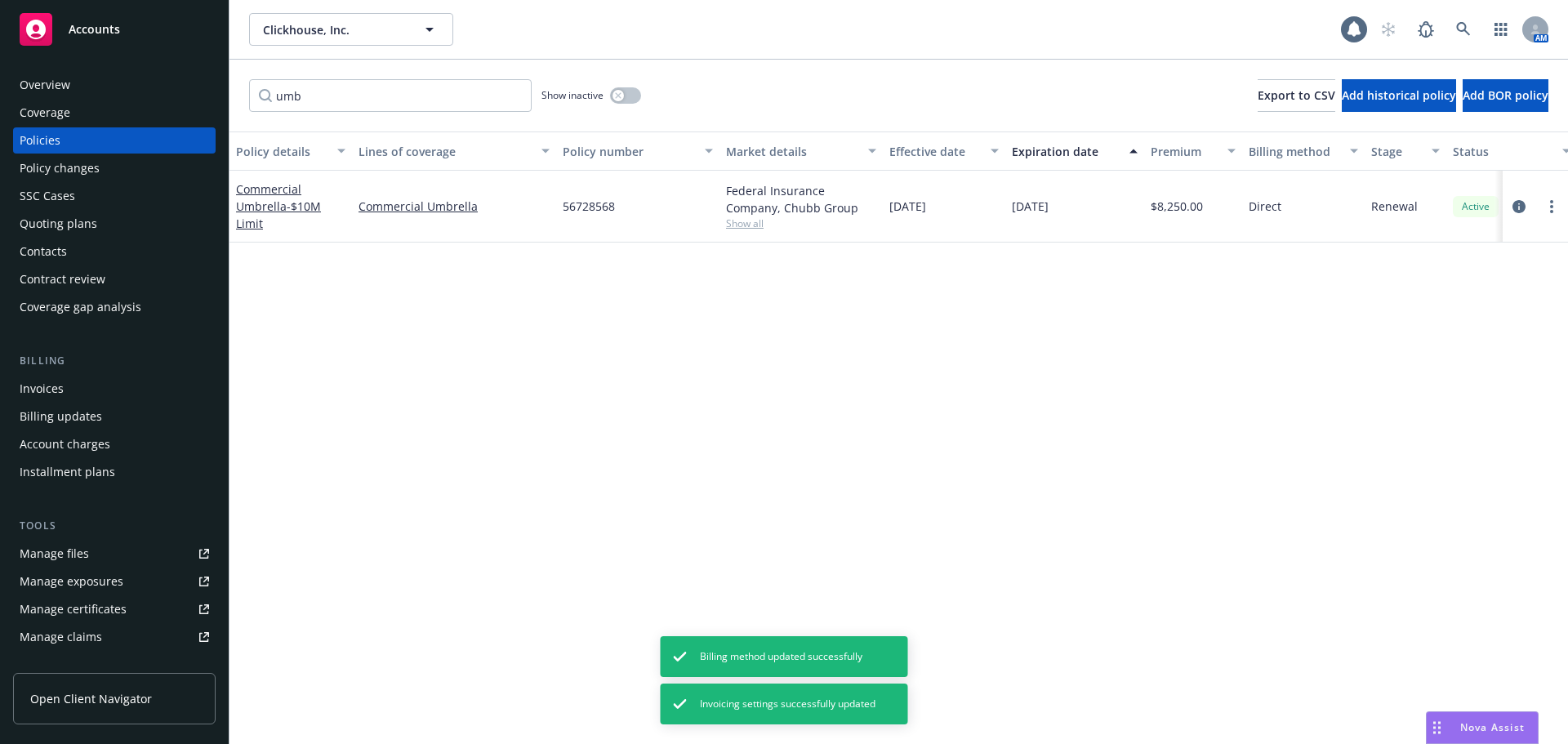
click at [126, 386] on div "Invoices" at bounding box center [114, 389] width 190 height 26
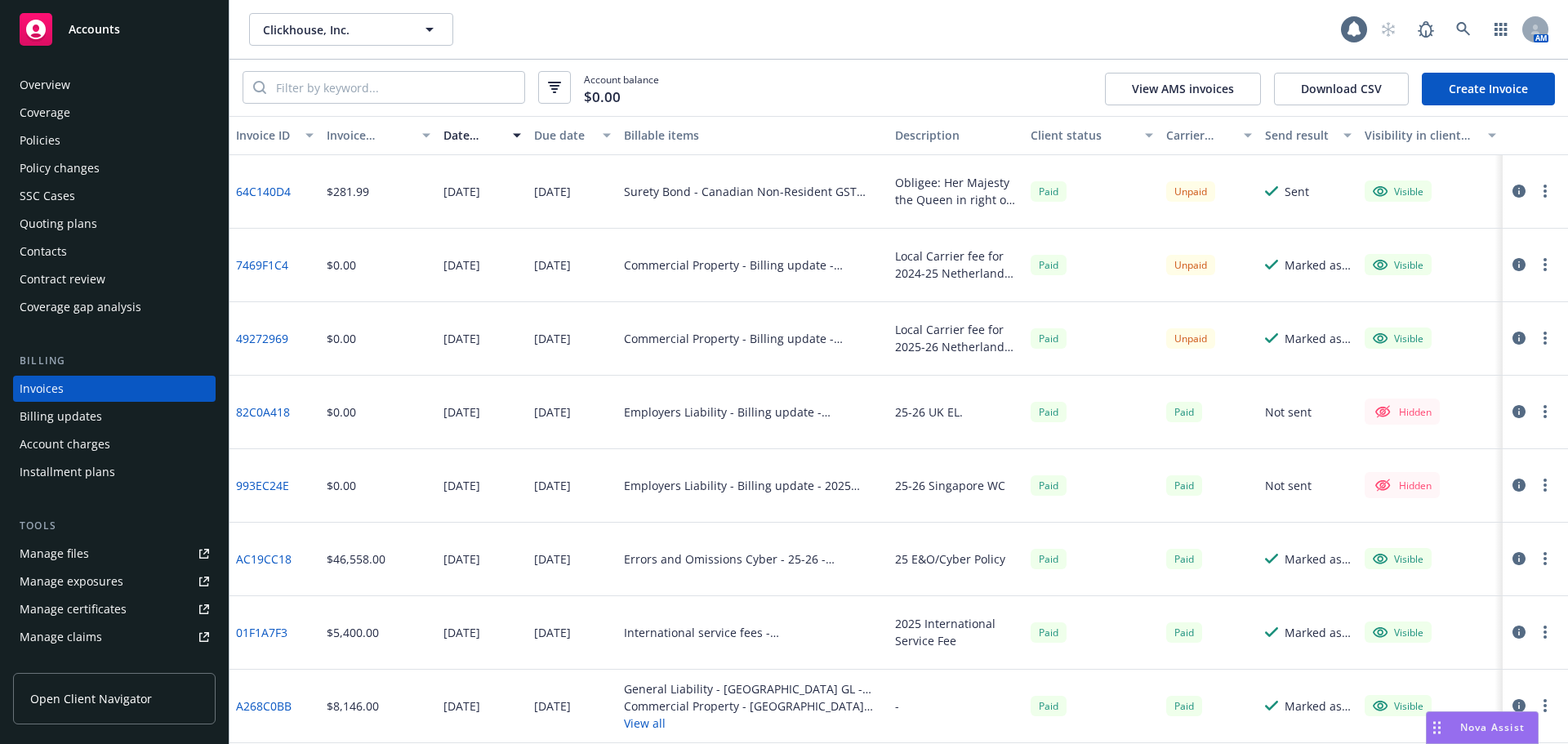
click at [1498, 81] on link "Create Invoice" at bounding box center [1488, 89] width 133 height 33
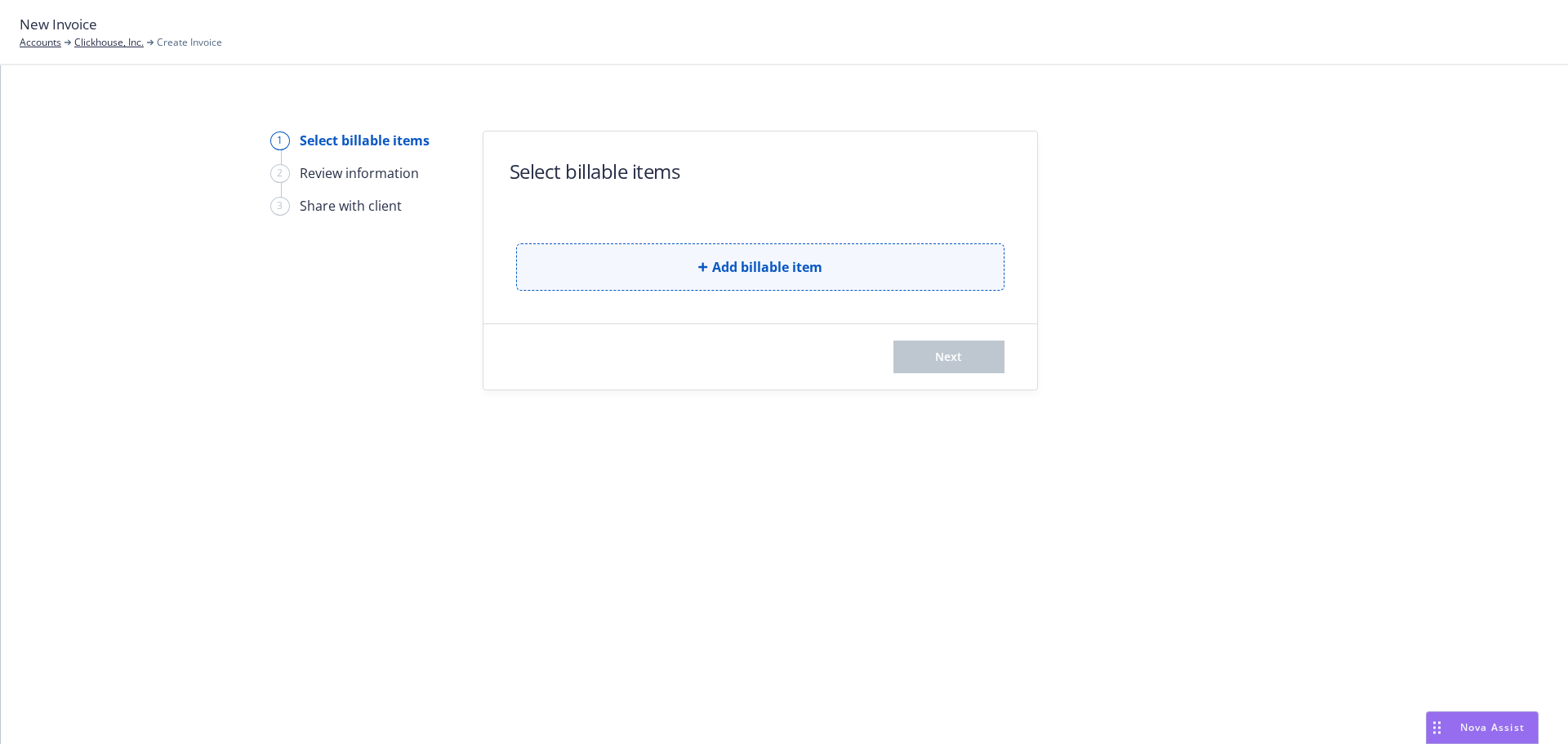
click at [779, 283] on button "Add billable item" at bounding box center [760, 267] width 488 height 47
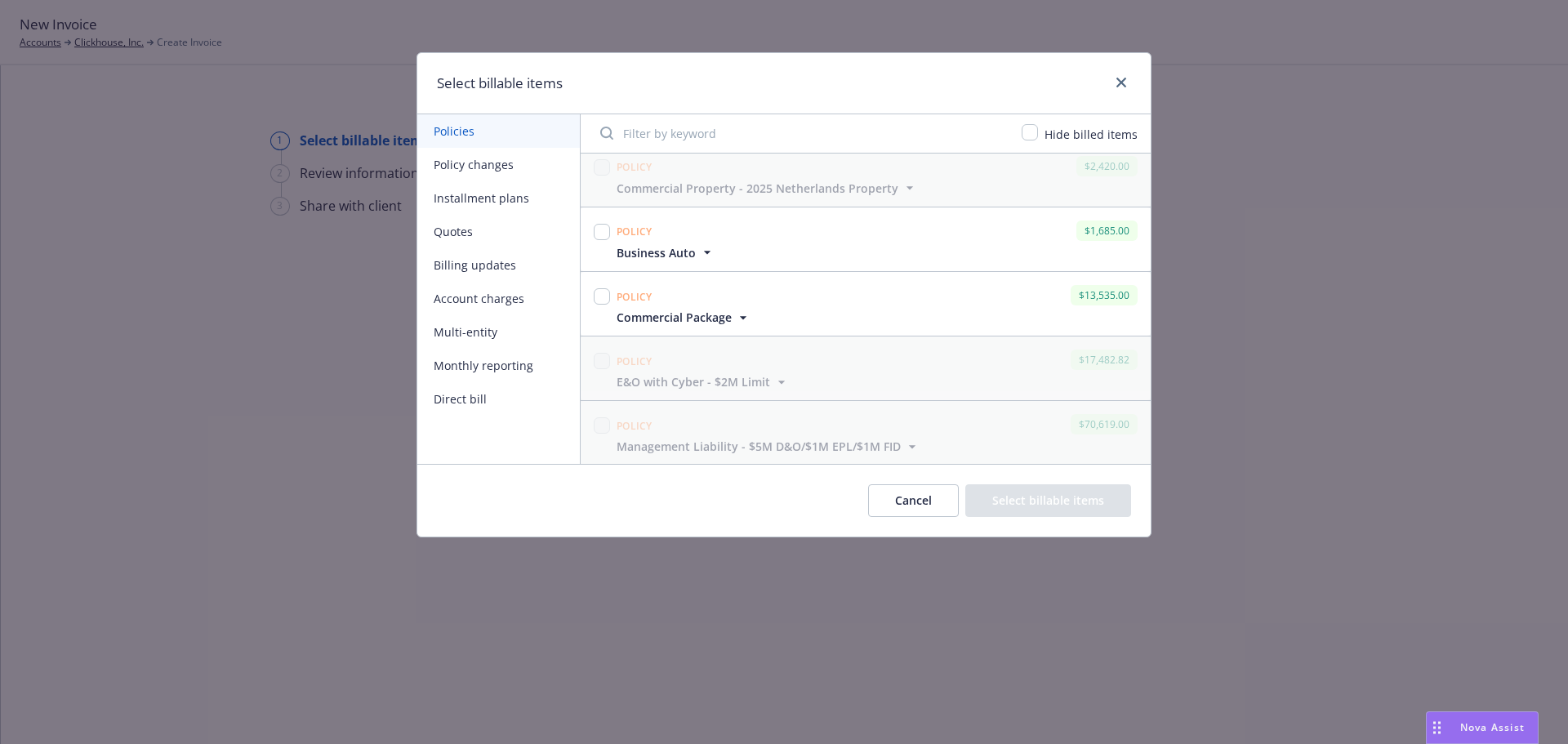
scroll to position [502, 0]
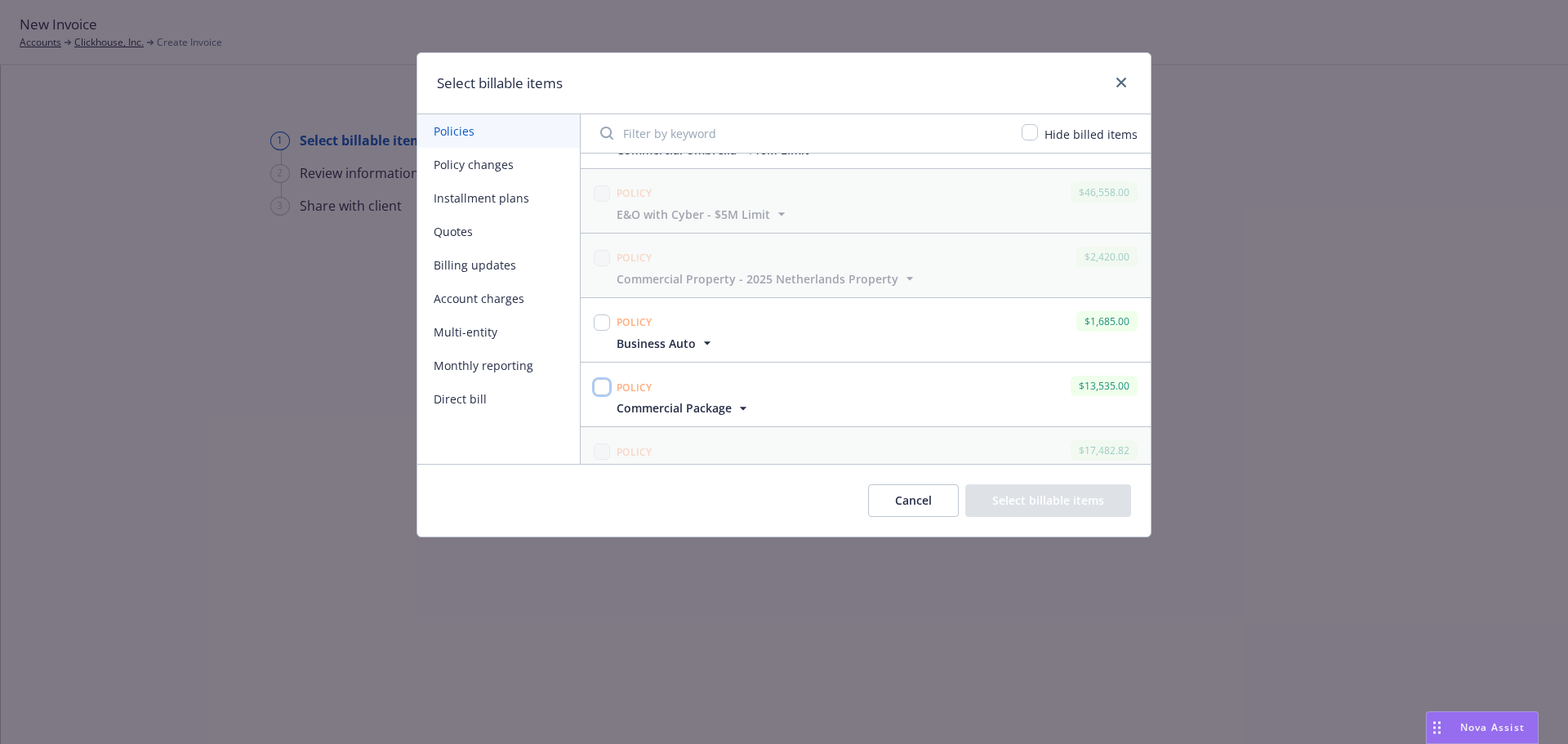
click at [602, 388] on input "checkbox" at bounding box center [601, 386] width 16 height 16
checkbox input "true"
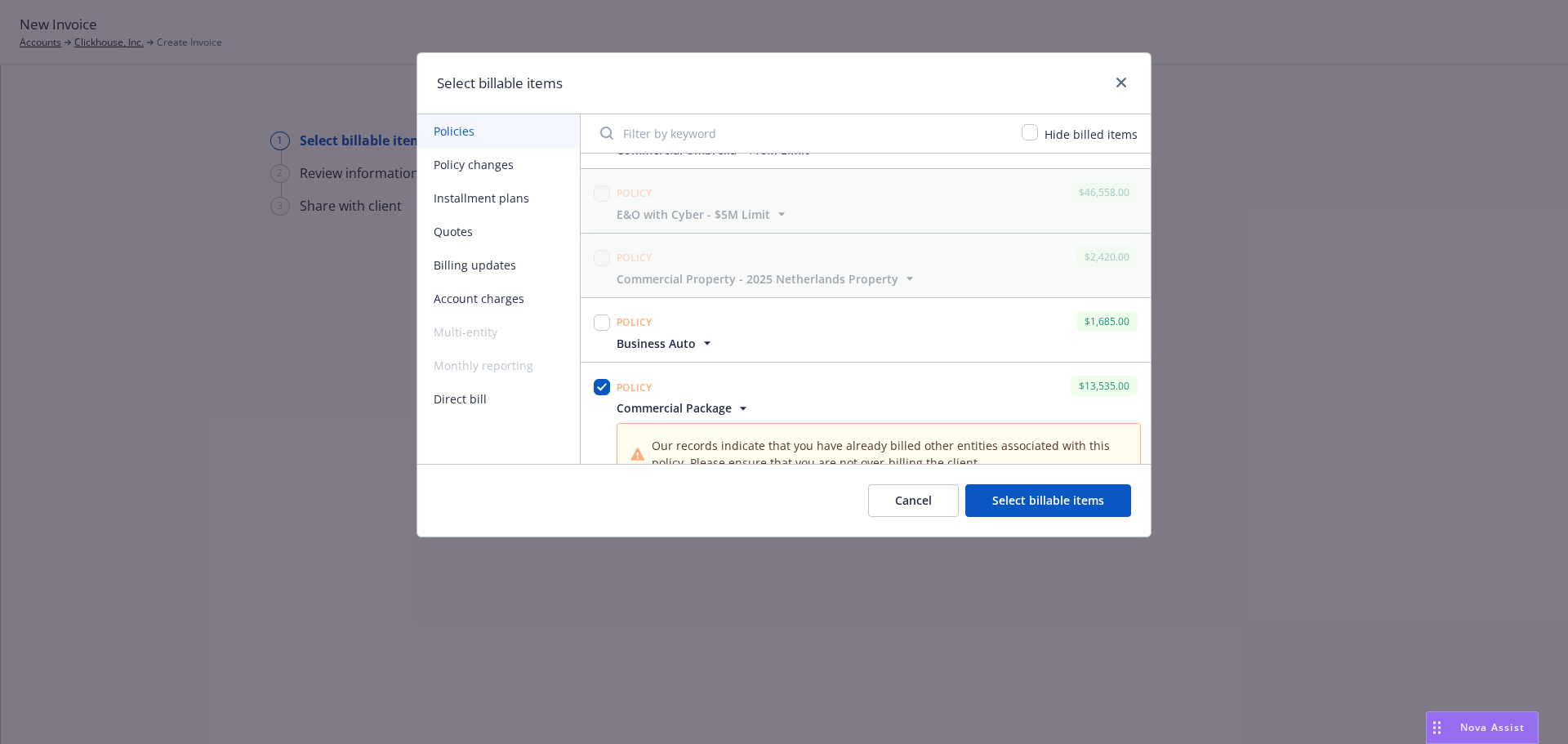
click at [1023, 493] on button "Select billable items" at bounding box center [1049, 500] width 166 height 33
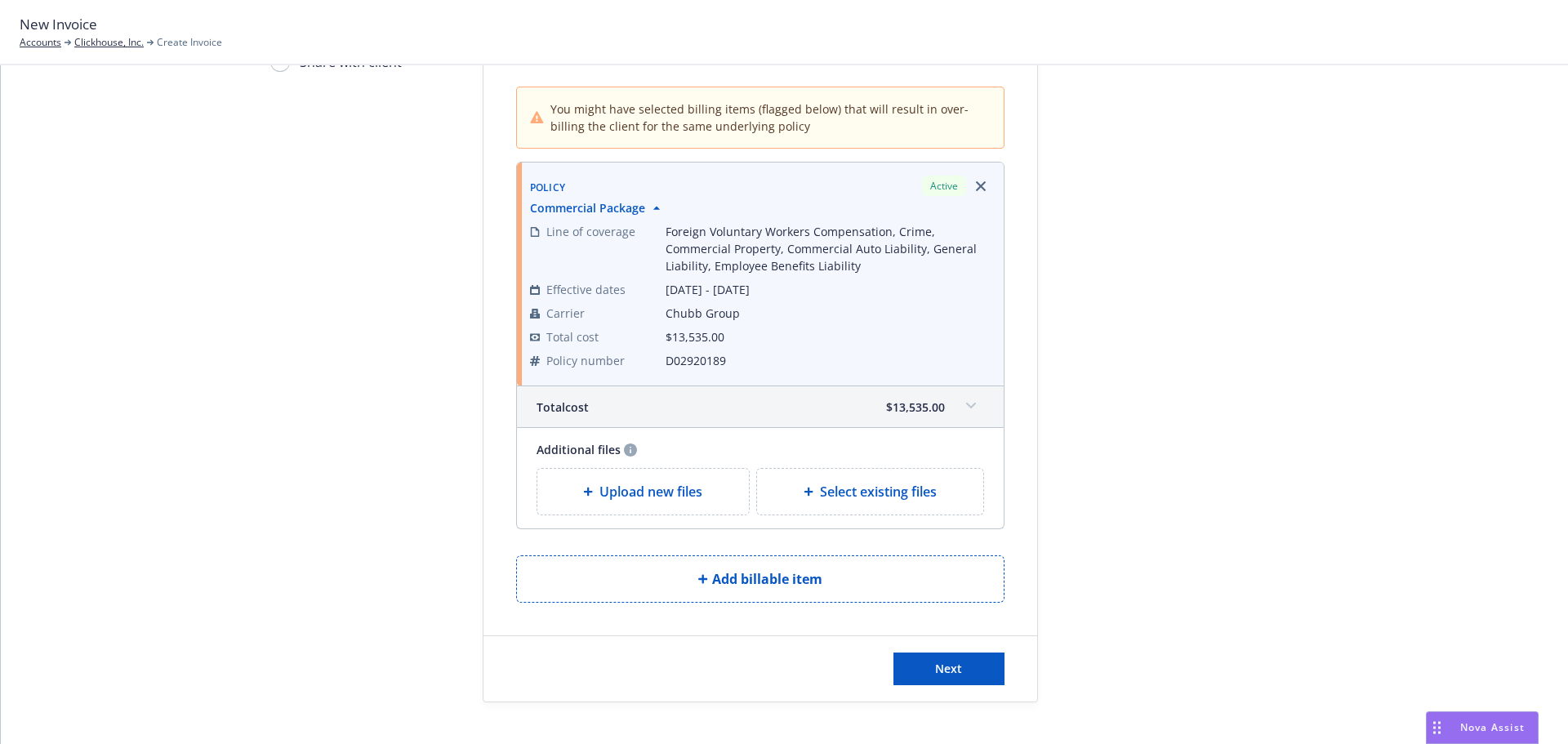
scroll to position [167, 0]
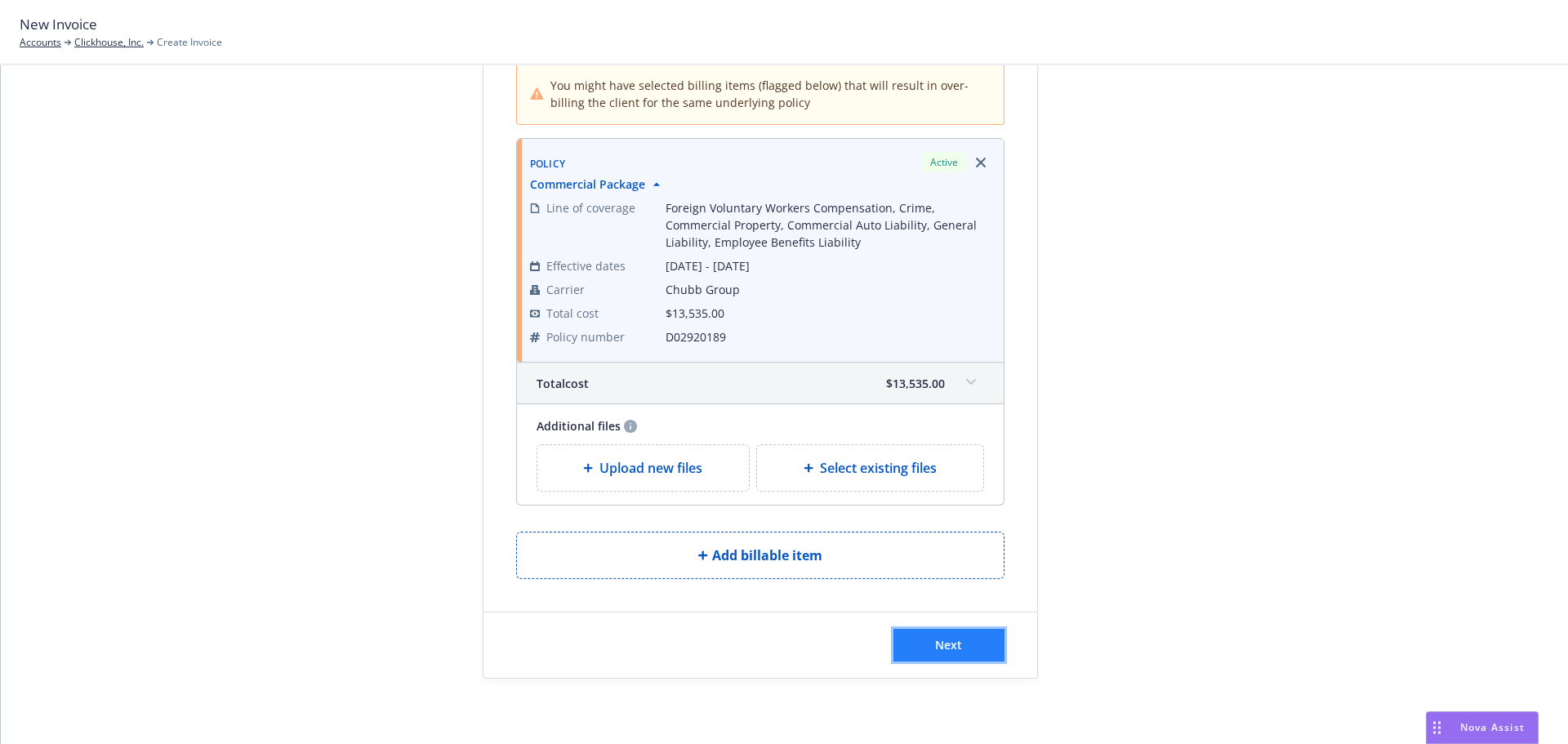
click at [963, 639] on button "Next" at bounding box center [949, 645] width 111 height 33
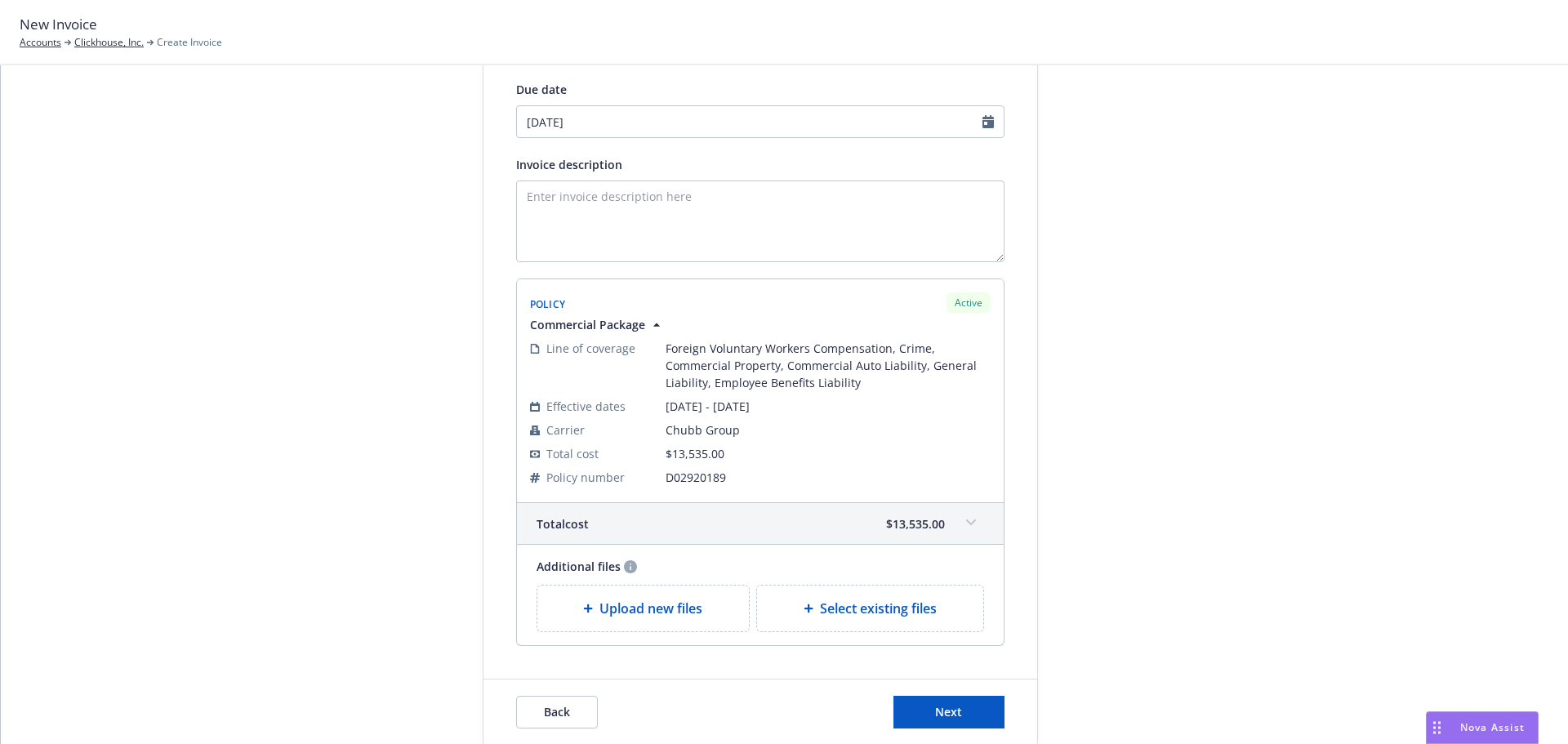
scroll to position [280, 0]
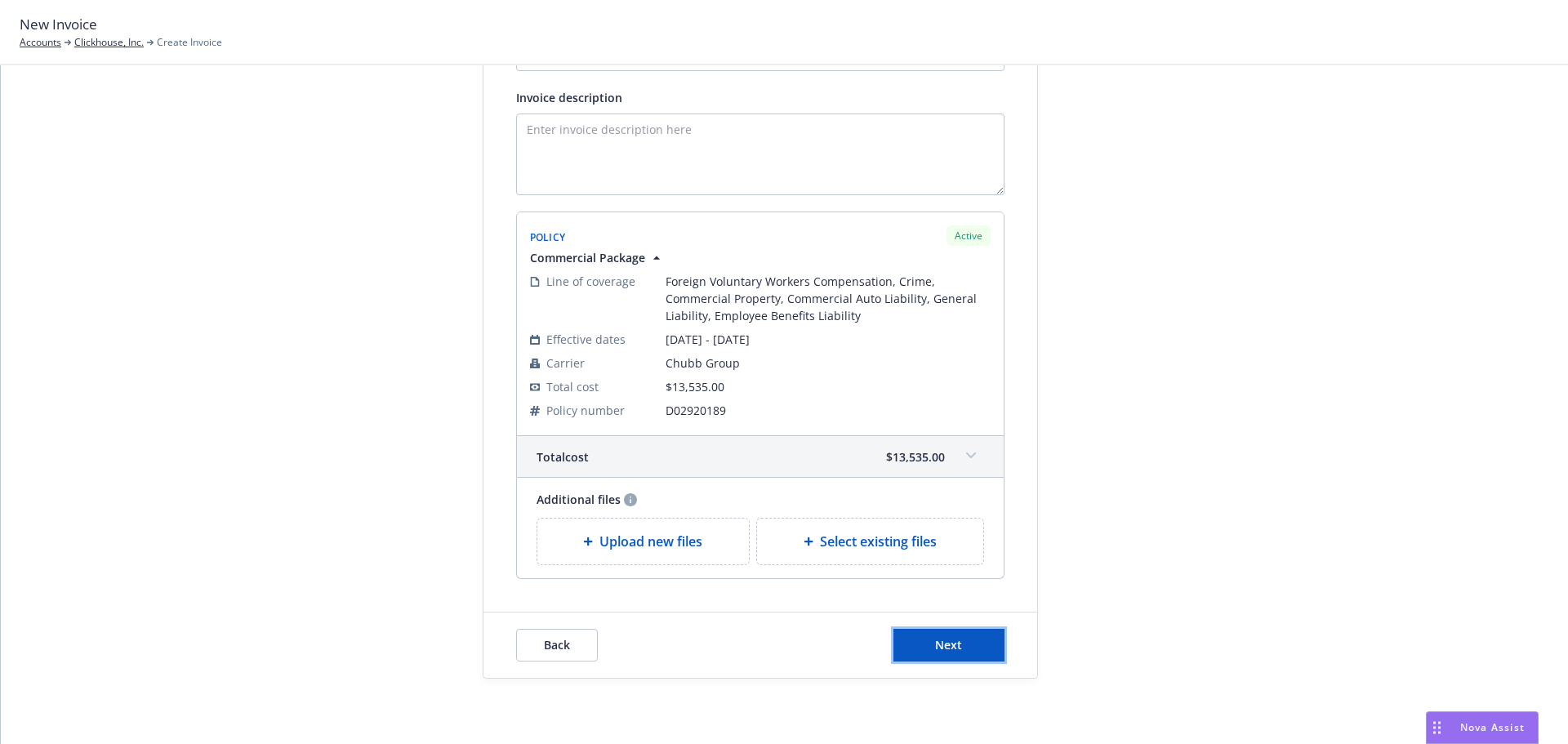
click at [975, 651] on button "Next" at bounding box center [949, 645] width 111 height 33
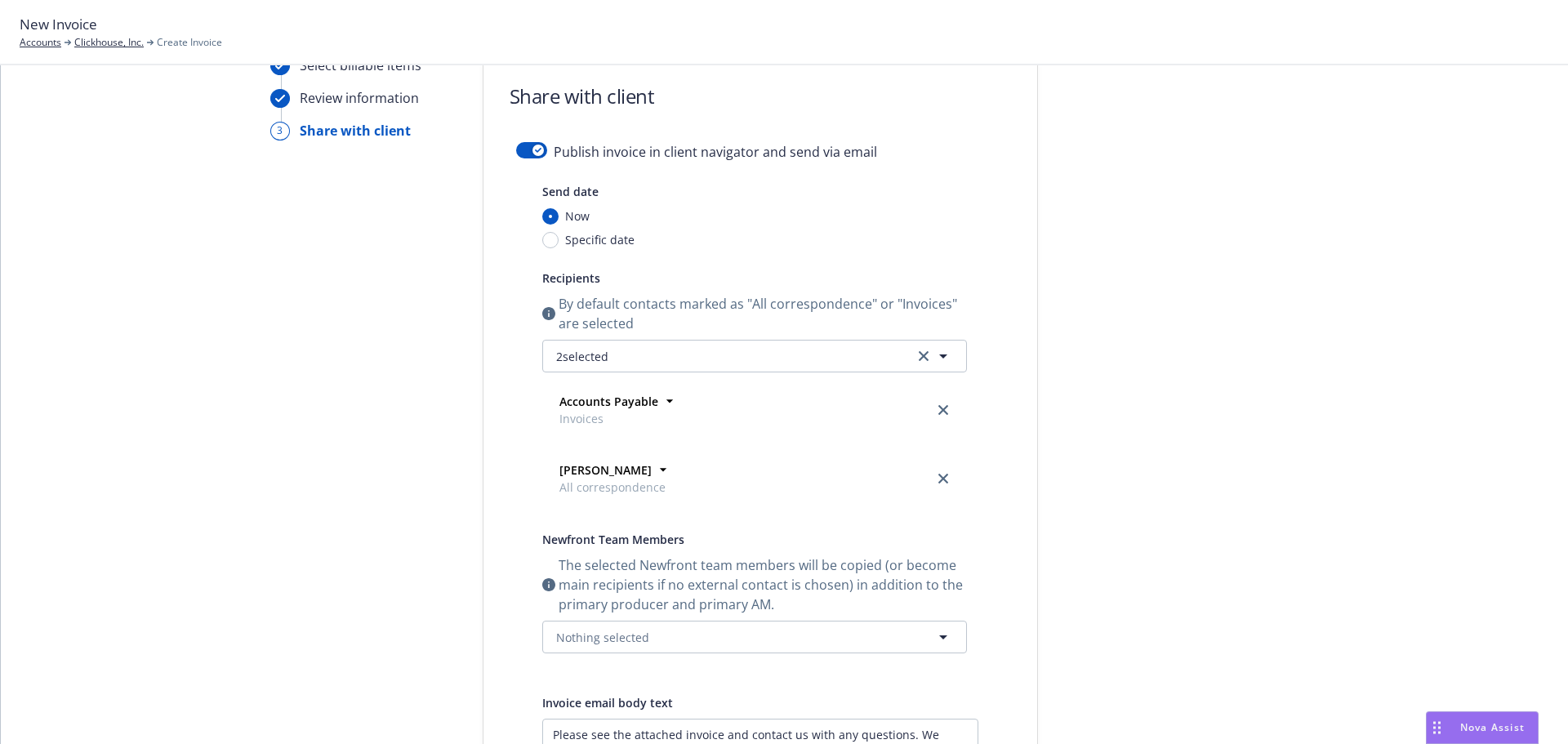
scroll to position [0, 0]
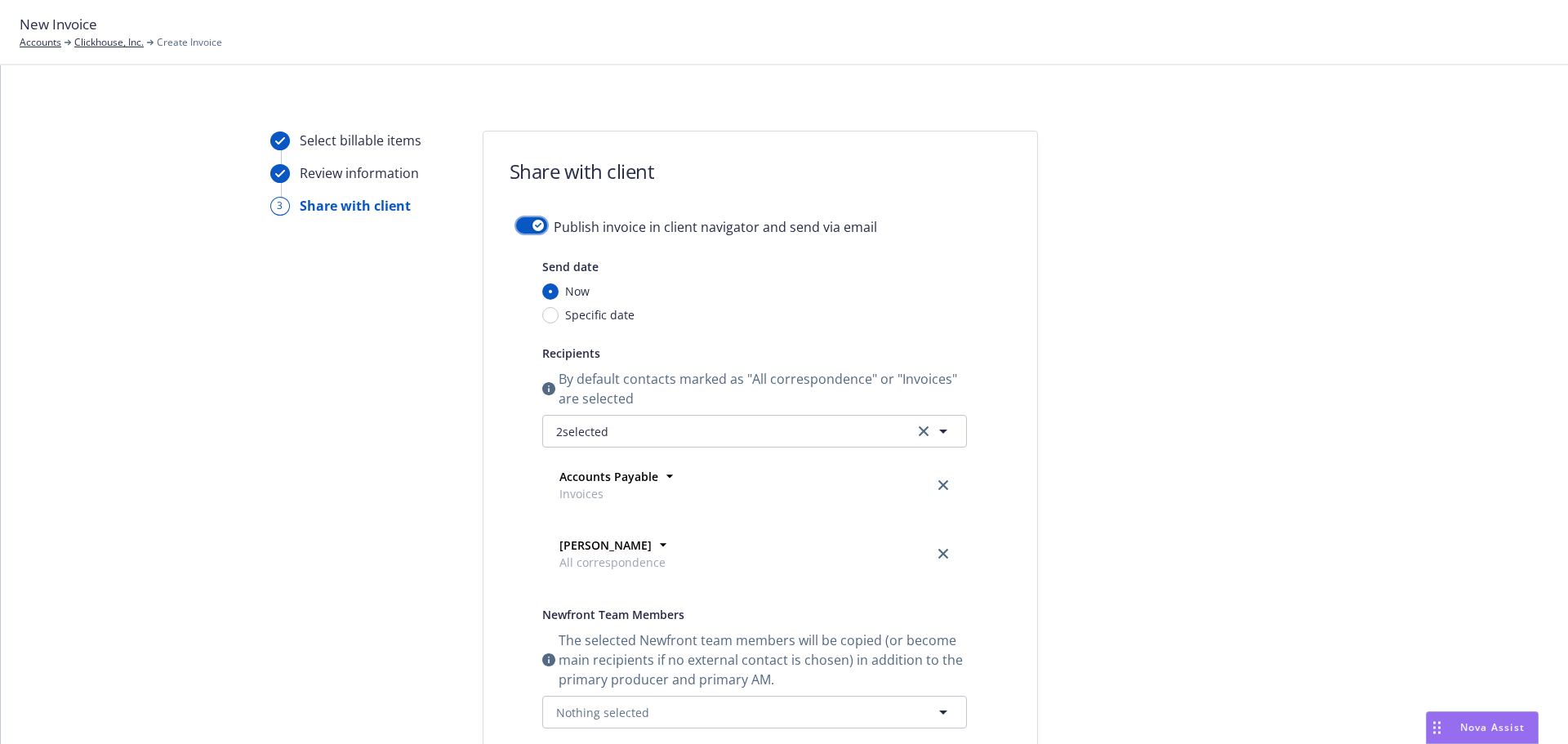
click at [520, 219] on button "button" at bounding box center [531, 225] width 31 height 16
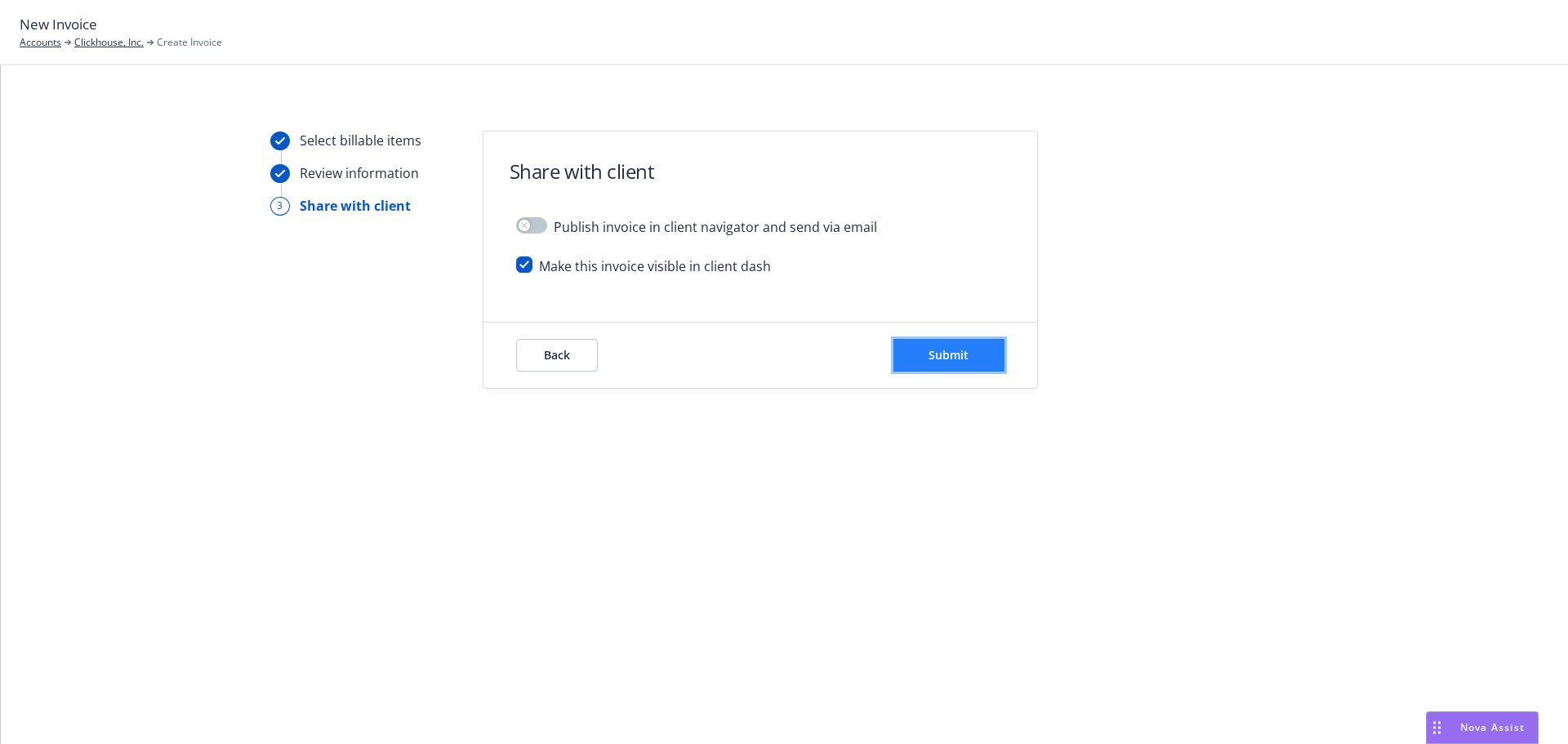
click at [927, 354] on button "Submit" at bounding box center [949, 355] width 111 height 33
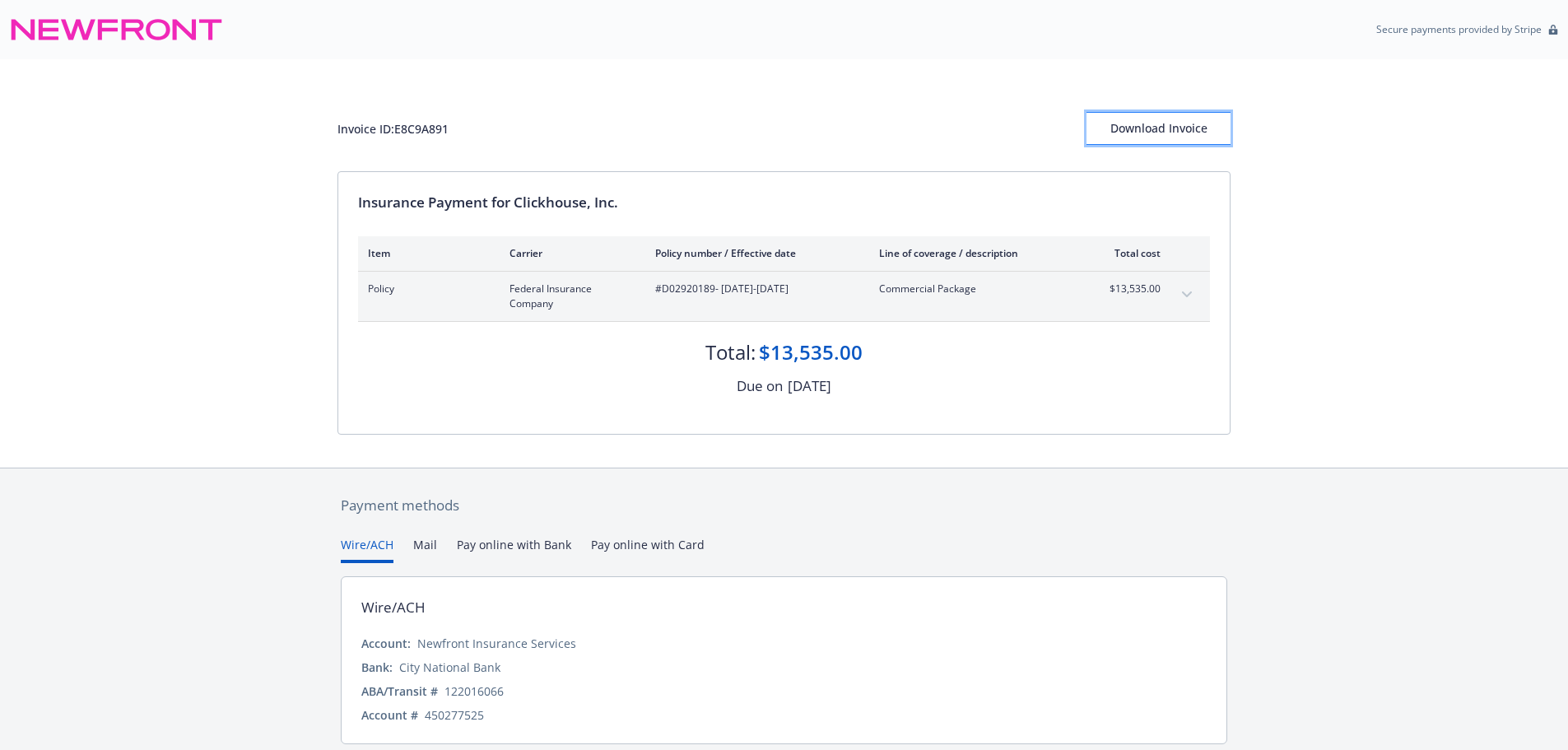
click at [1113, 132] on button "Download Invoice" at bounding box center [1158, 128] width 144 height 33
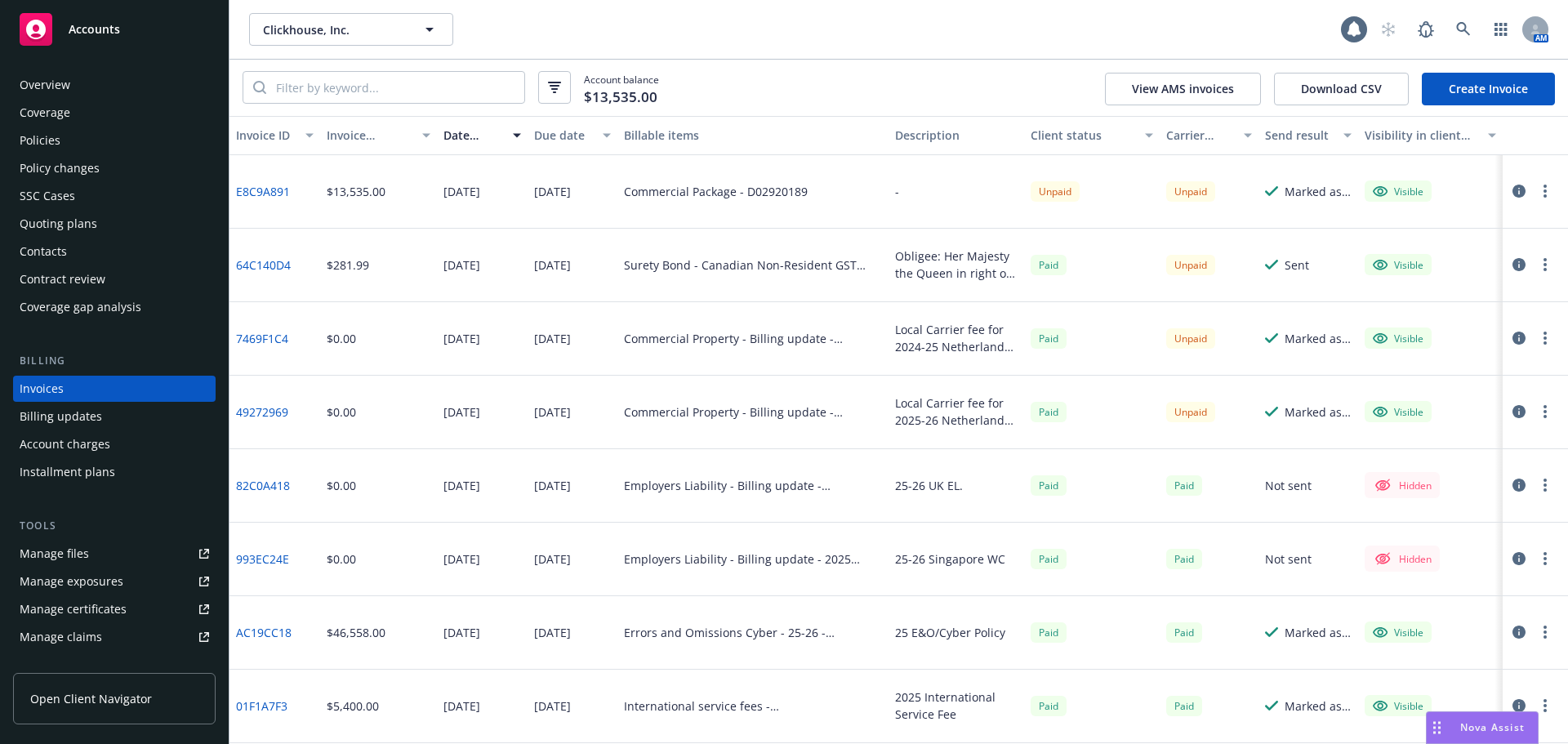
click at [1505, 85] on link "Create Invoice" at bounding box center [1488, 89] width 133 height 33
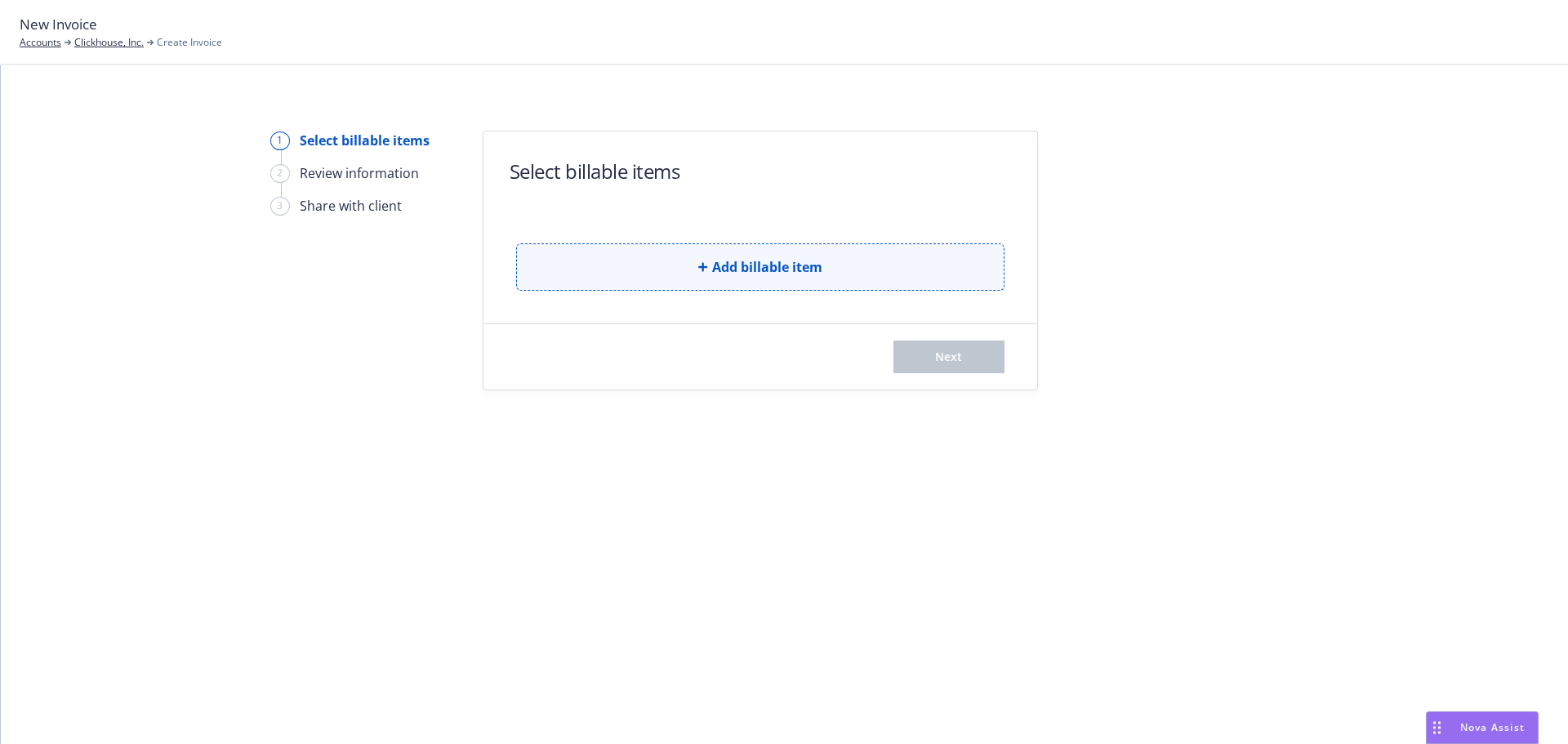
click at [882, 269] on button "Add billable item" at bounding box center [760, 267] width 488 height 47
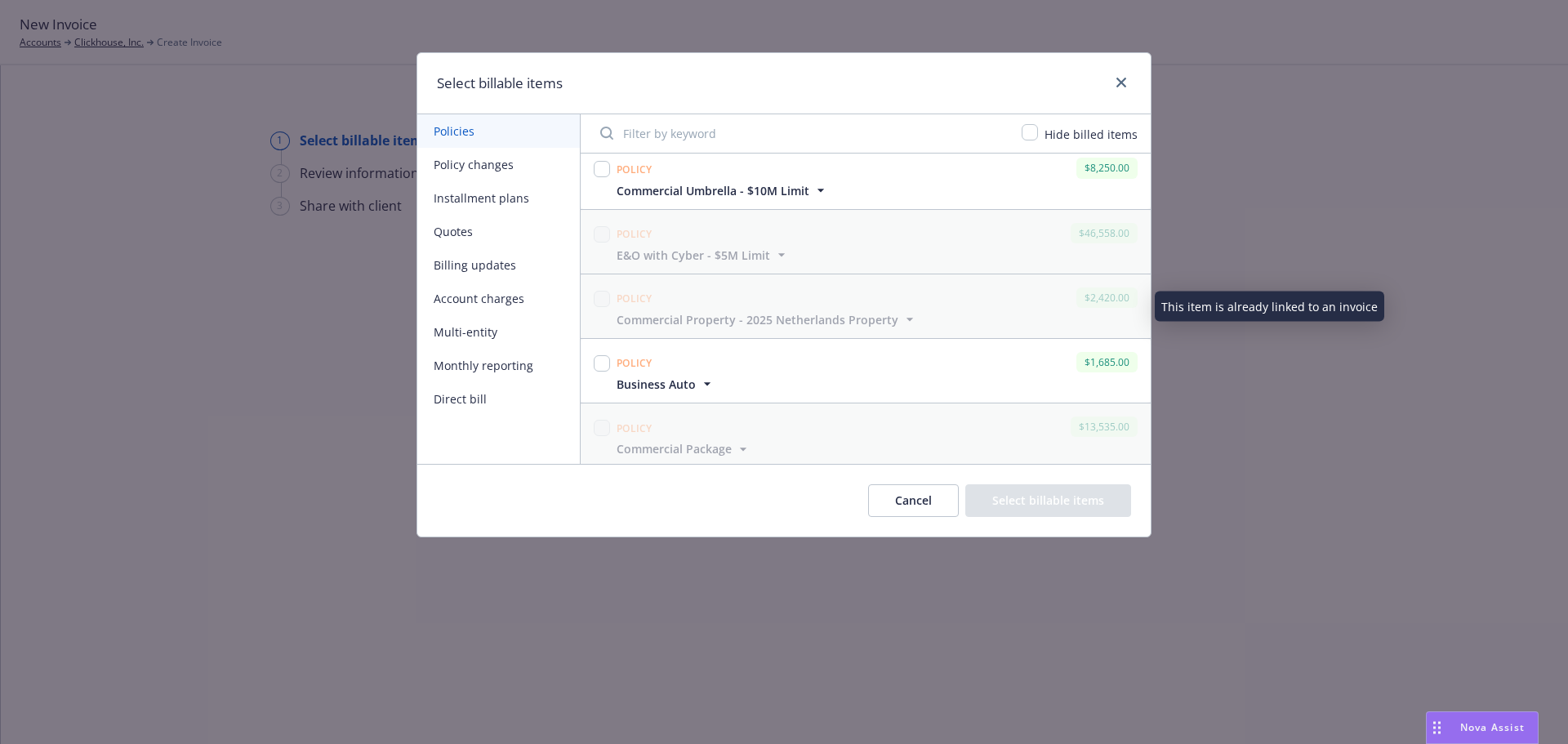
scroll to position [490, 0]
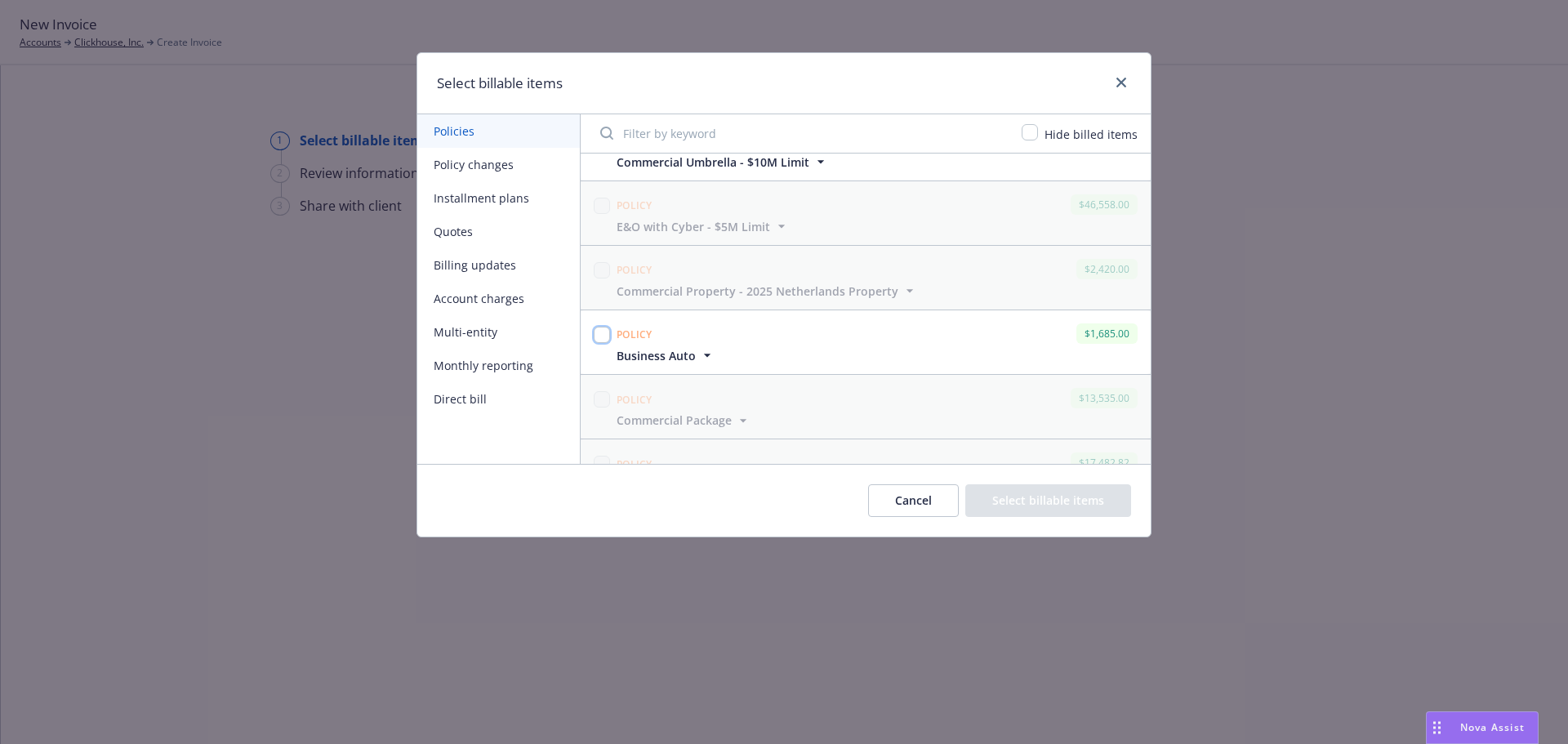
click at [604, 339] on input "checkbox" at bounding box center [601, 334] width 16 height 16
checkbox input "true"
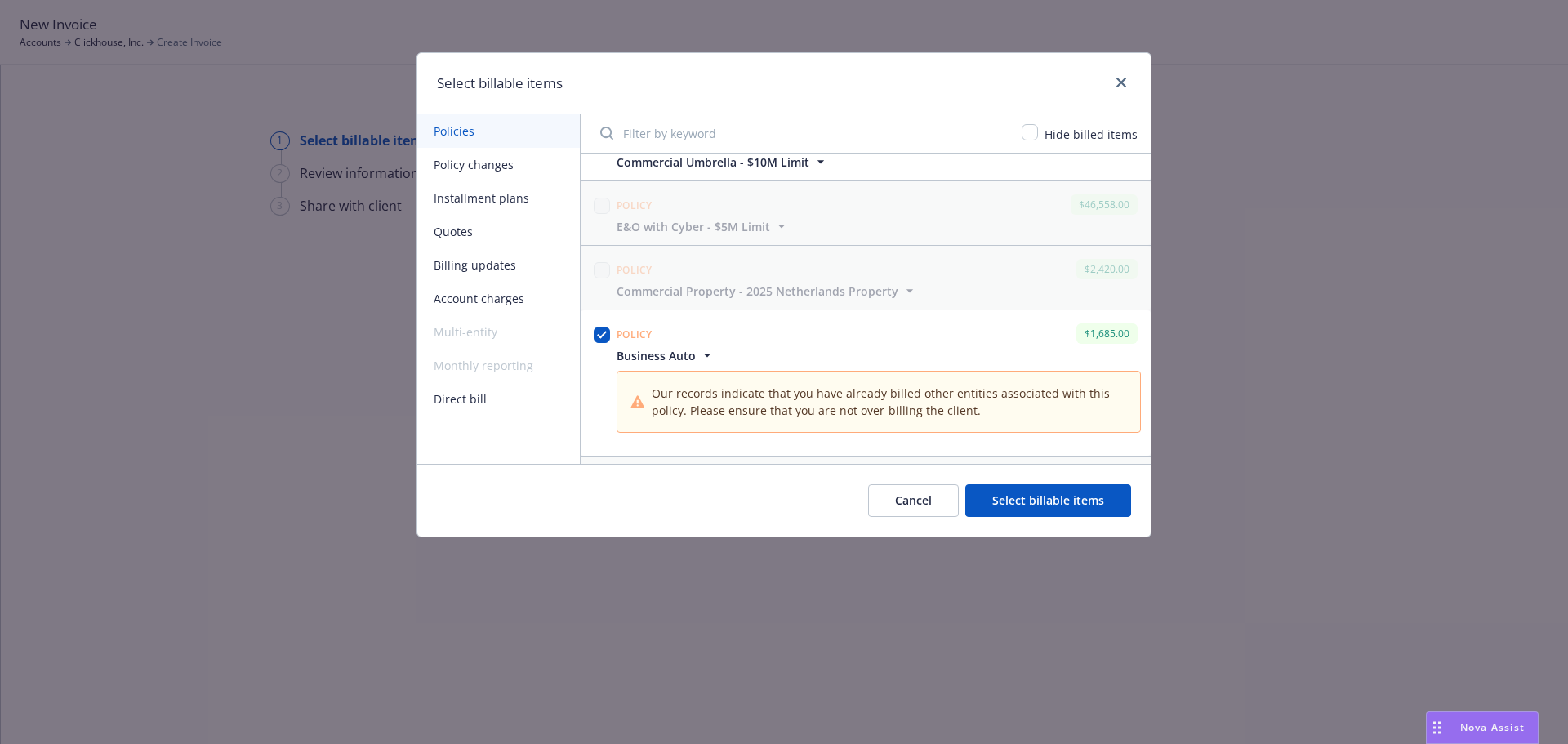
click at [992, 496] on button "Select billable items" at bounding box center [1049, 500] width 166 height 33
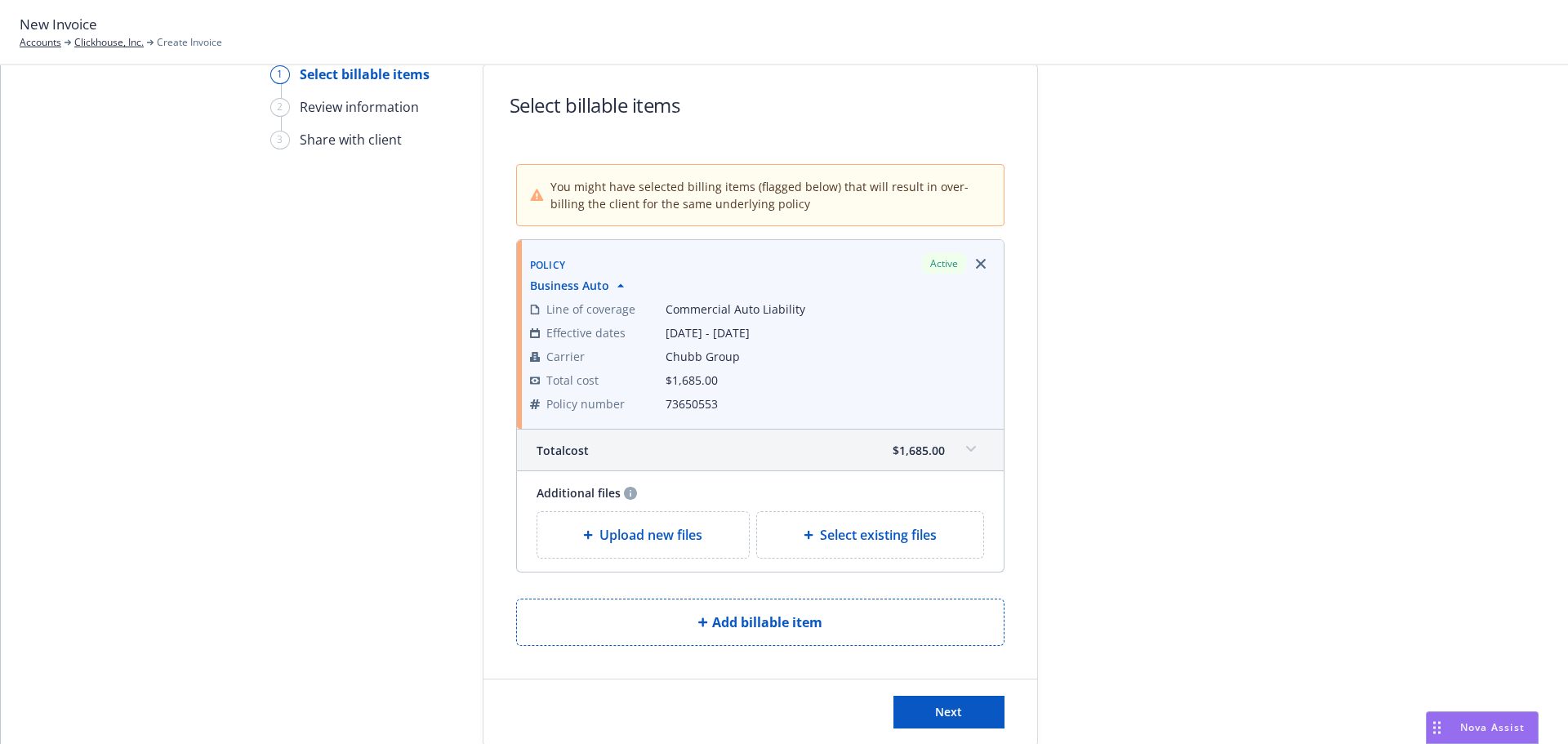
scroll to position [133, 0]
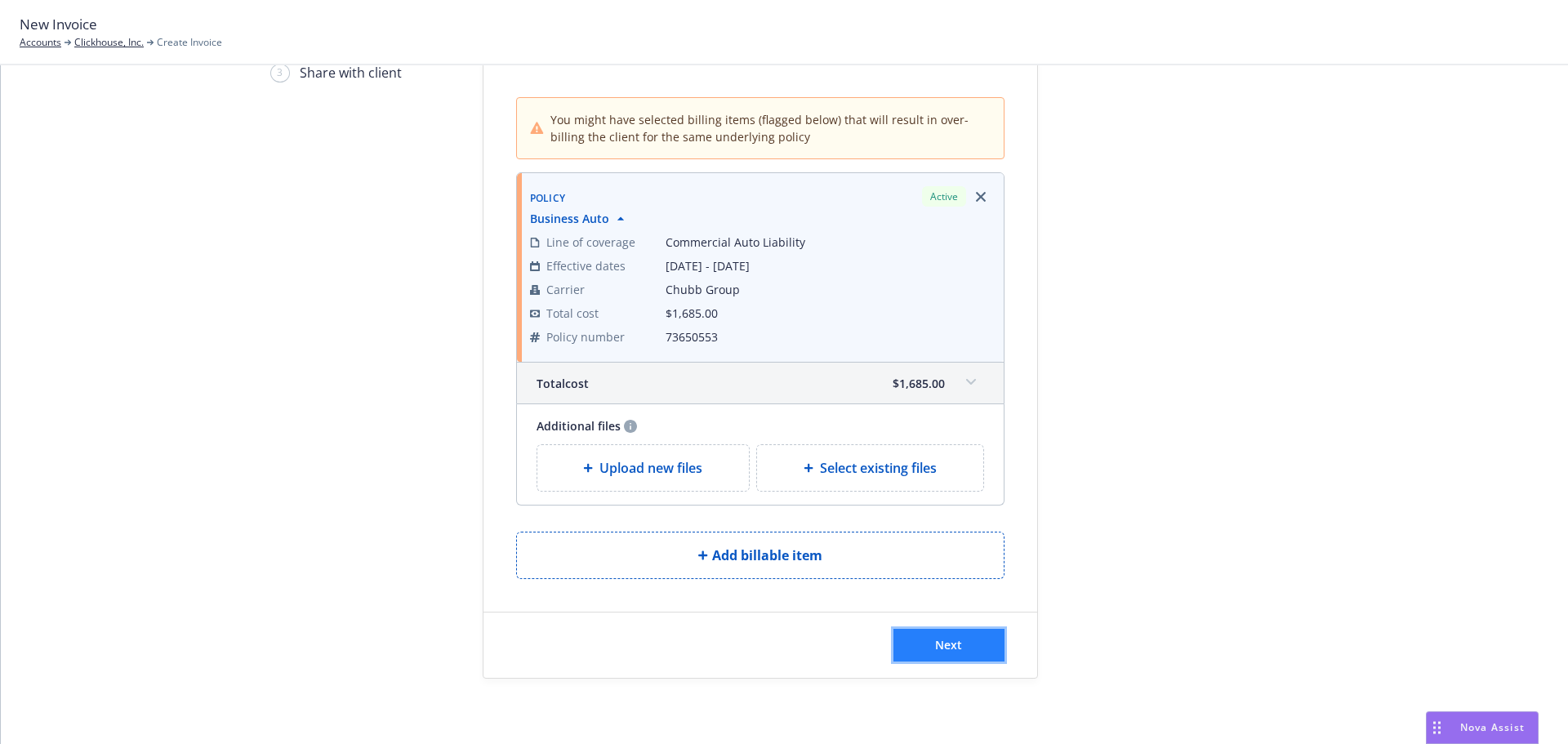
click at [978, 633] on button "Next" at bounding box center [949, 645] width 111 height 33
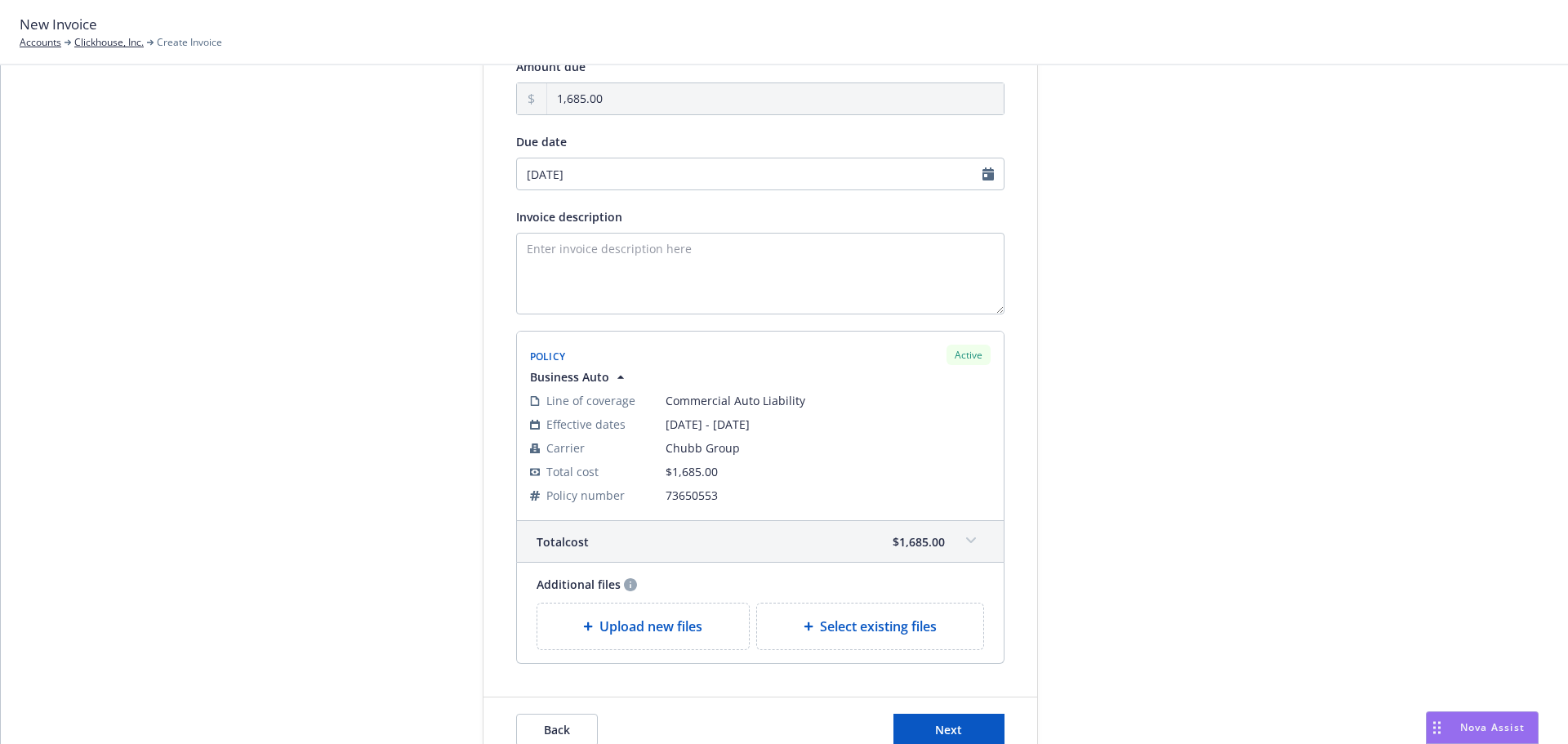
scroll to position [245, 0]
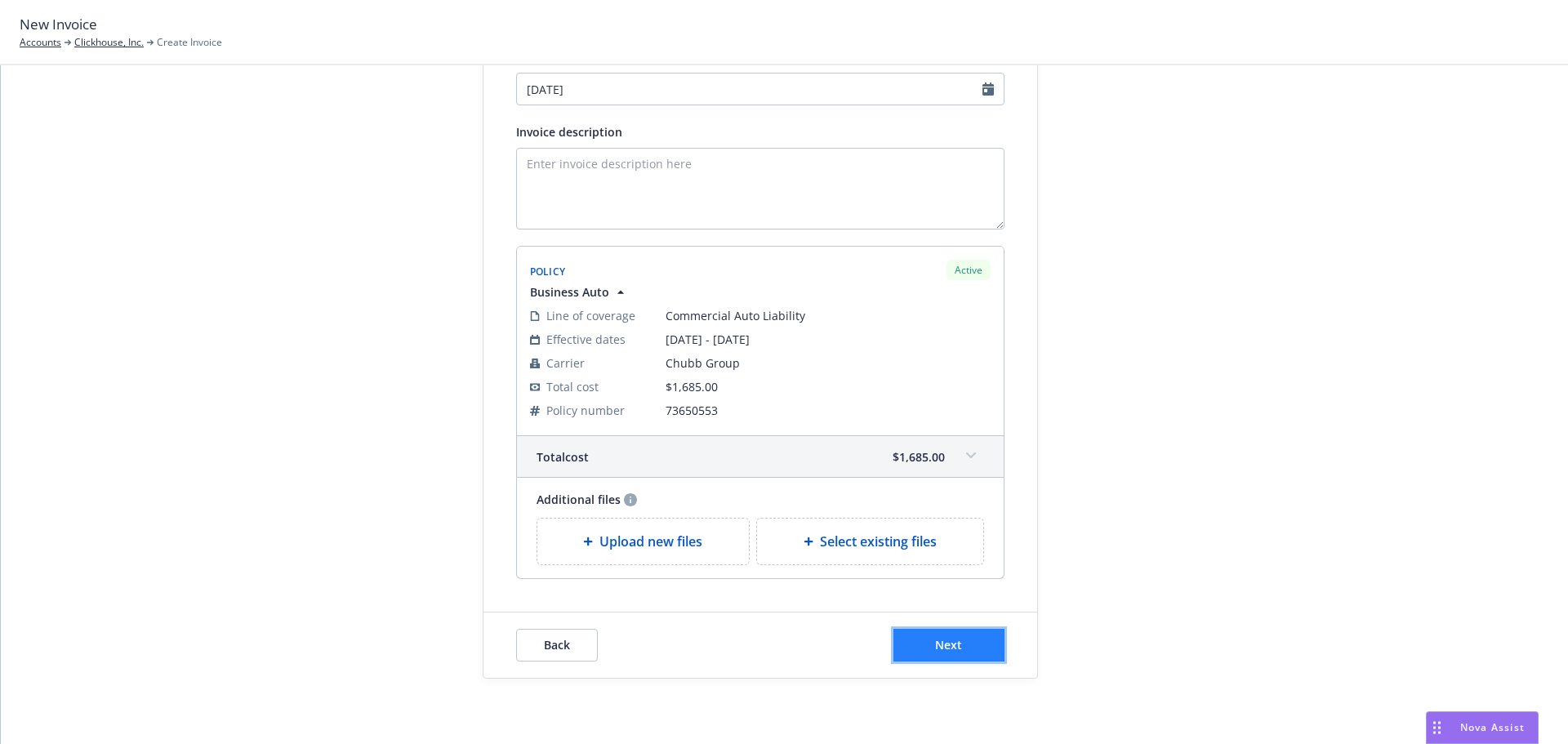
click at [953, 652] on span "Next" at bounding box center [949, 645] width 27 height 15
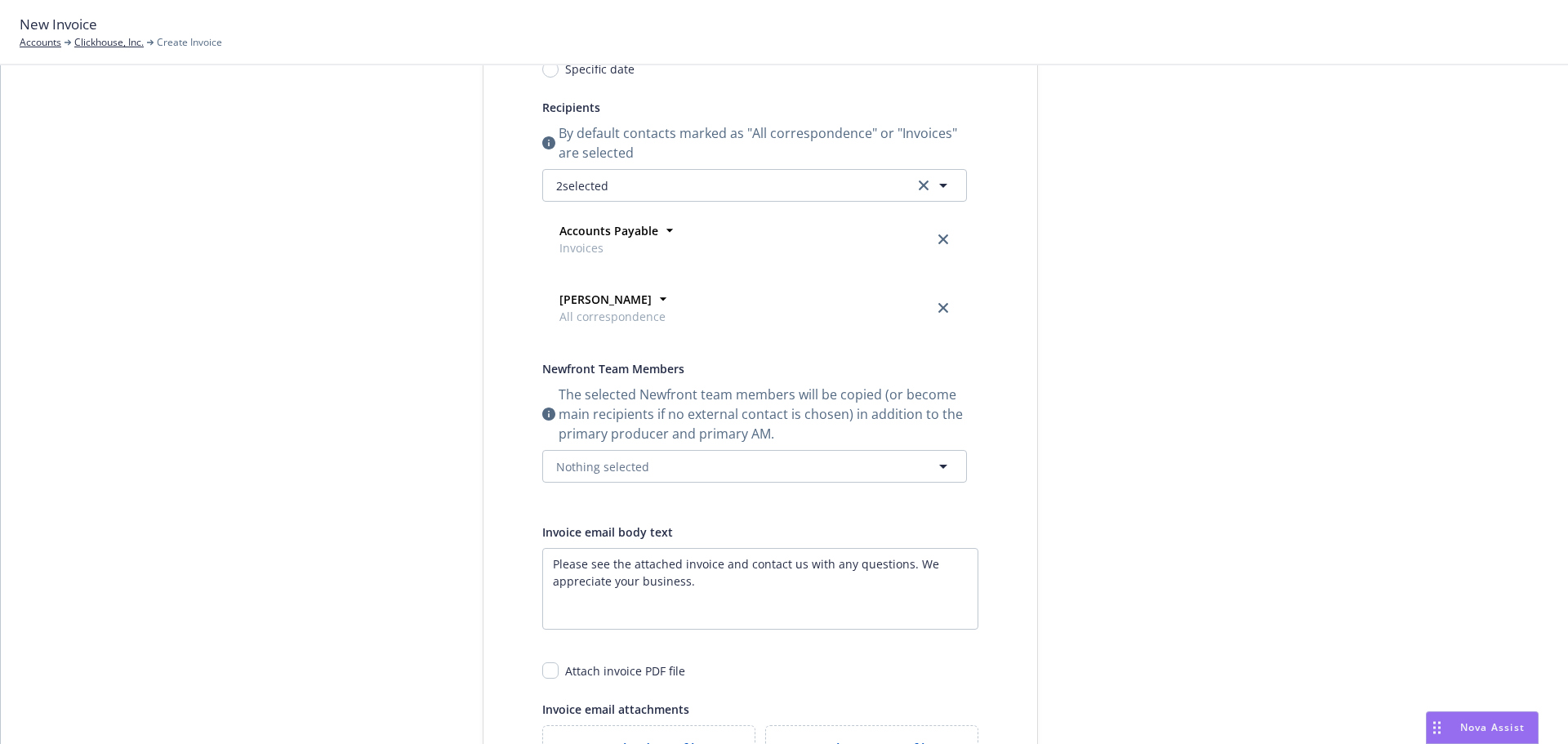
scroll to position [0, 0]
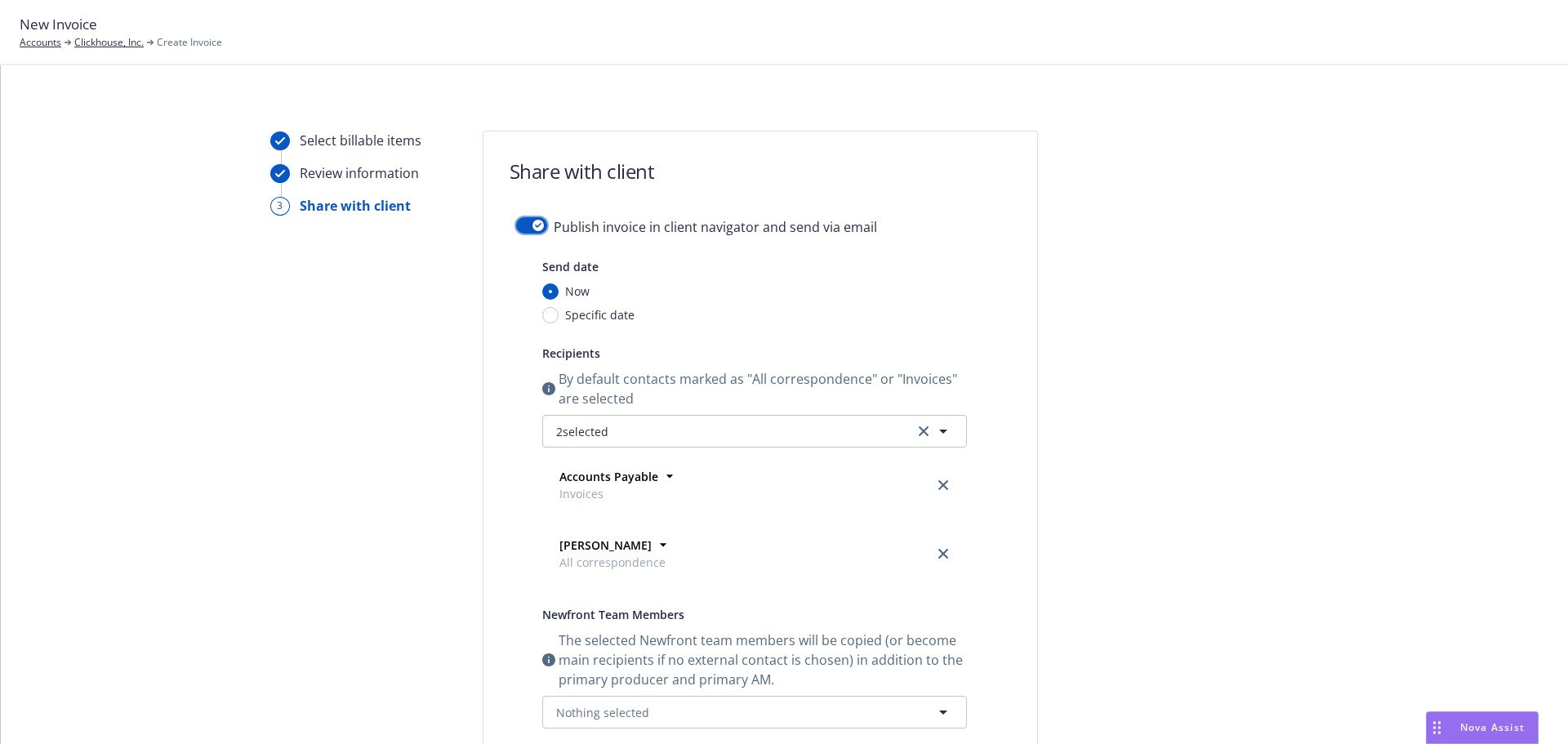
click at [519, 227] on button "button" at bounding box center [531, 225] width 31 height 16
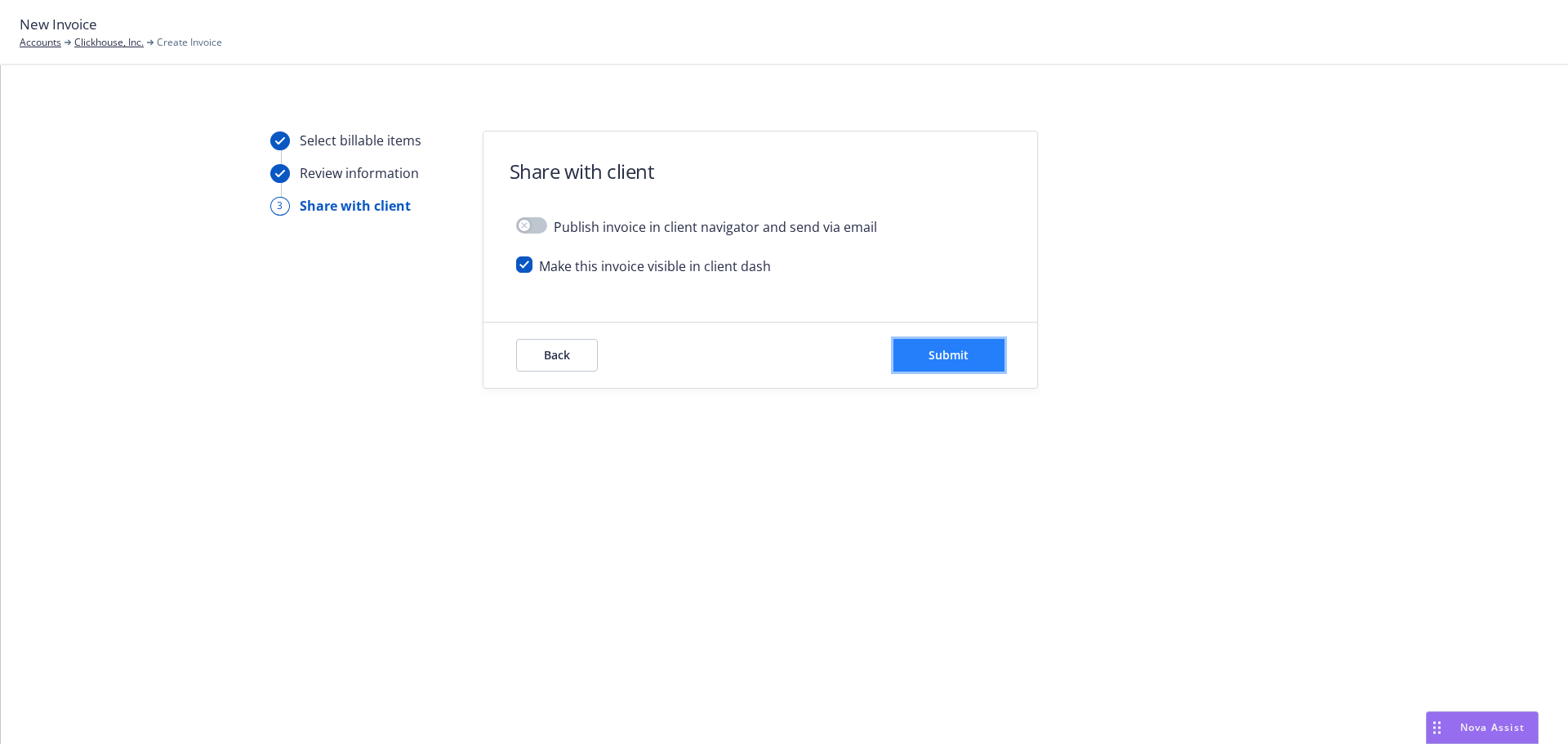
click at [940, 358] on span "Submit" at bounding box center [949, 355] width 40 height 15
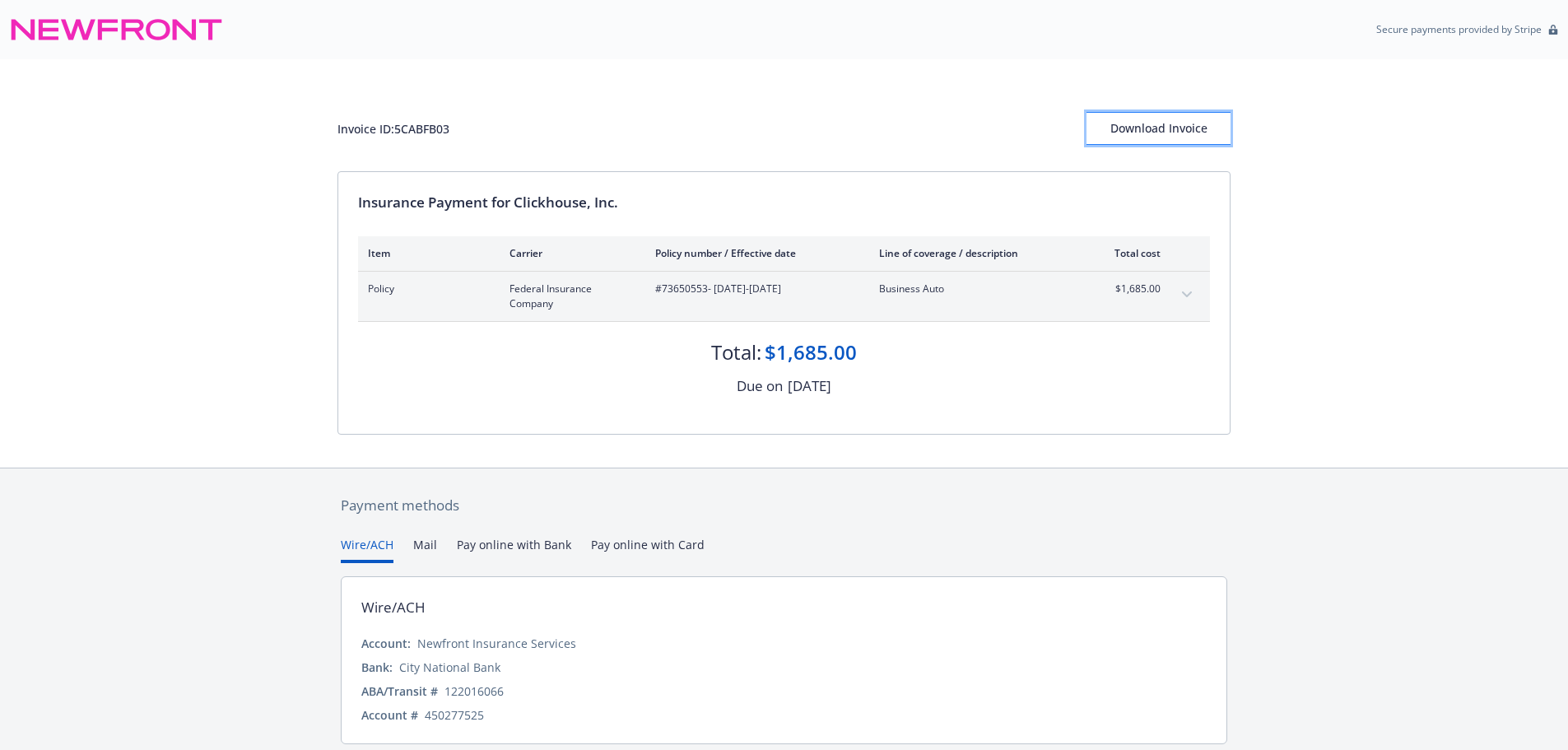
click at [1113, 128] on div "Download Invoice" at bounding box center [1158, 128] width 144 height 31
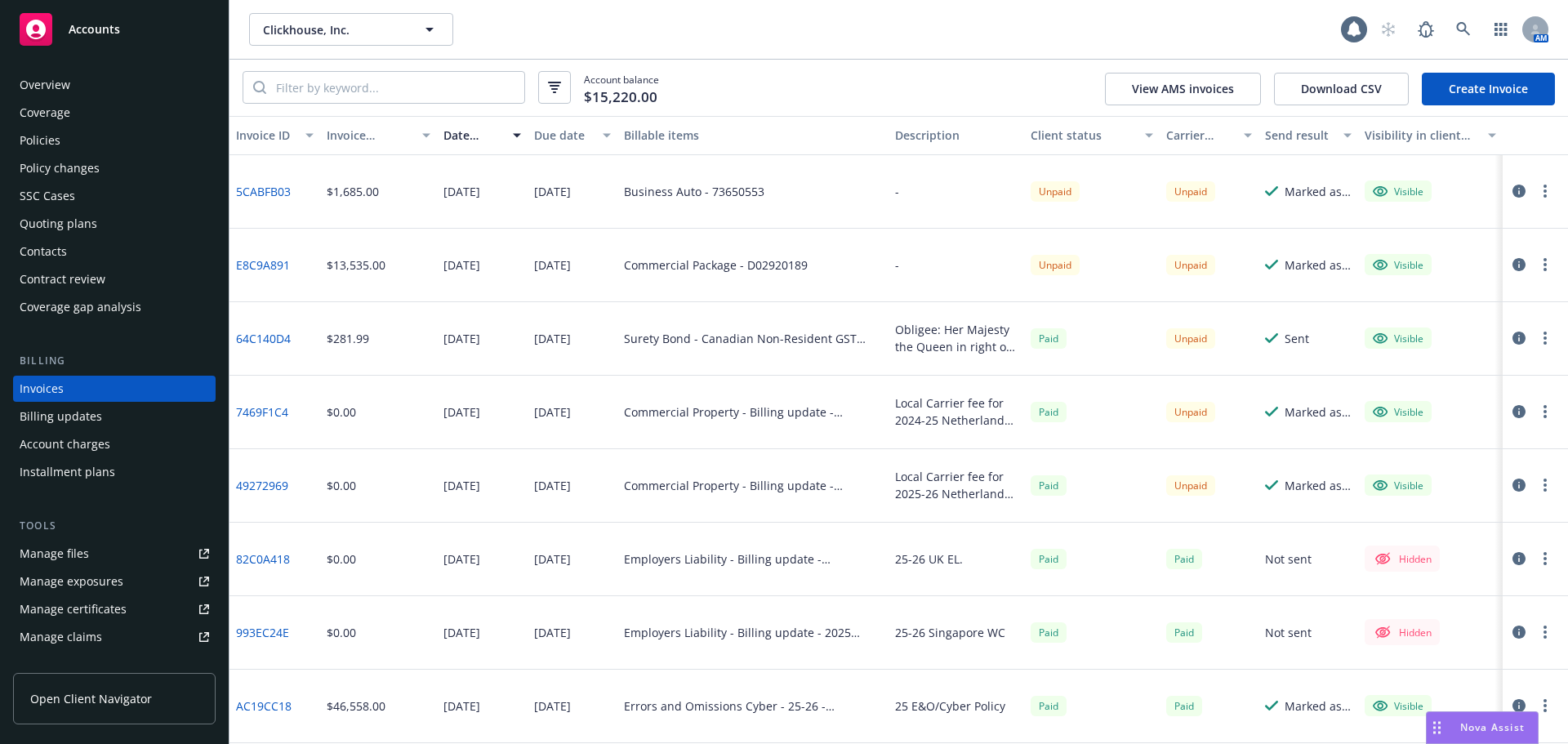
click at [1493, 92] on link "Create Invoice" at bounding box center [1488, 89] width 133 height 33
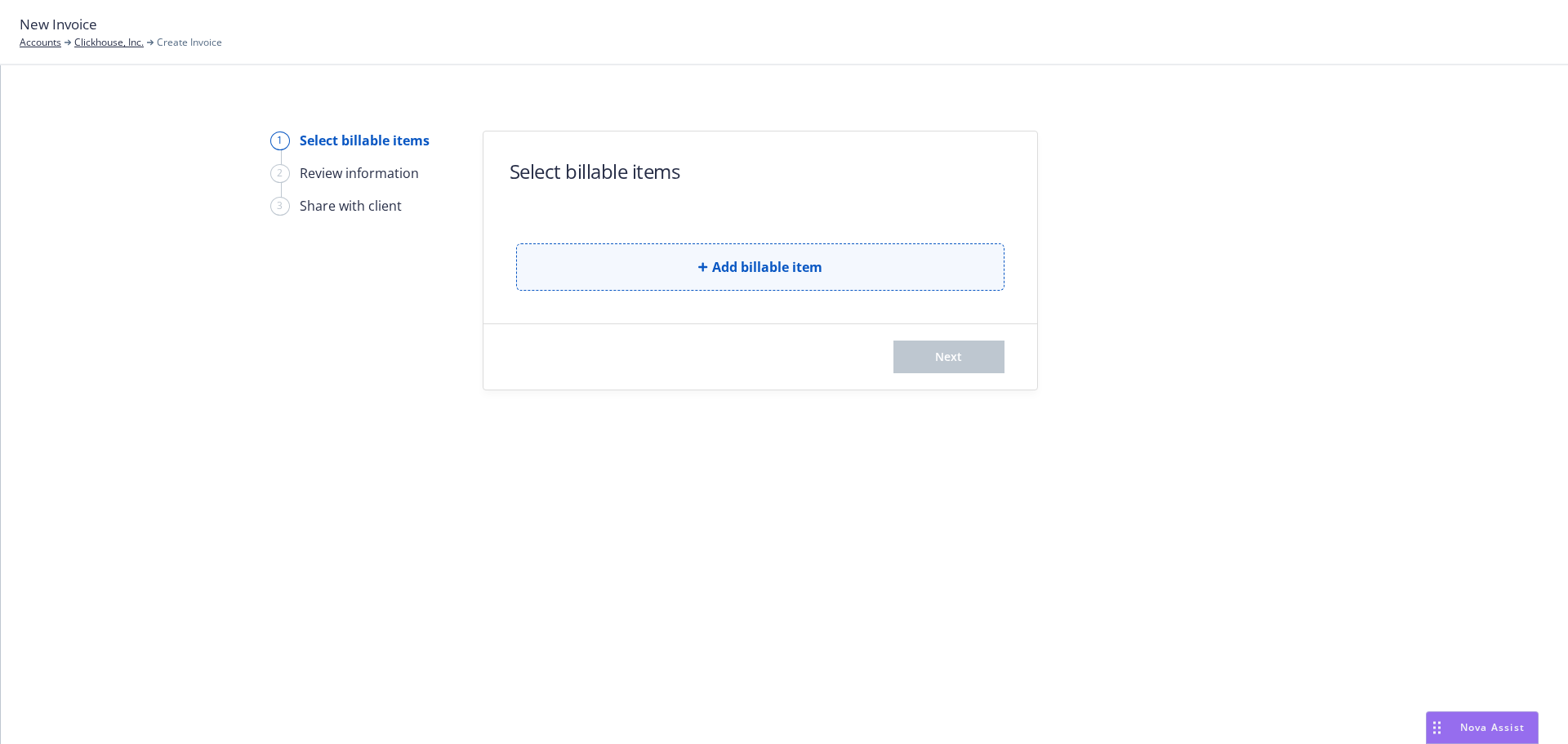
click at [875, 276] on button "Add billable item" at bounding box center [760, 267] width 488 height 47
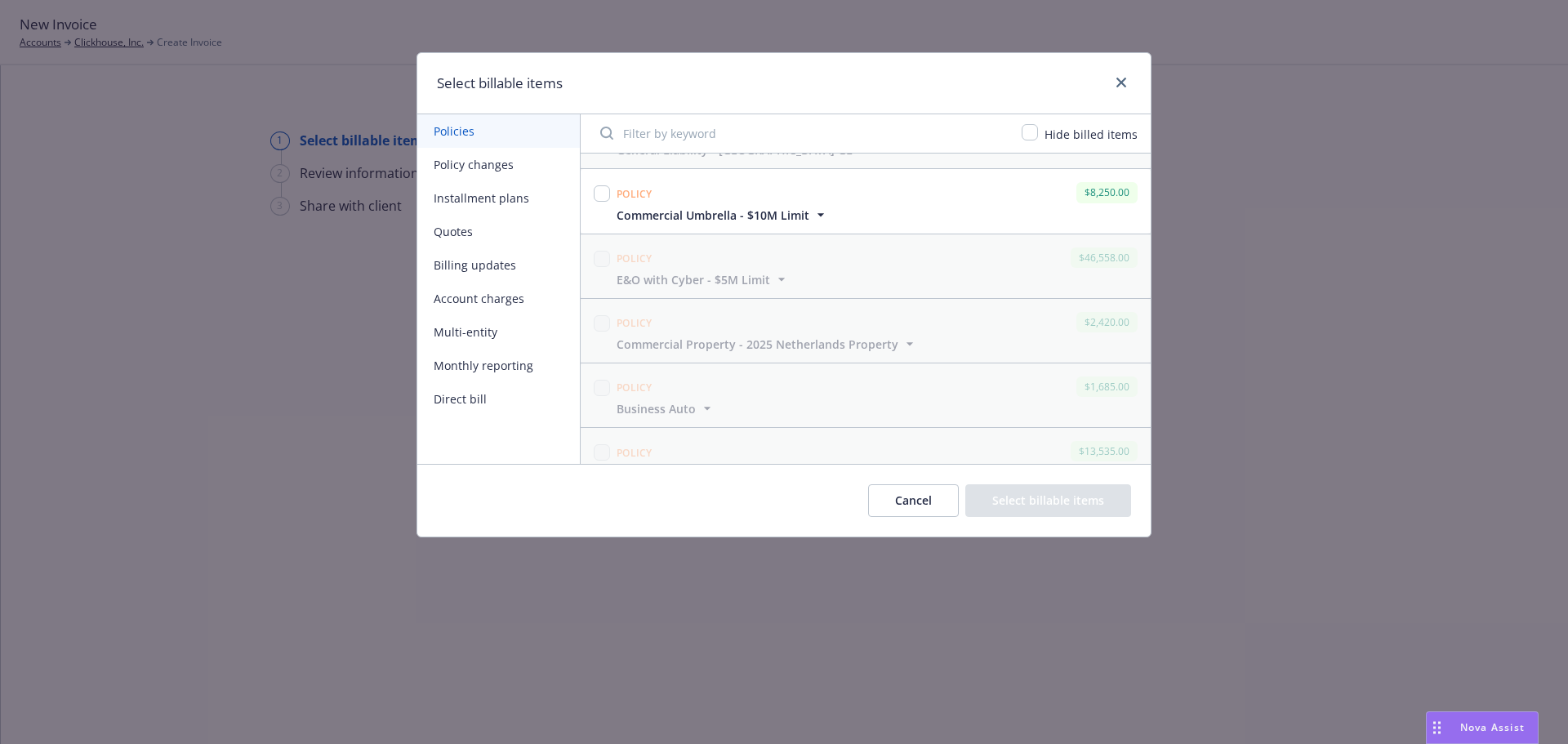
scroll to position [409, 0]
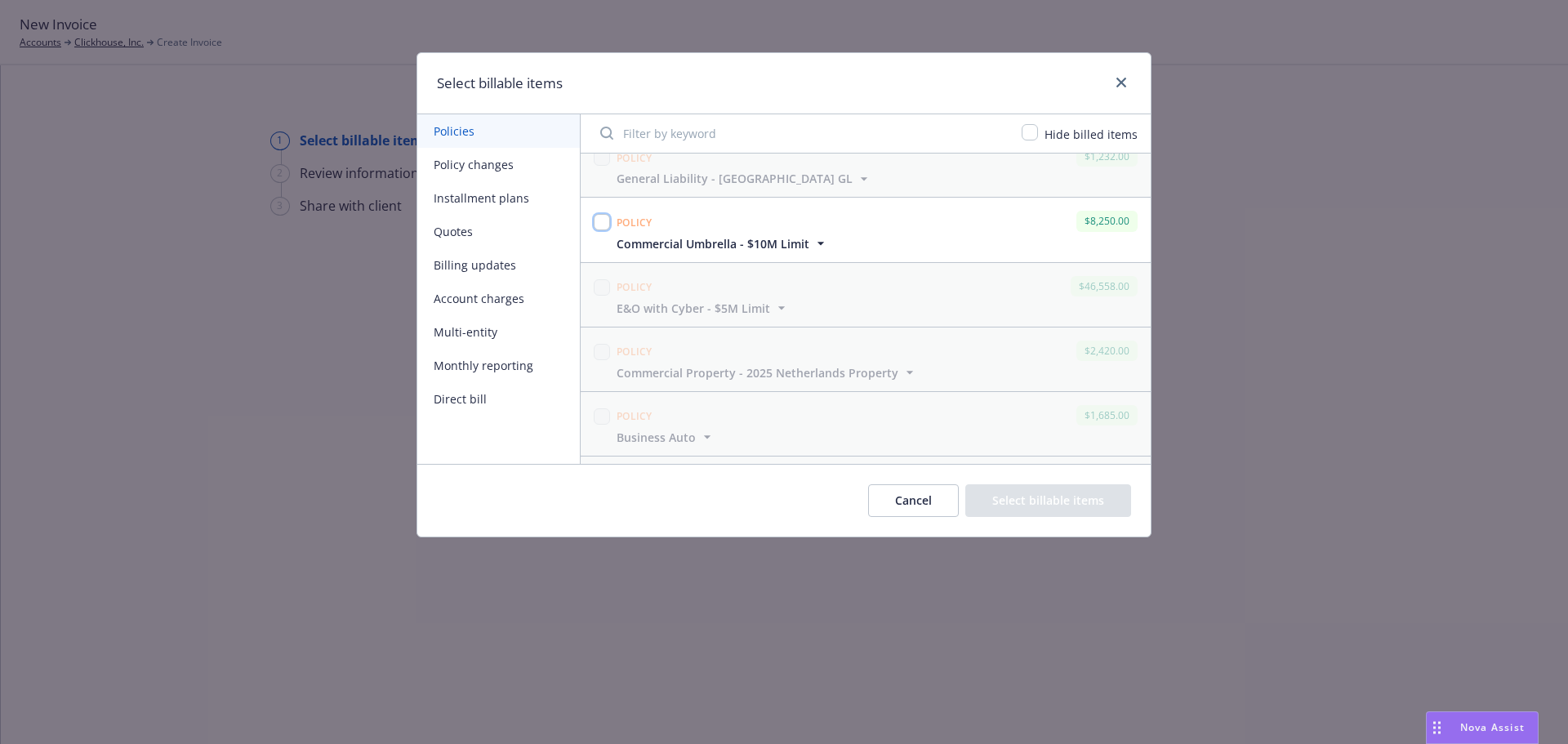
click at [602, 226] on input "checkbox" at bounding box center [601, 222] width 16 height 16
checkbox input "true"
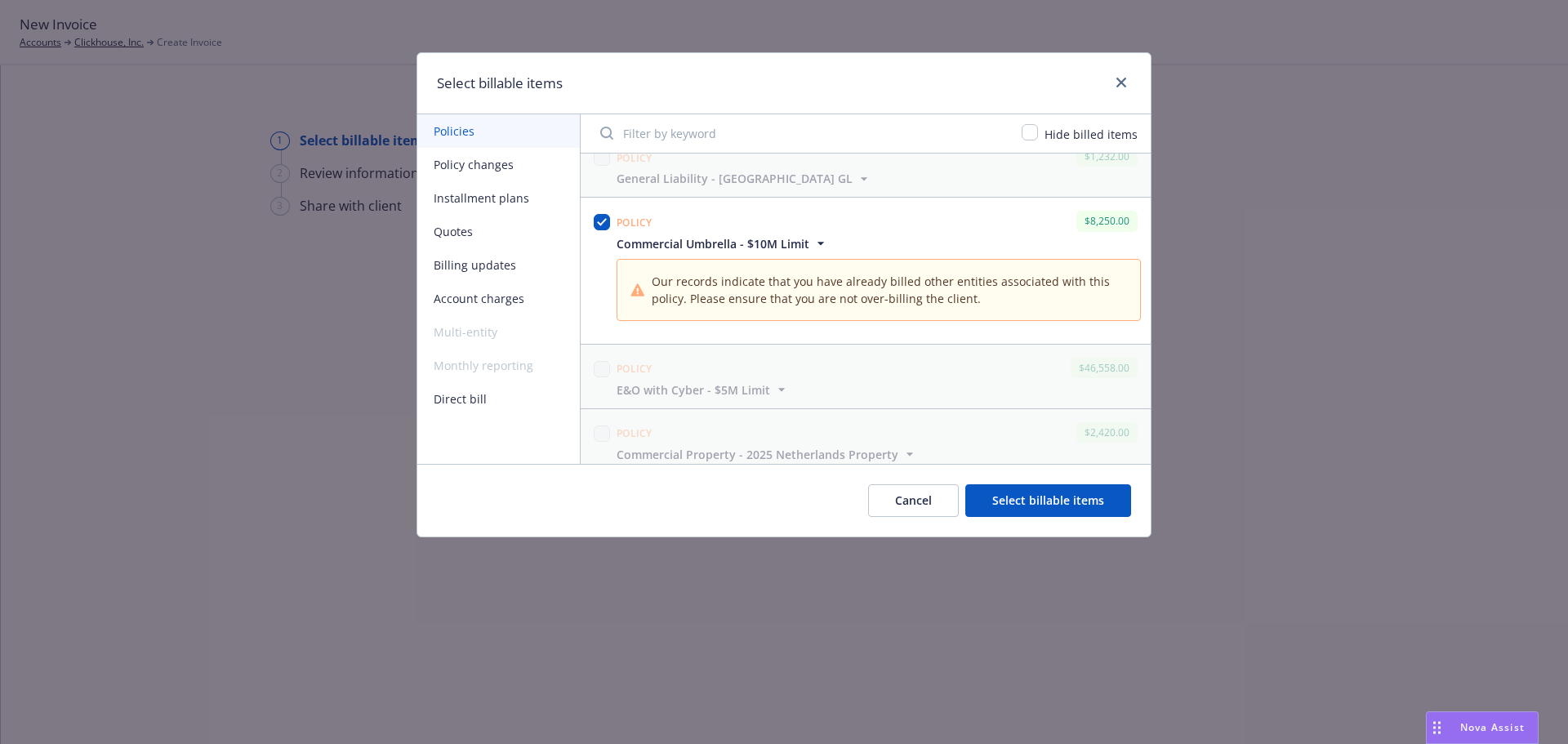
click at [1079, 503] on button "Select billable items" at bounding box center [1049, 500] width 166 height 33
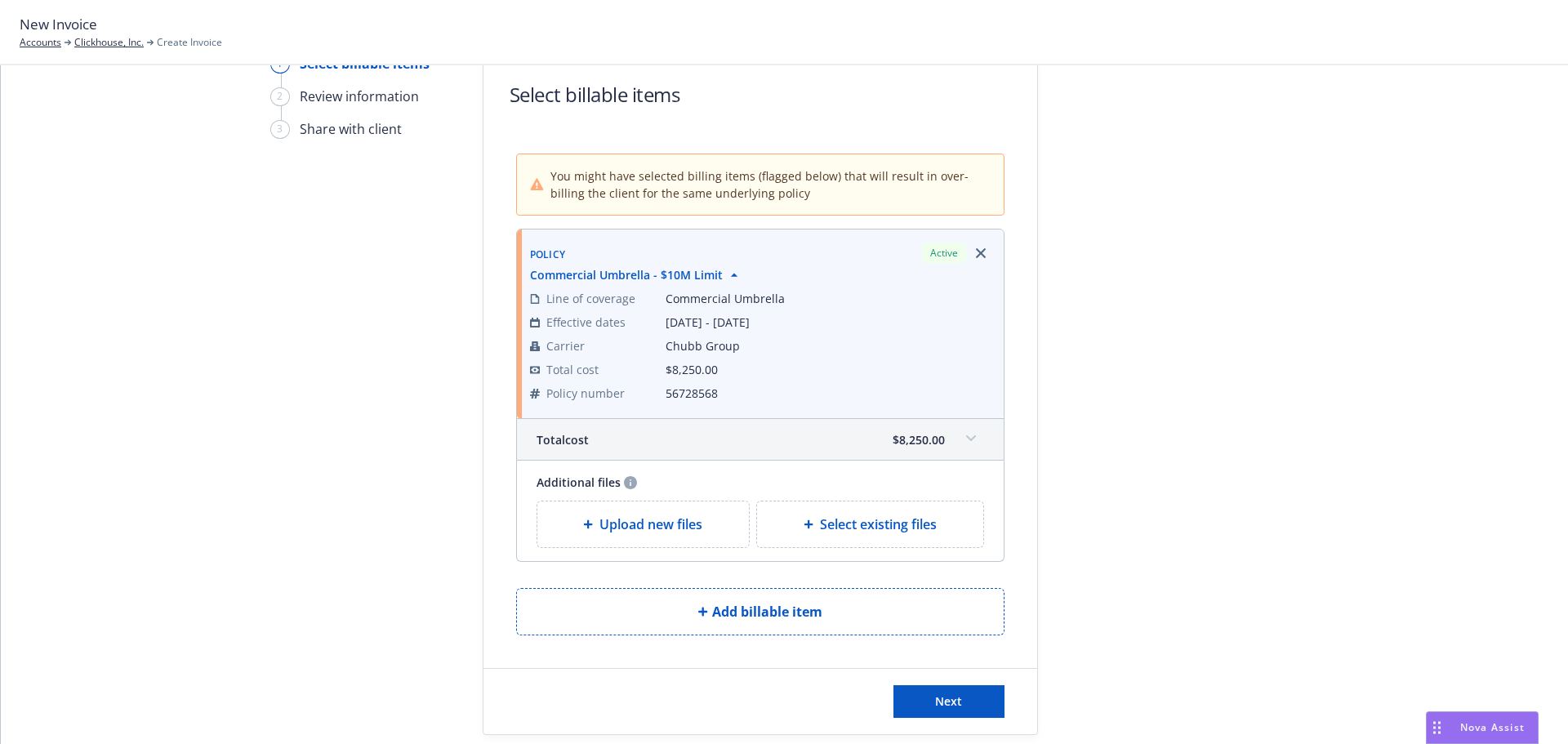
scroll to position [133, 0]
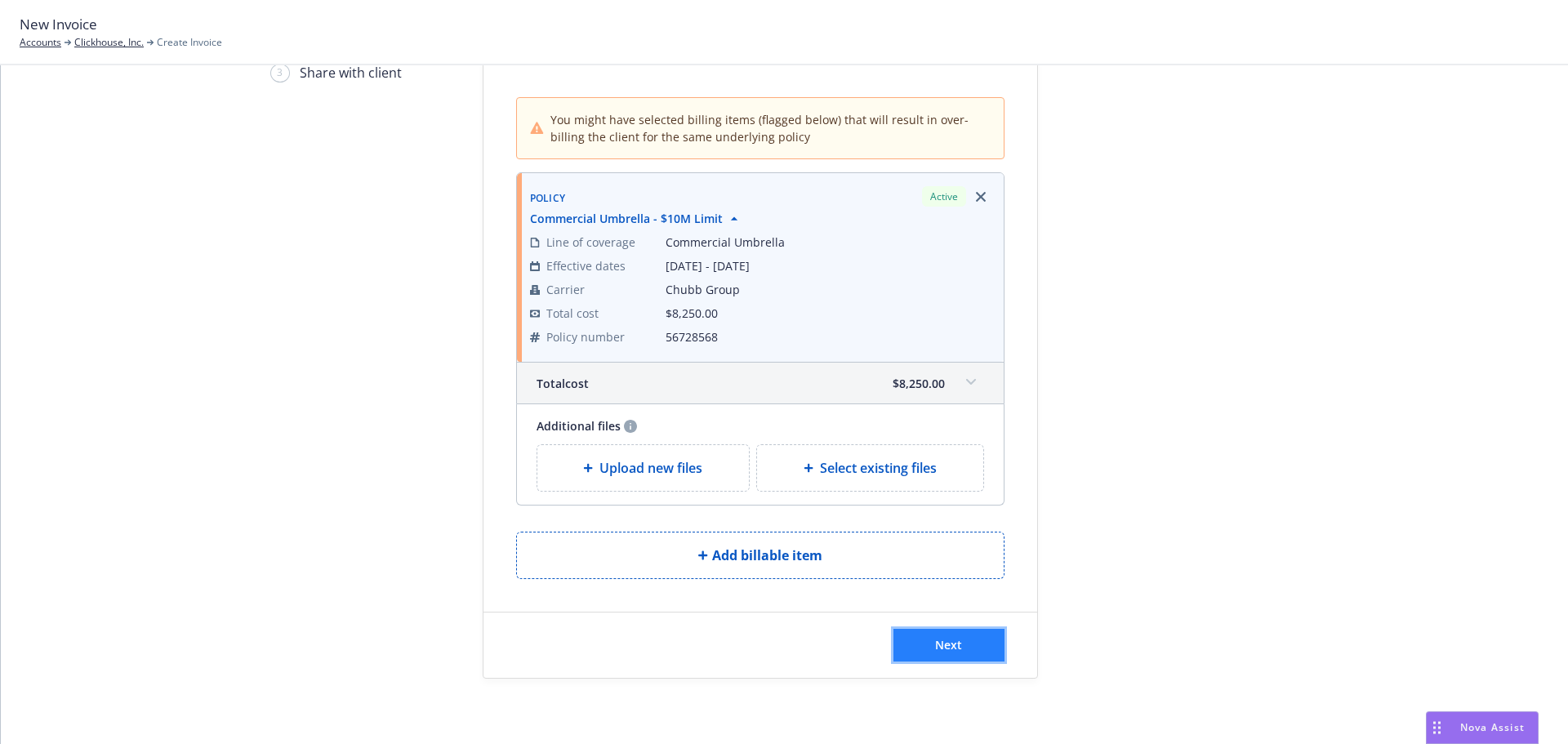
click at [971, 637] on button "Next" at bounding box center [949, 645] width 111 height 33
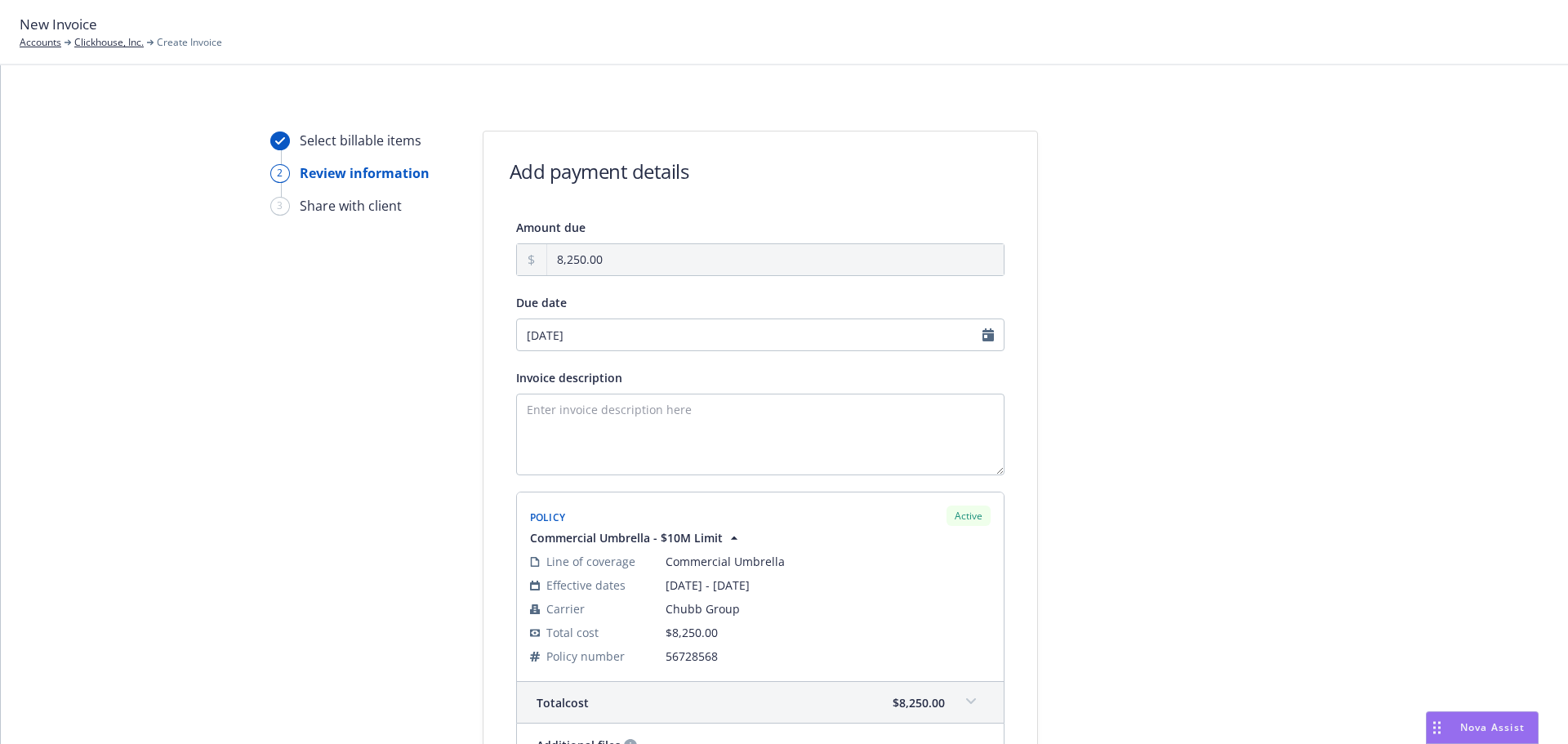
scroll to position [245, 0]
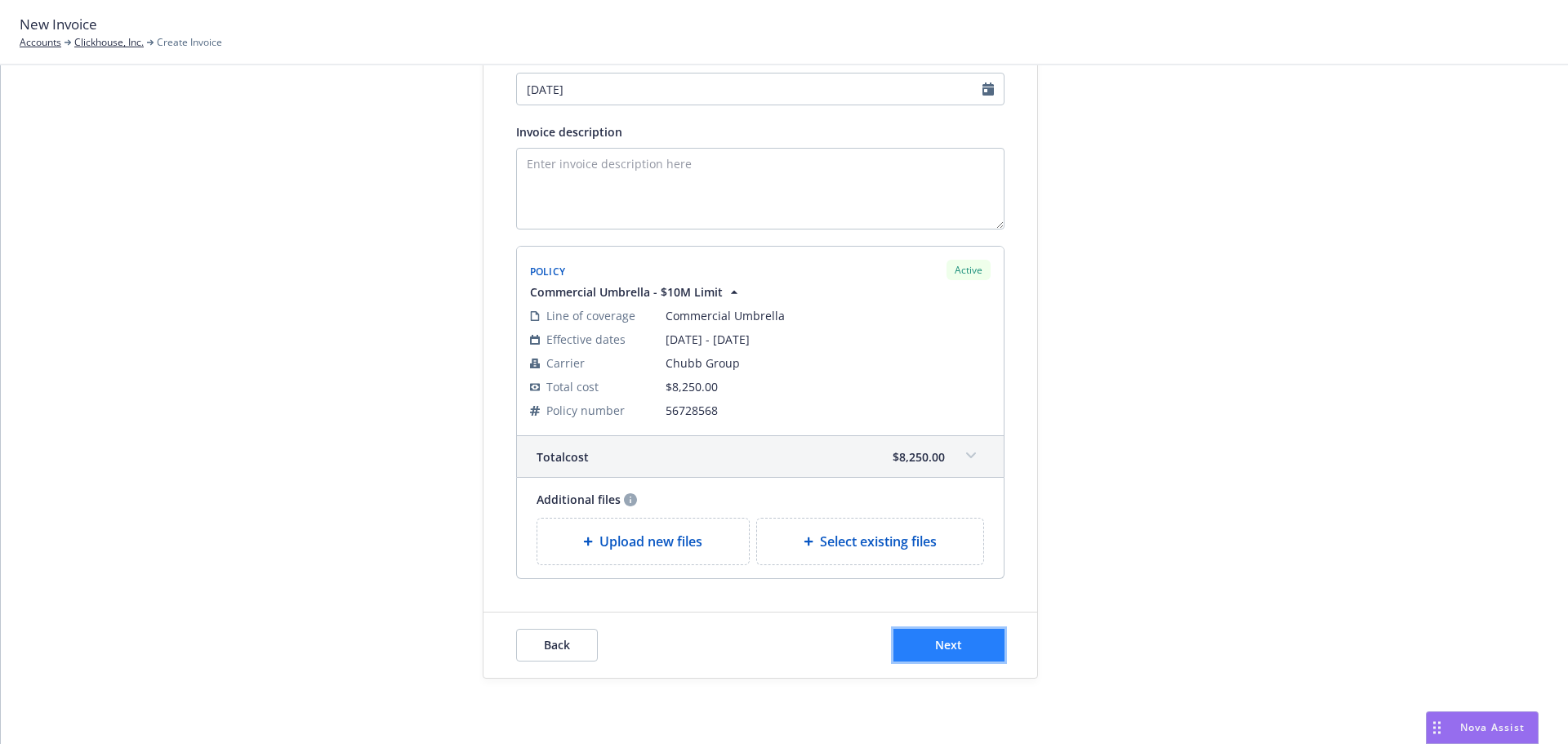
click at [986, 651] on button "Next" at bounding box center [949, 645] width 111 height 33
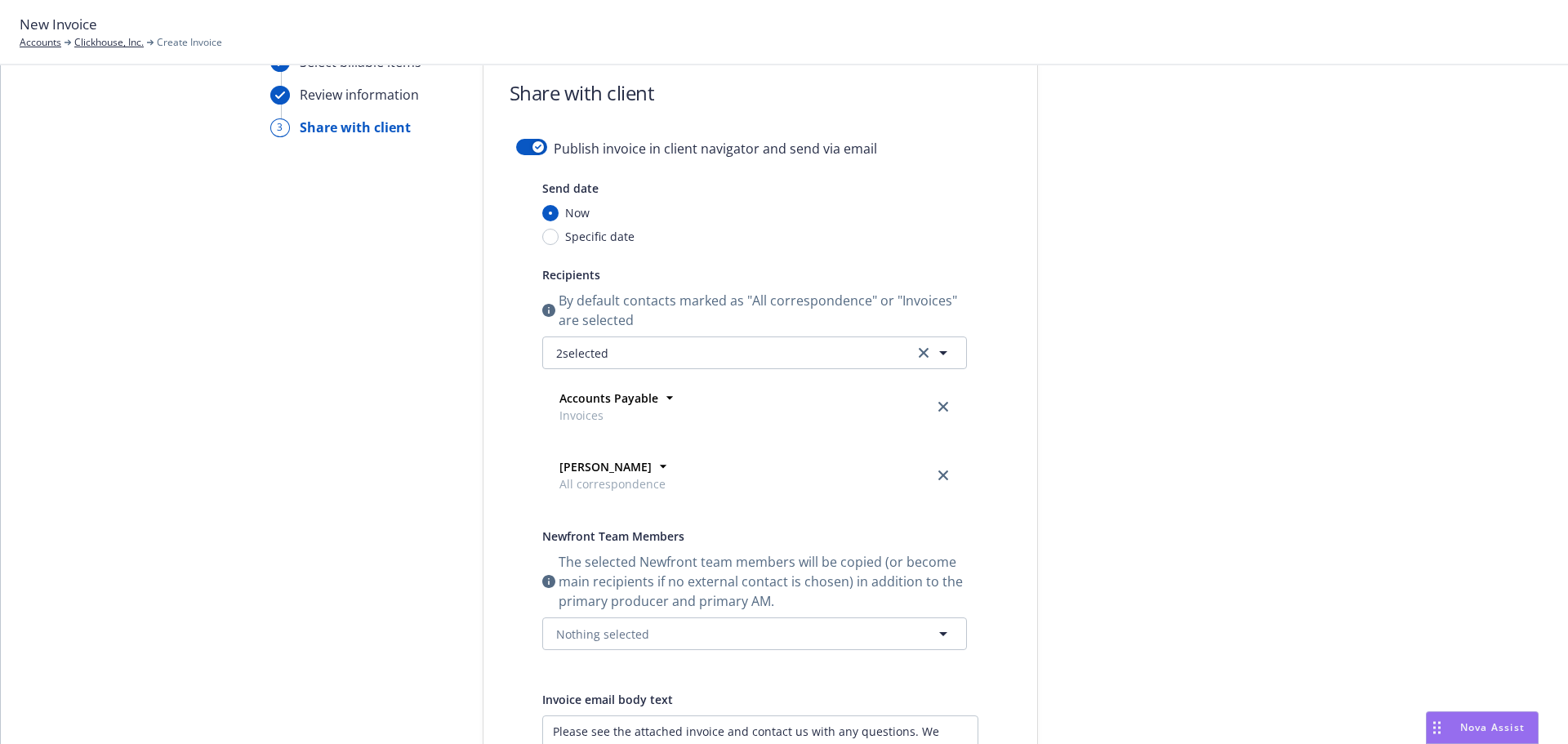
scroll to position [0, 0]
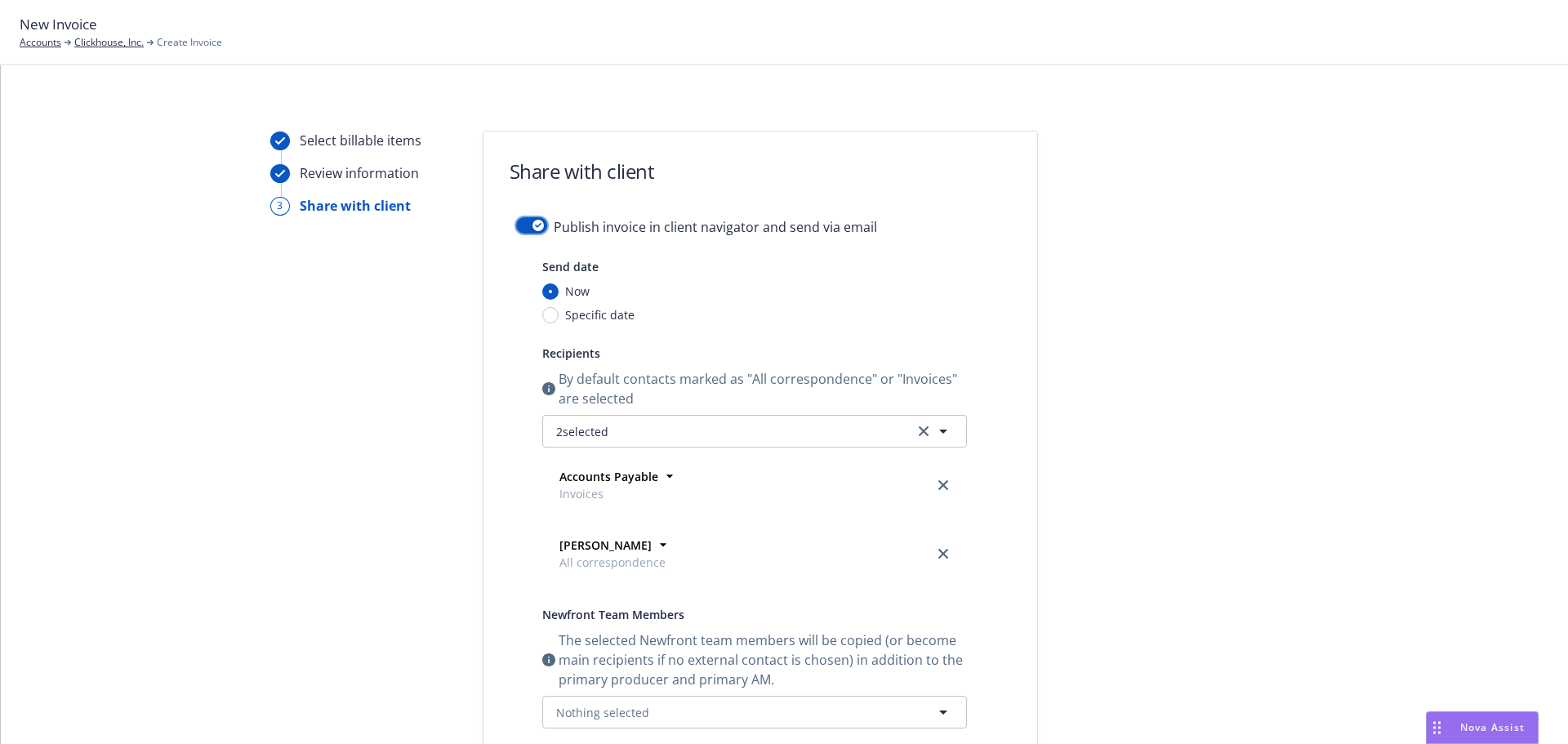
click at [533, 232] on button "button" at bounding box center [531, 225] width 31 height 16
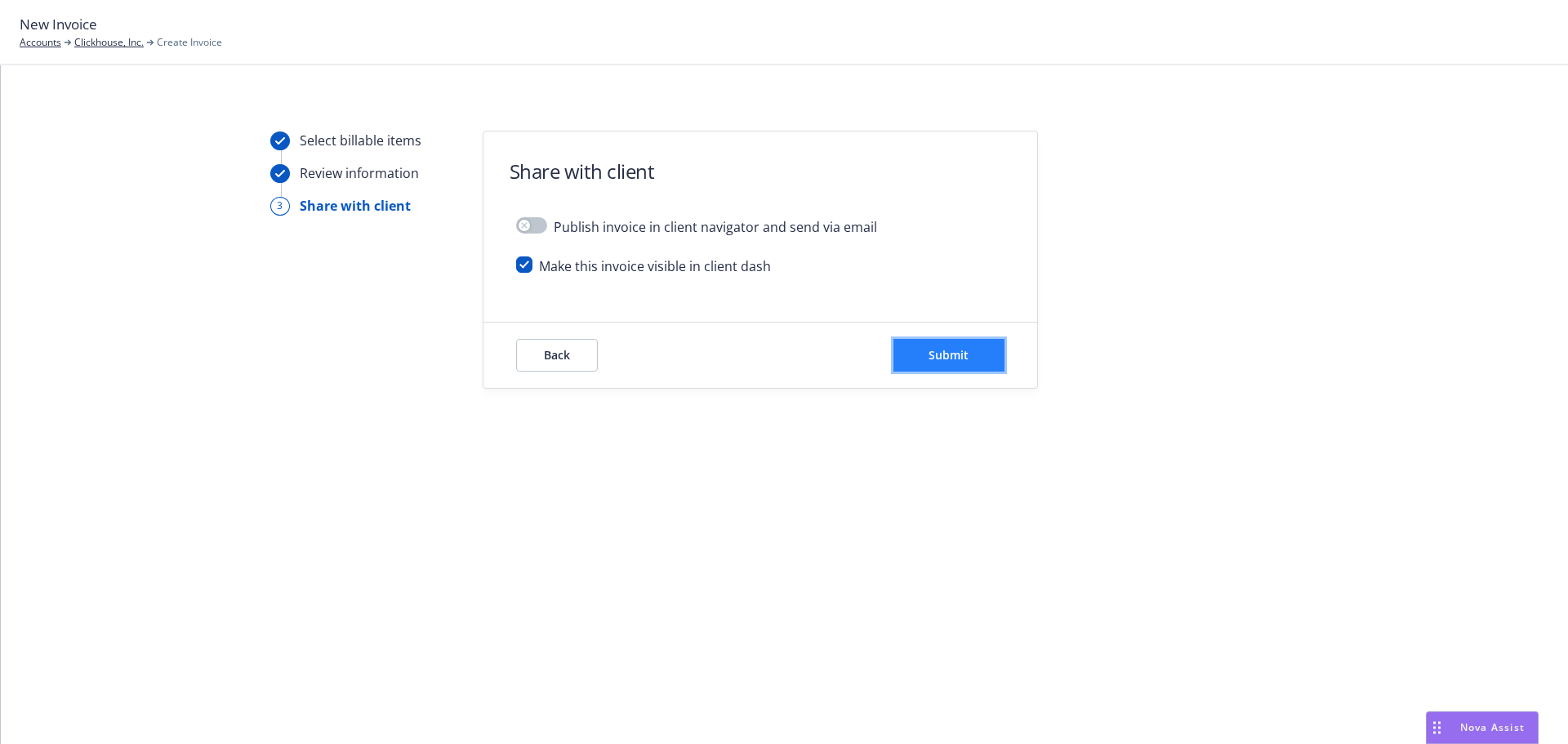
click at [980, 368] on button "Submit" at bounding box center [949, 355] width 111 height 33
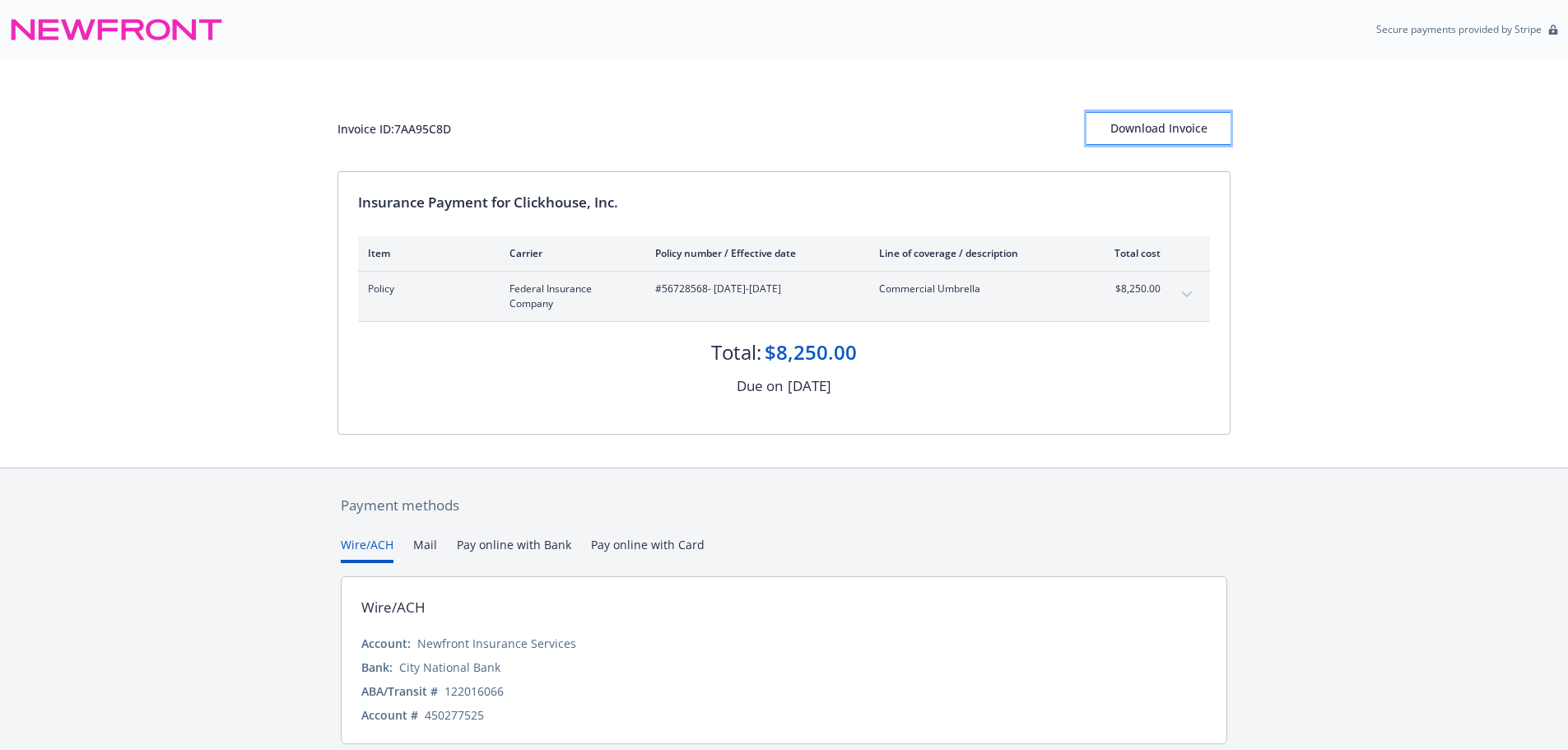
click at [1139, 133] on div "Download Invoice" at bounding box center [1158, 128] width 144 height 31
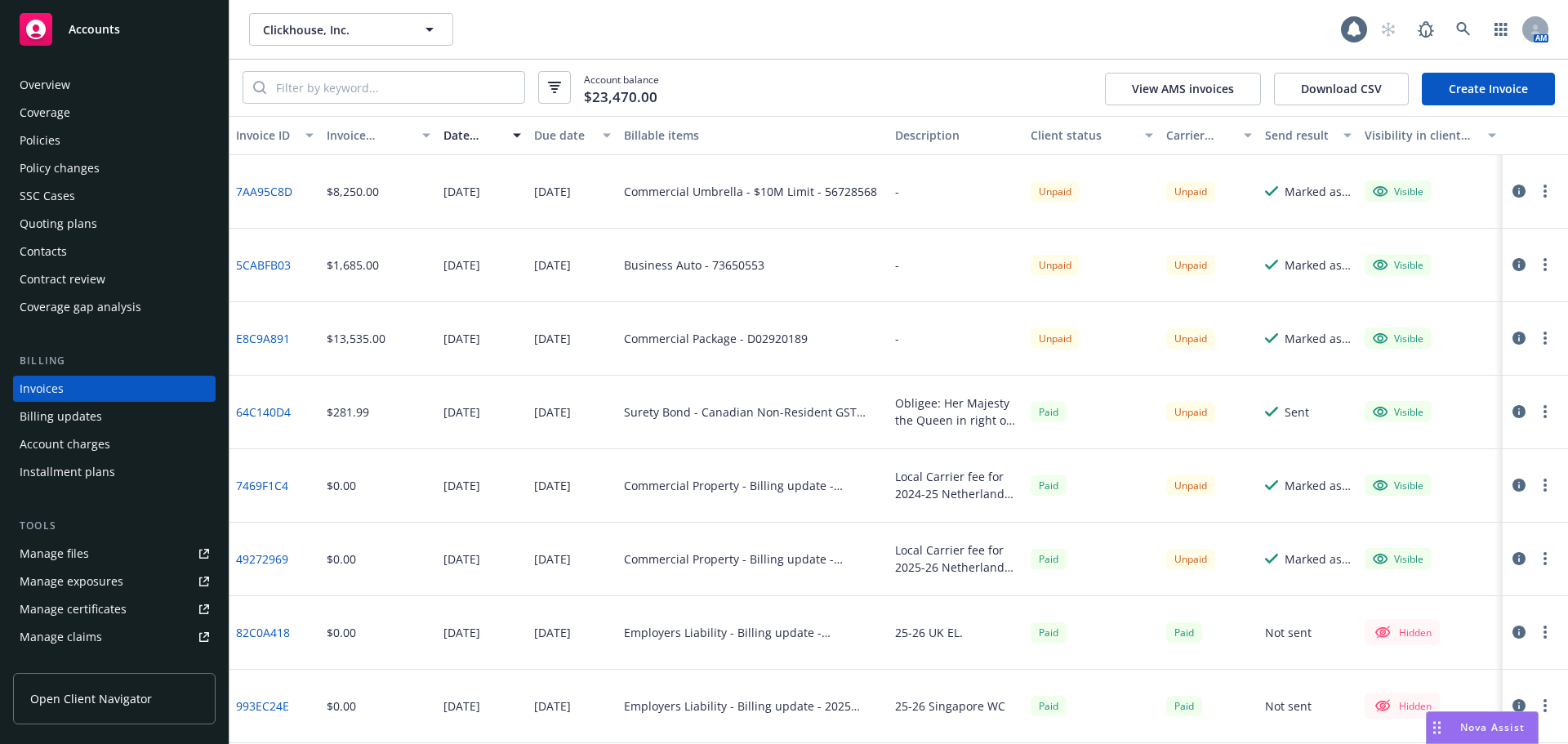
click at [149, 148] on div "Policies" at bounding box center [114, 141] width 190 height 26
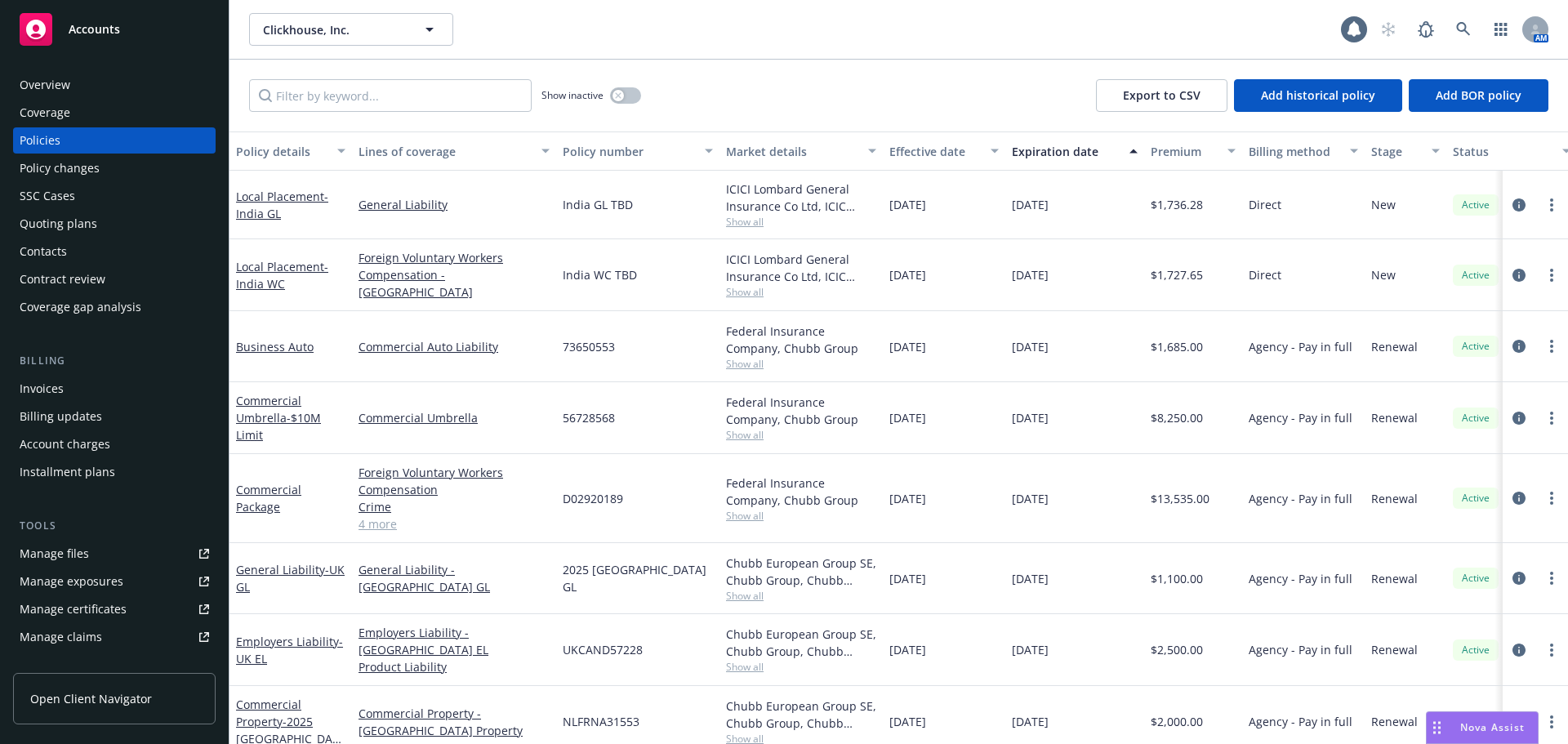
click at [129, 258] on div "Contacts" at bounding box center [114, 252] width 190 height 26
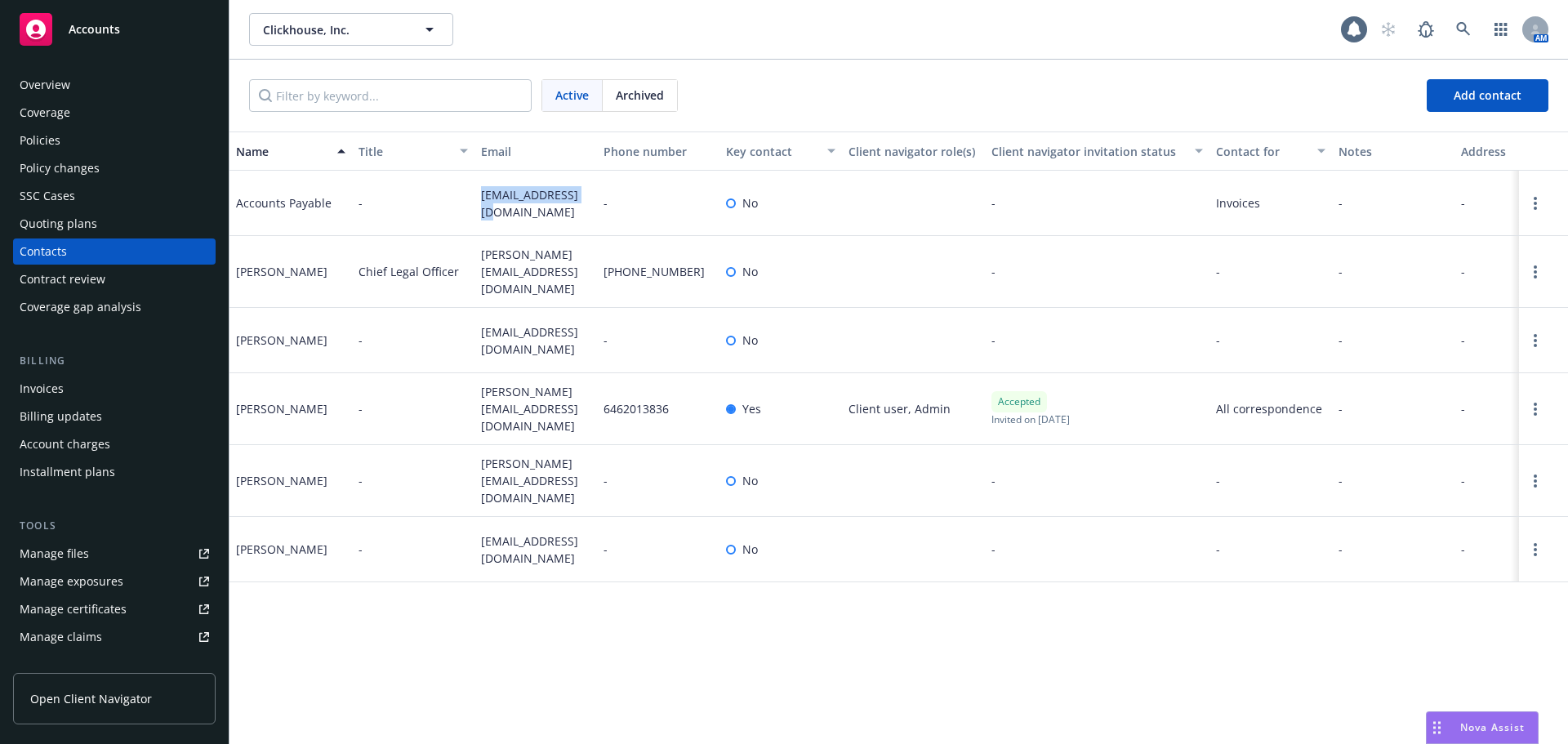
drag, startPoint x: 481, startPoint y: 203, endPoint x: 584, endPoint y: 207, distance: 103.1
click at [584, 207] on span "[EMAIL_ADDRESS][DOMAIN_NAME]" at bounding box center [536, 203] width 110 height 34
copy span "[EMAIL_ADDRESS][DOMAIN_NAME]"
click at [96, 20] on div "Accounts" at bounding box center [114, 29] width 190 height 33
